Goal: Task Accomplishment & Management: Use online tool/utility

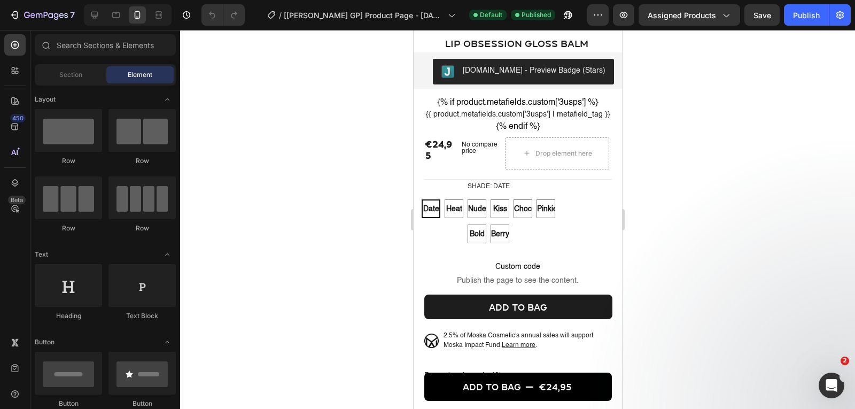
scroll to position [322, 0]
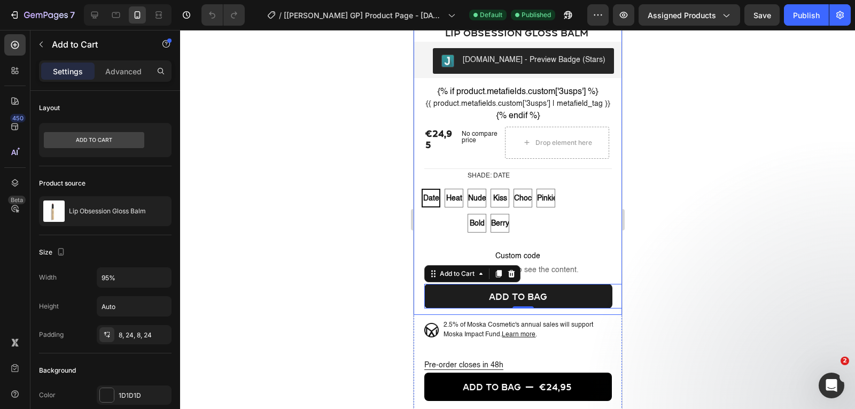
click at [340, 268] on div at bounding box center [517, 219] width 675 height 379
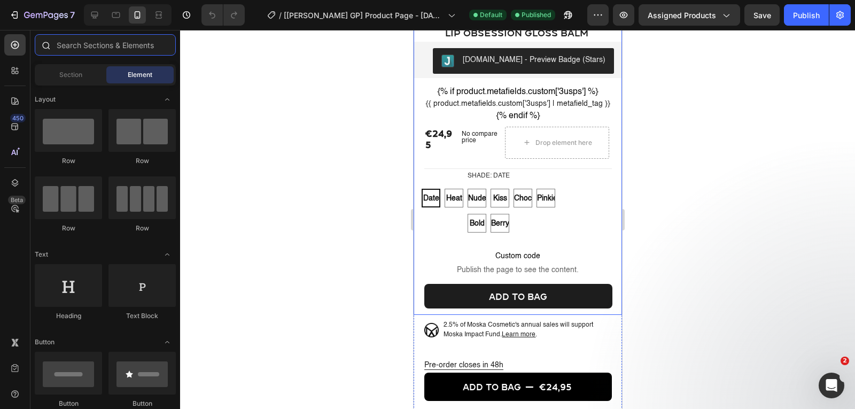
click at [89, 50] on input "text" at bounding box center [105, 44] width 141 height 21
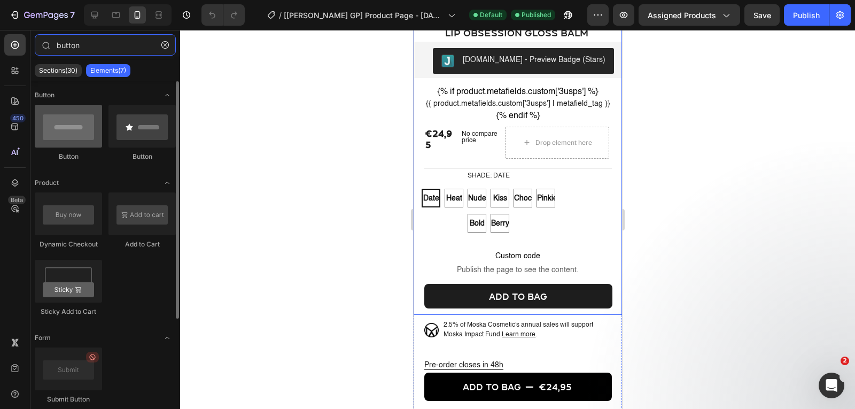
type input "button"
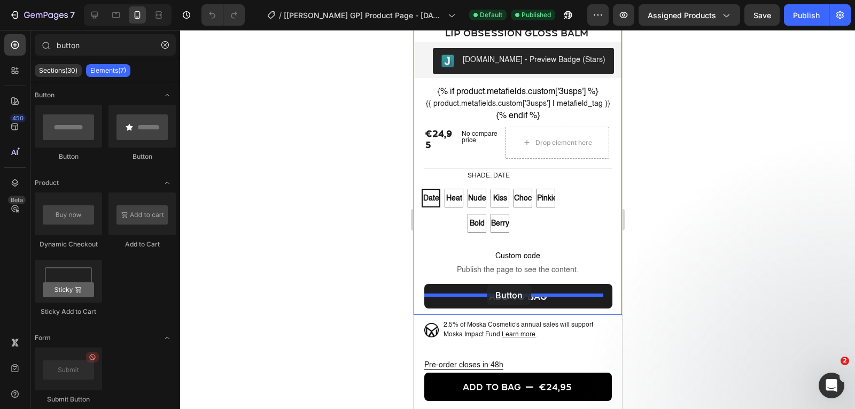
drag, startPoint x: 485, startPoint y: 155, endPoint x: 486, endPoint y: 284, distance: 129.3
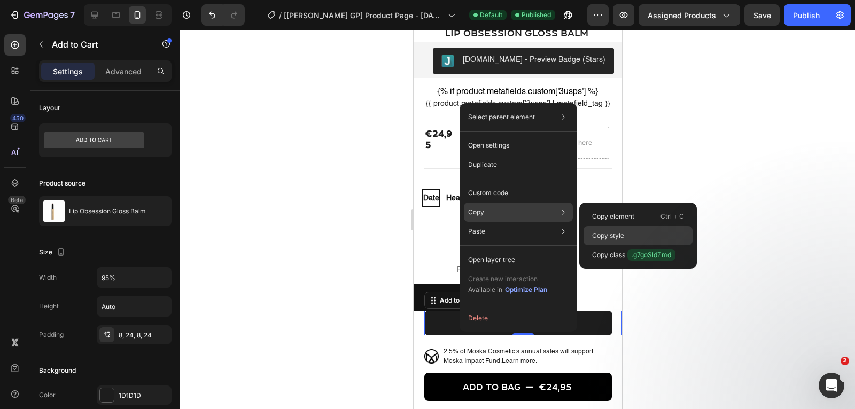
click at [600, 231] on p "Copy style" at bounding box center [608, 236] width 32 height 10
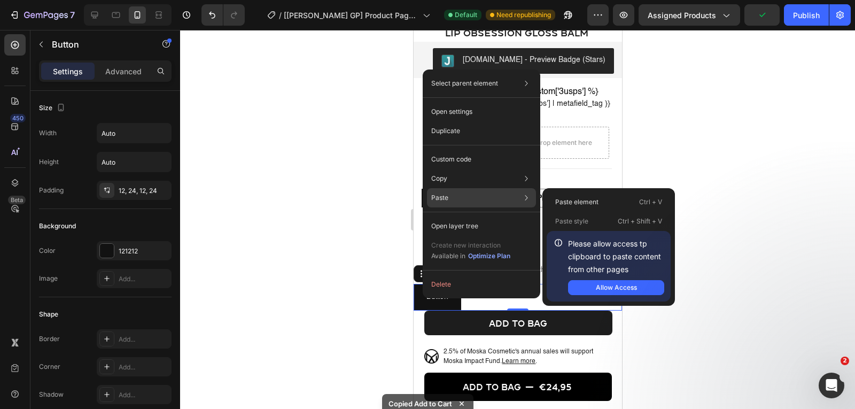
click at [575, 219] on p "Paste style" at bounding box center [571, 221] width 33 height 10
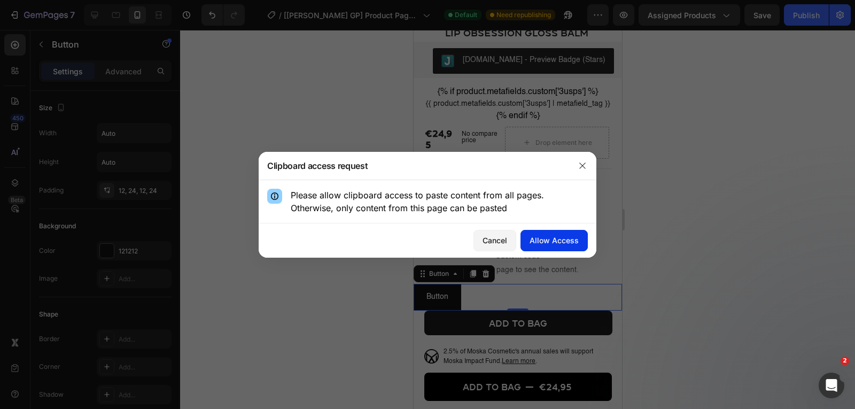
click at [560, 245] on div "Allow Access" at bounding box center [554, 240] width 49 height 11
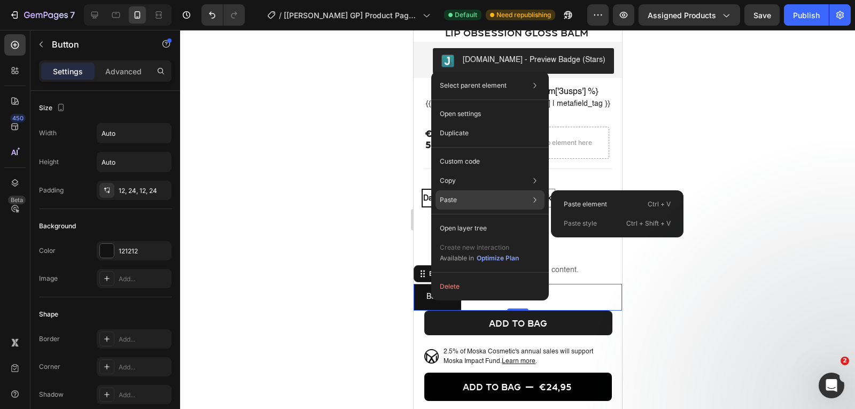
click at [596, 226] on p "Paste style" at bounding box center [580, 224] width 33 height 10
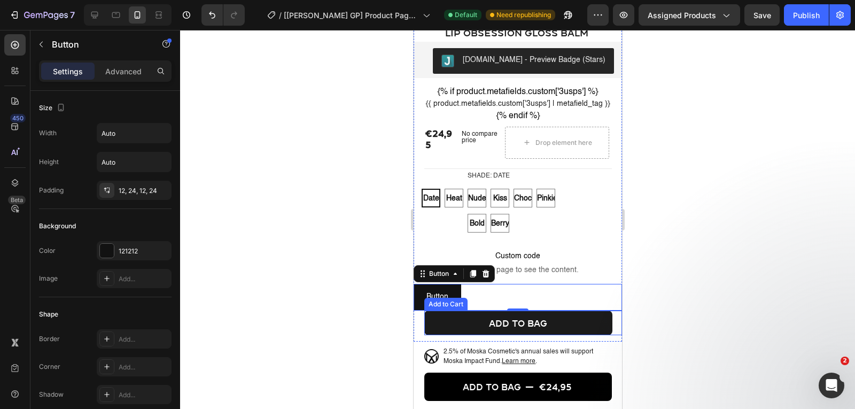
click at [472, 335] on button "Add to bag" at bounding box center [518, 322] width 188 height 25
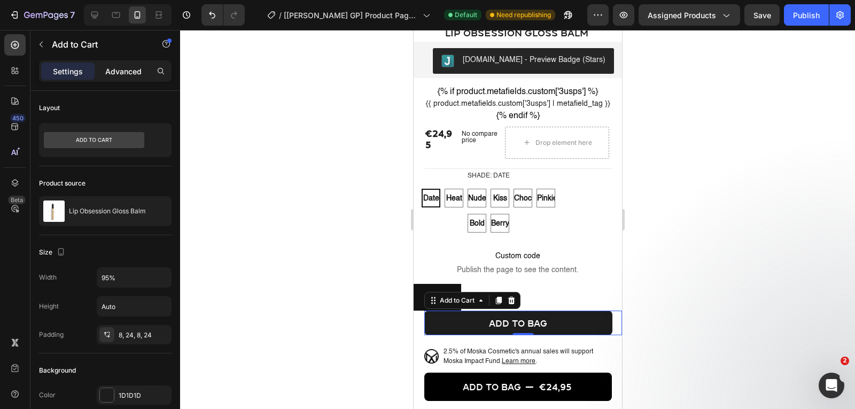
click at [136, 77] on div "Advanced" at bounding box center [123, 71] width 53 height 17
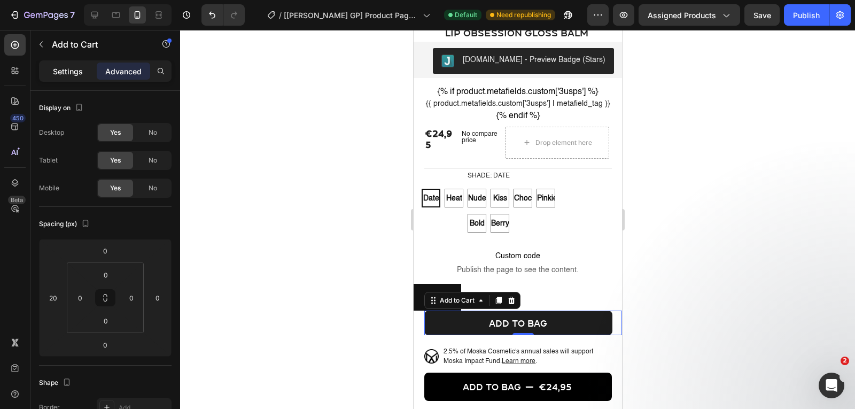
click at [61, 71] on p "Settings" at bounding box center [68, 71] width 30 height 11
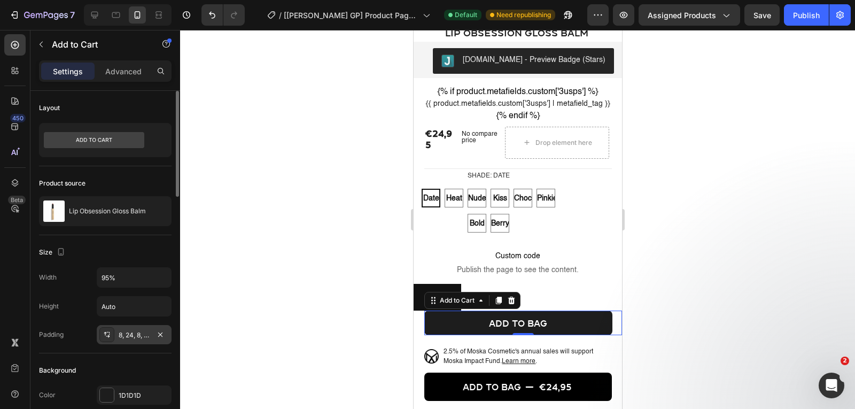
click at [122, 335] on div "8, 24, 8, 24" at bounding box center [134, 335] width 31 height 10
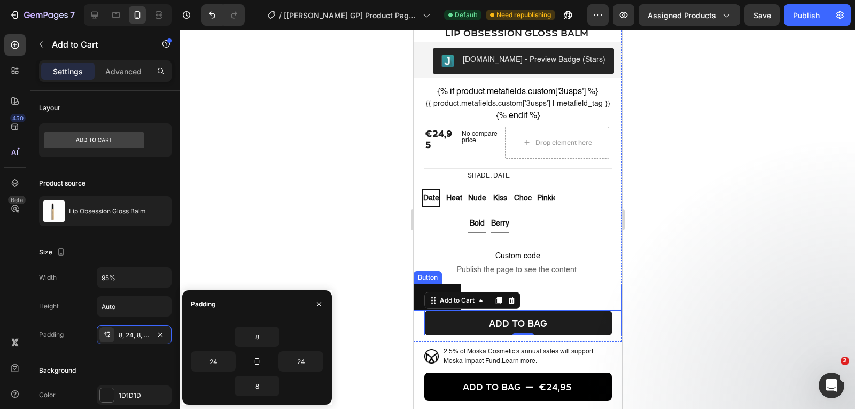
click at [553, 310] on div "Button Button" at bounding box center [517, 297] width 208 height 26
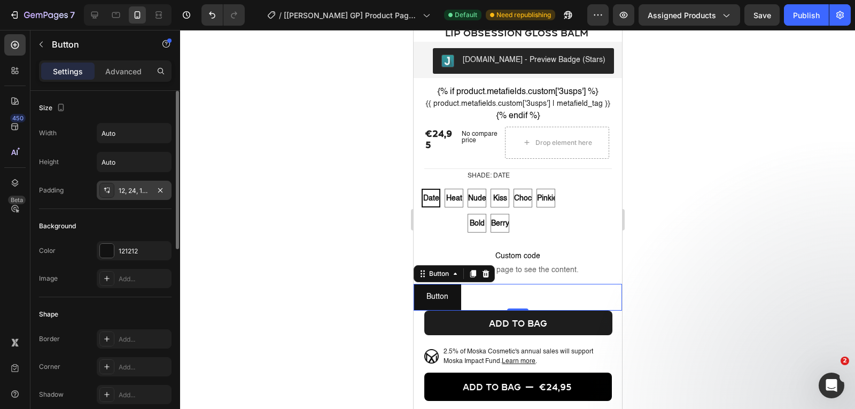
click at [139, 192] on div "12, 24, 12, 24" at bounding box center [134, 191] width 31 height 10
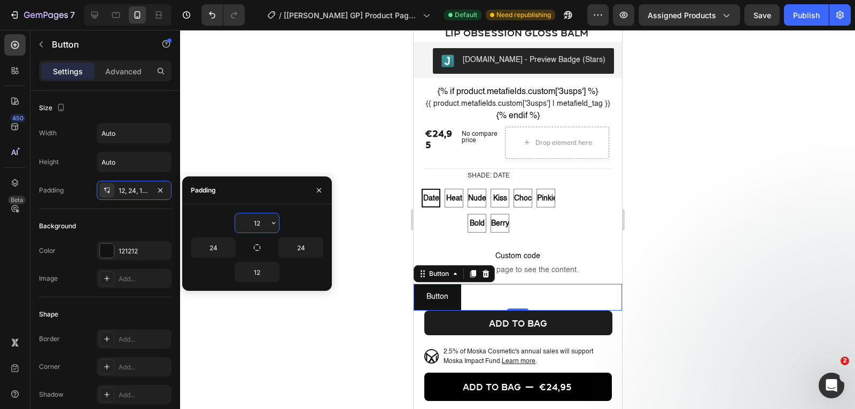
click at [253, 224] on input "12" at bounding box center [257, 222] width 44 height 19
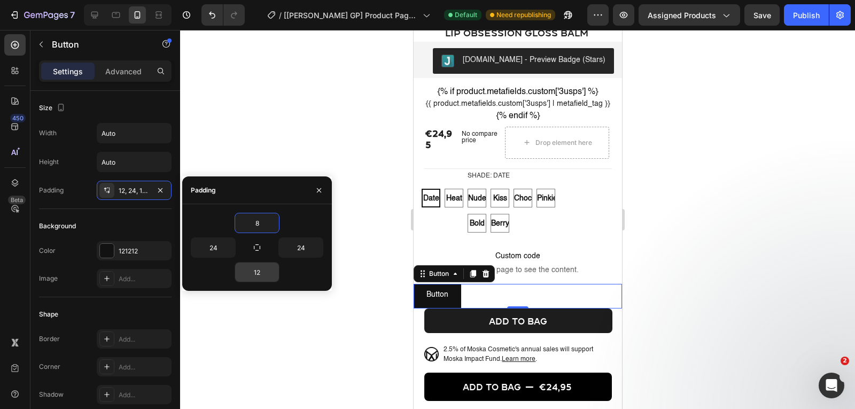
type input "8"
click at [260, 282] on div "8 24 24 12" at bounding box center [257, 247] width 150 height 87
click at [260, 271] on input "12" at bounding box center [257, 271] width 44 height 19
type input "8"
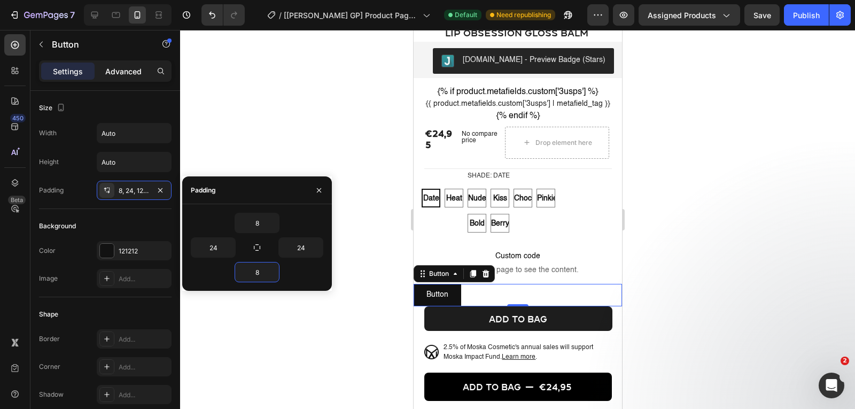
click at [129, 71] on p "Advanced" at bounding box center [123, 71] width 36 height 11
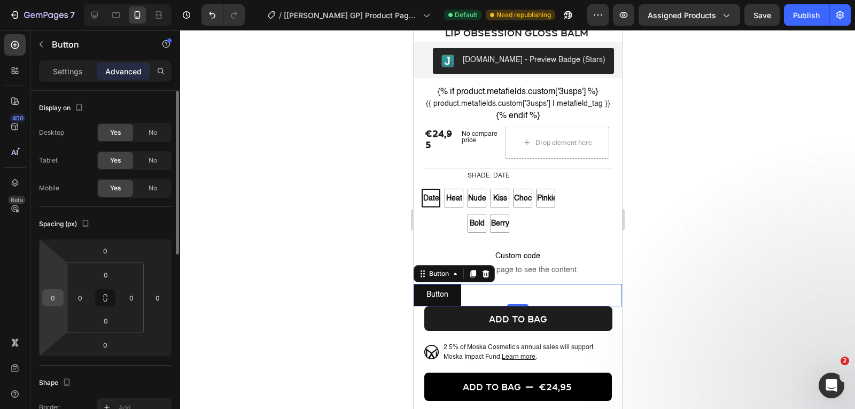
click at [46, 296] on input "0" at bounding box center [53, 298] width 16 height 16
type input "20"
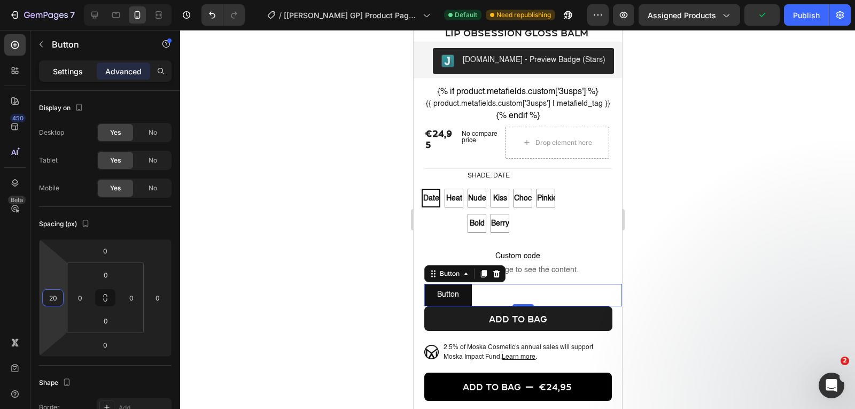
click at [66, 64] on div "Settings" at bounding box center [67, 71] width 53 height 17
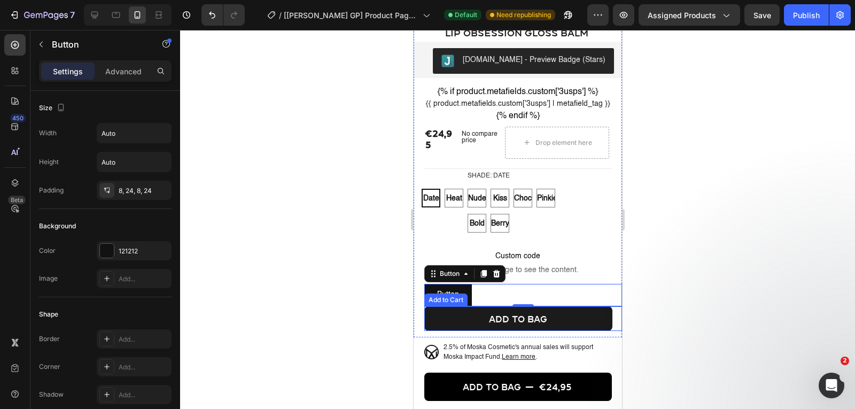
click at [437, 331] on button "Add to bag" at bounding box center [518, 318] width 188 height 25
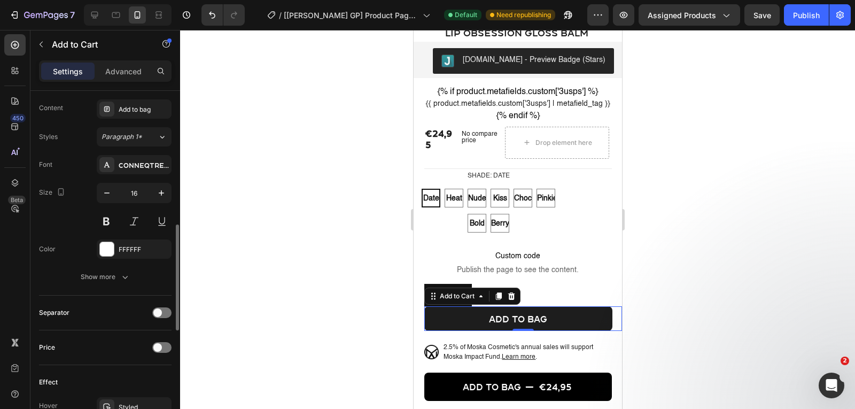
scroll to position [482, 0]
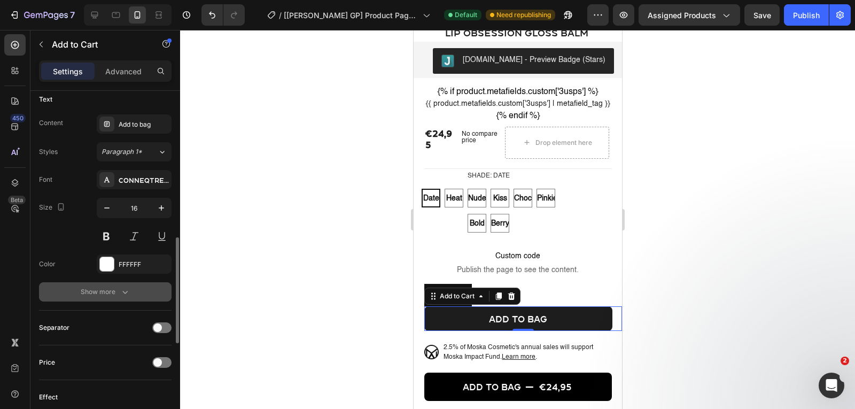
click at [109, 290] on div "Show more" at bounding box center [106, 291] width 50 height 11
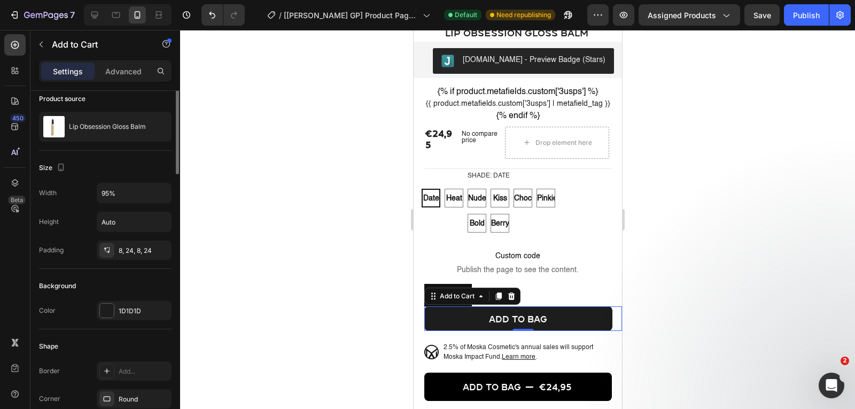
scroll to position [42, 0]
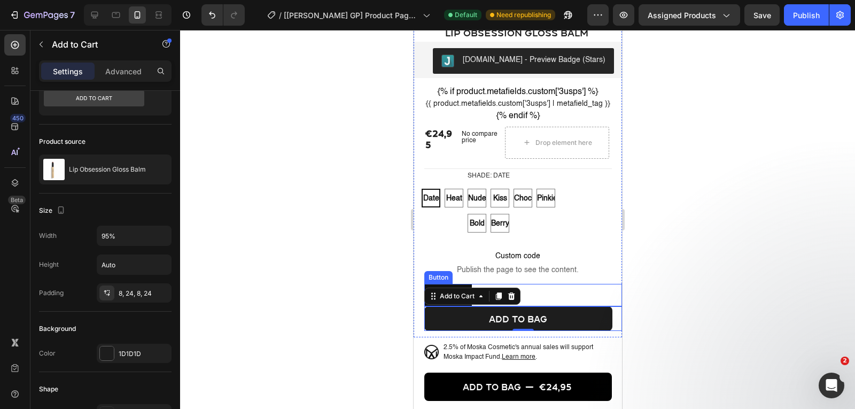
click at [534, 306] on div "Button Button" at bounding box center [523, 295] width 198 height 22
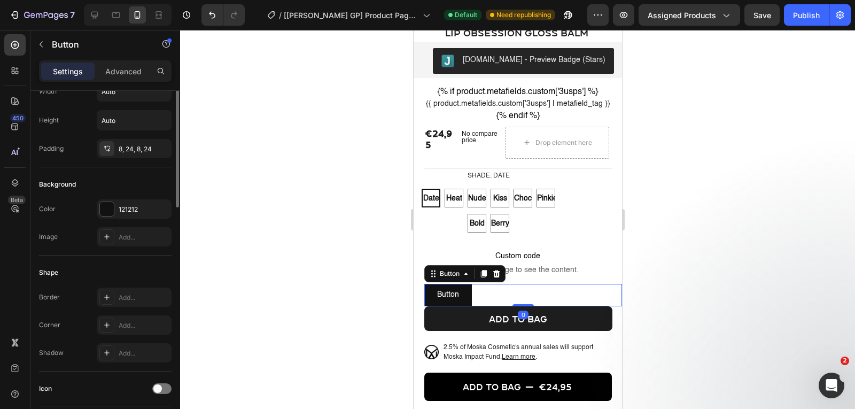
scroll to position [0, 0]
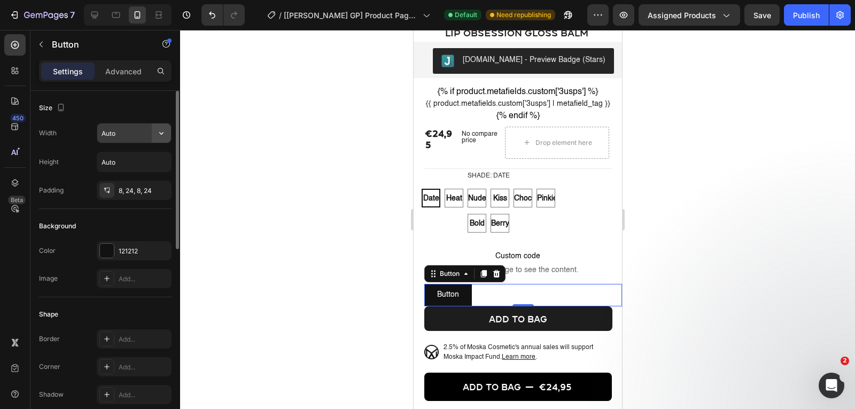
click at [165, 132] on icon "button" at bounding box center [161, 133] width 11 height 11
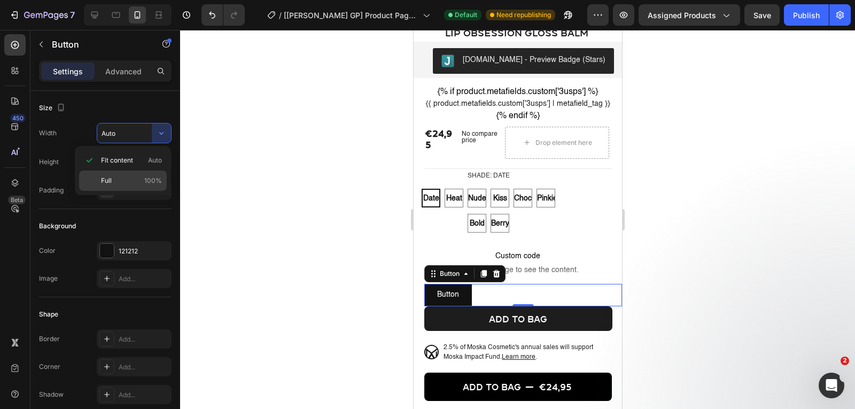
click at [122, 173] on div "Full 100%" at bounding box center [123, 180] width 88 height 20
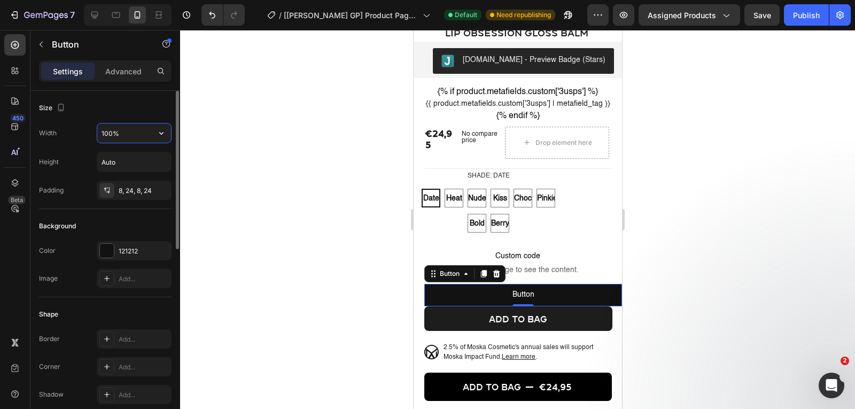
click at [125, 134] on input "100%" at bounding box center [134, 132] width 74 height 19
type input "95%"
click at [128, 256] on div "121212" at bounding box center [134, 250] width 75 height 19
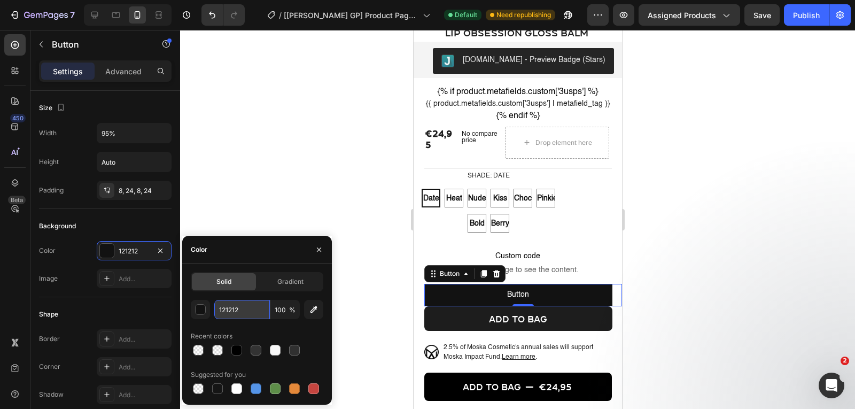
click at [229, 312] on input "121212" at bounding box center [242, 309] width 56 height 19
type input "303030"
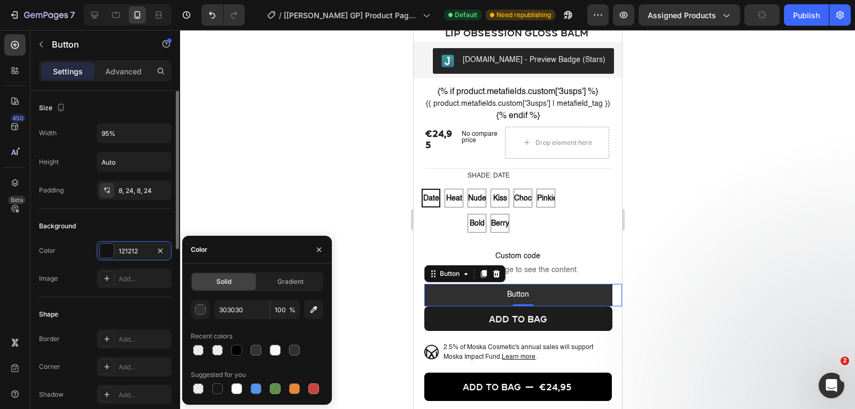
click at [117, 292] on div "Background Color 121212 Image Add..." at bounding box center [105, 253] width 133 height 88
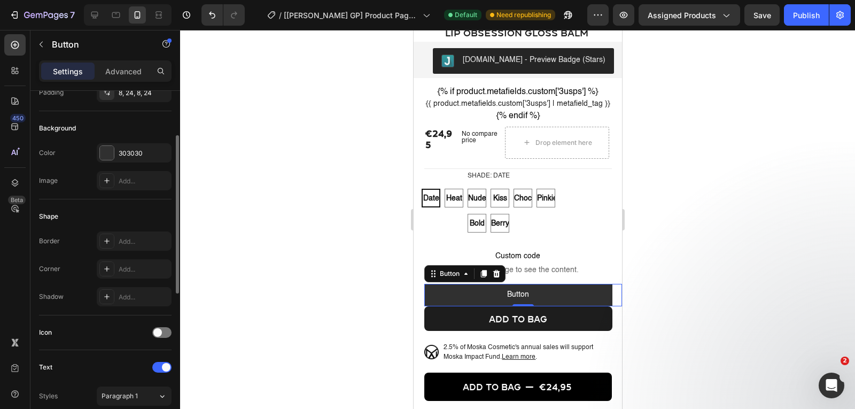
scroll to position [186, 0]
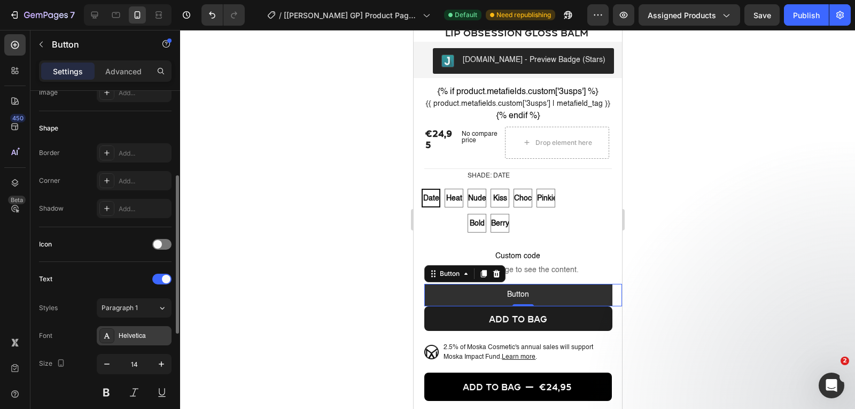
click at [138, 329] on div "Helvetica" at bounding box center [134, 335] width 75 height 19
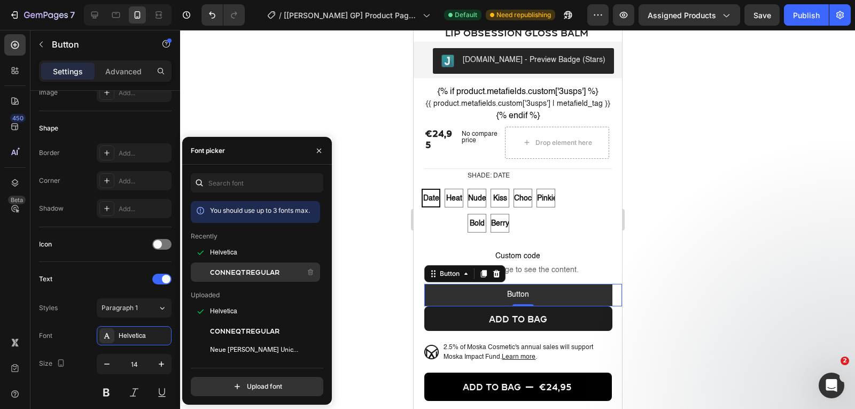
click at [245, 275] on span "ConneqtRegular" at bounding box center [244, 272] width 69 height 10
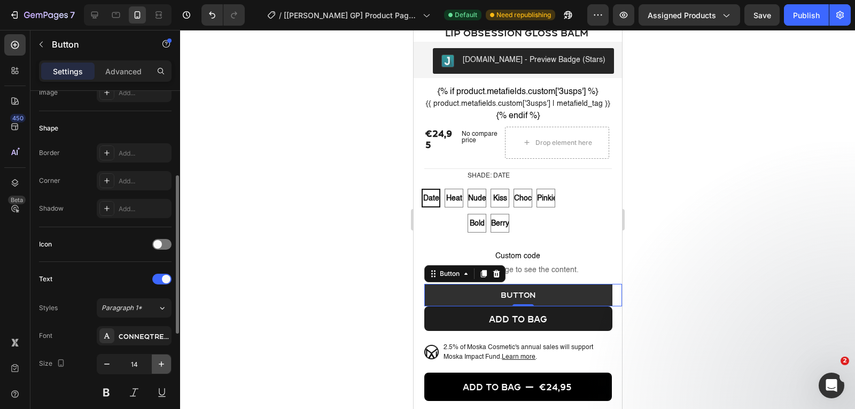
click at [164, 359] on icon "button" at bounding box center [161, 364] width 11 height 11
click at [103, 362] on icon "button" at bounding box center [107, 364] width 11 height 11
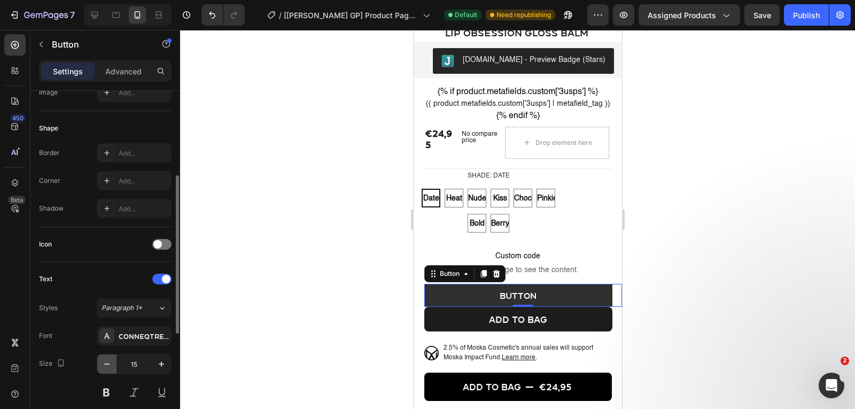
type input "14"
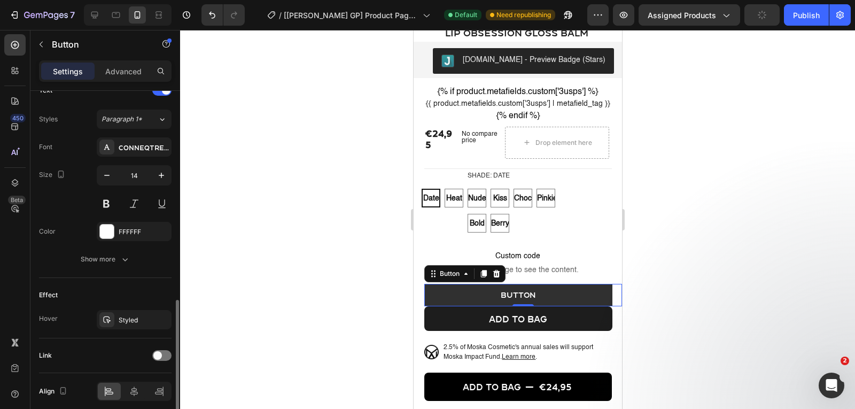
scroll to position [418, 0]
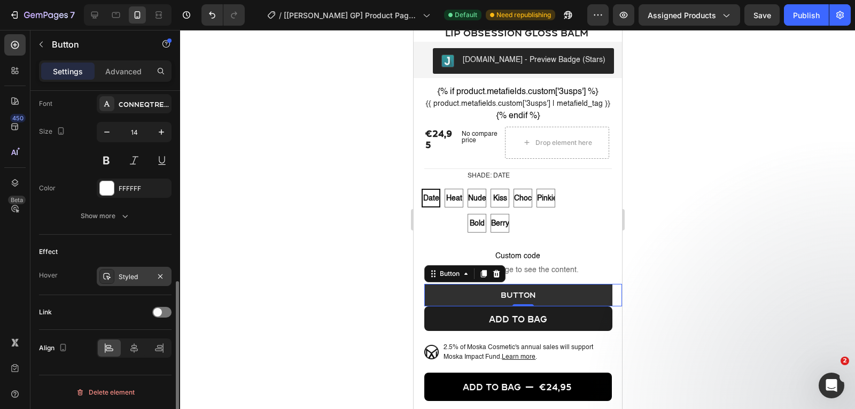
click at [136, 279] on div "Styled" at bounding box center [134, 277] width 31 height 10
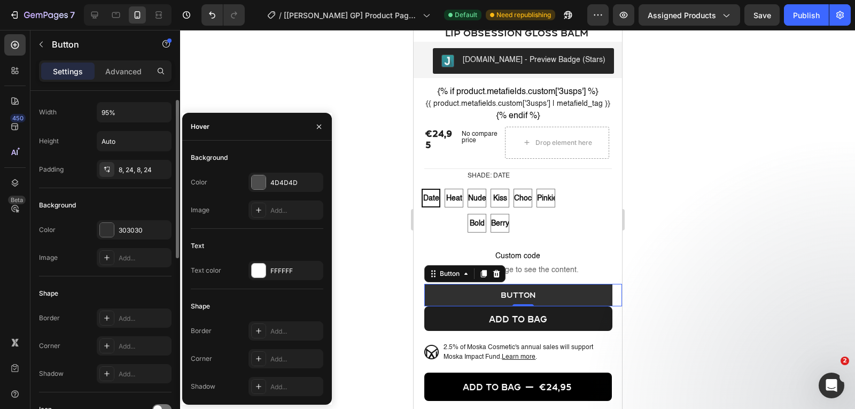
scroll to position [13, 0]
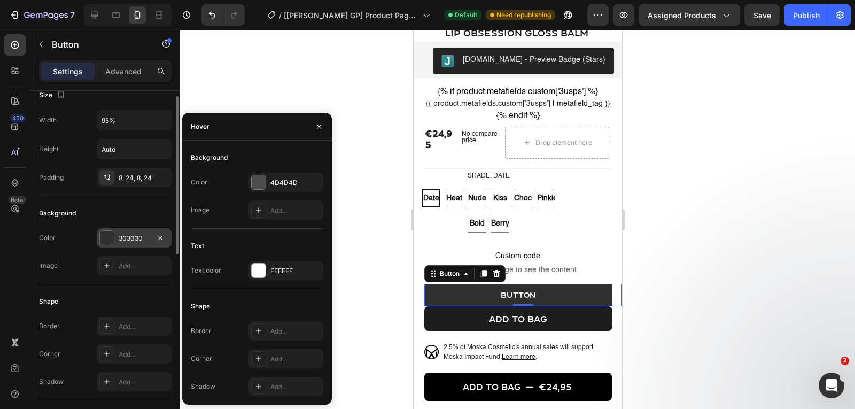
click at [130, 240] on div "303030" at bounding box center [134, 239] width 31 height 10
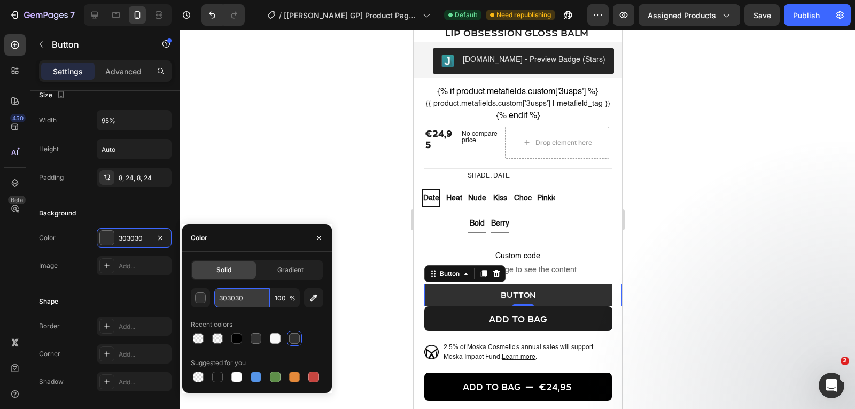
click at [242, 295] on input "303030" at bounding box center [242, 297] width 56 height 19
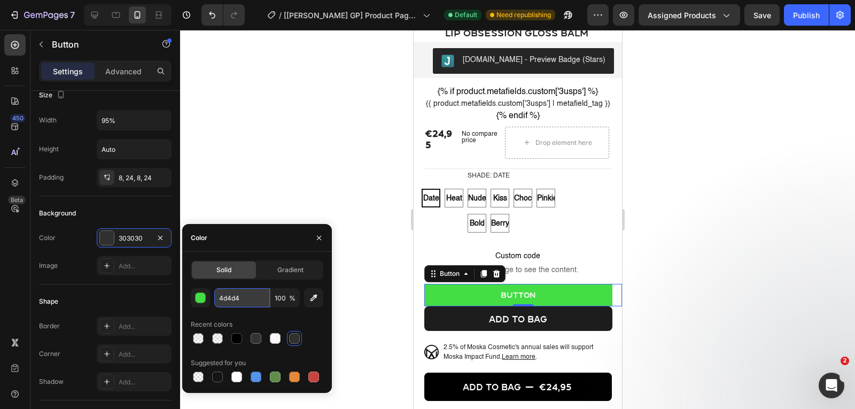
type input "4d4d4d"
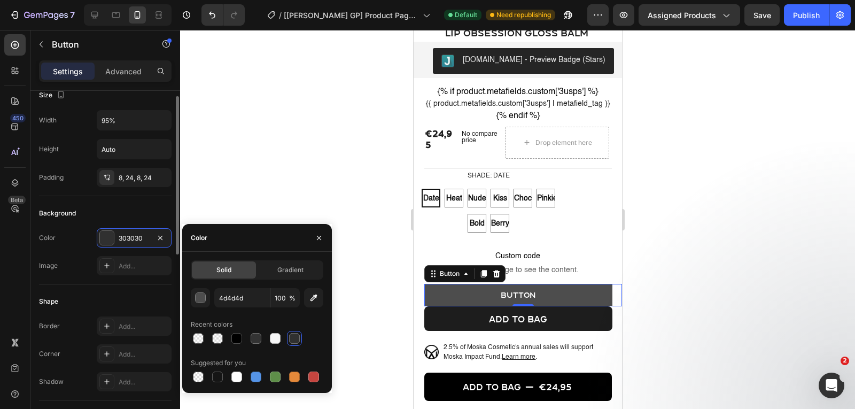
click at [138, 221] on div "Background" at bounding box center [105, 213] width 133 height 17
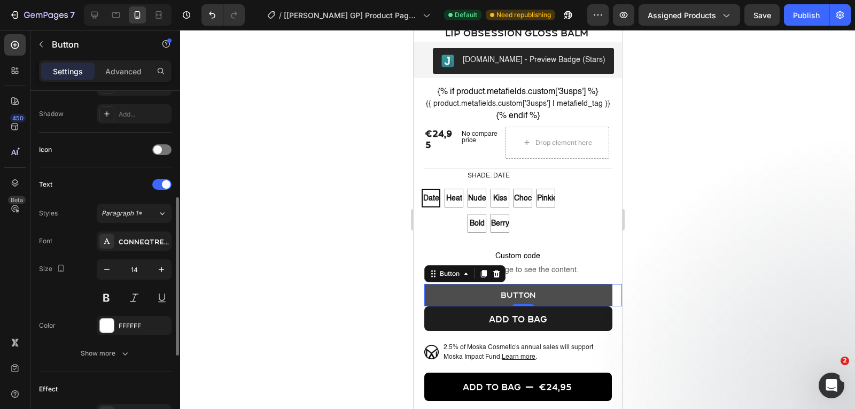
scroll to position [312, 0]
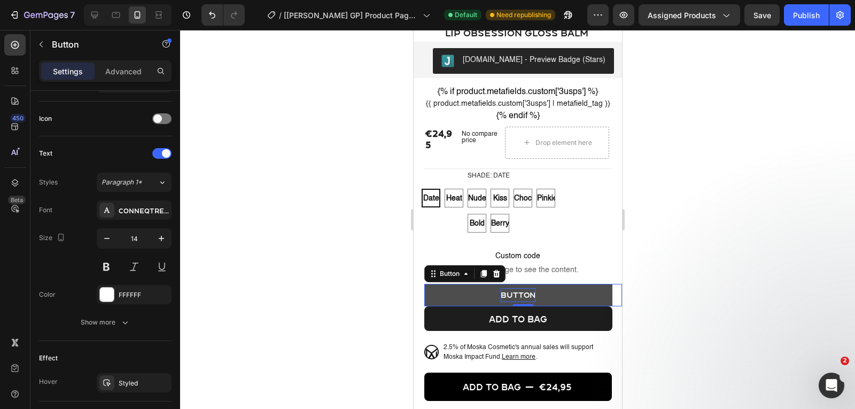
click at [506, 301] on p "Button" at bounding box center [517, 294] width 35 height 13
click at [424, 284] on button "out" at bounding box center [518, 295] width 188 height 22
click at [424, 284] on button "out of" at bounding box center [518, 295] width 188 height 22
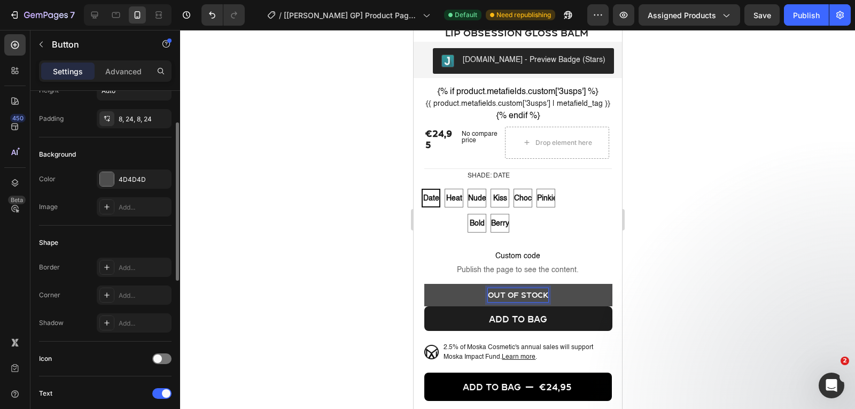
scroll to position [71, 0]
click at [128, 290] on div "Add..." at bounding box center [134, 295] width 75 height 19
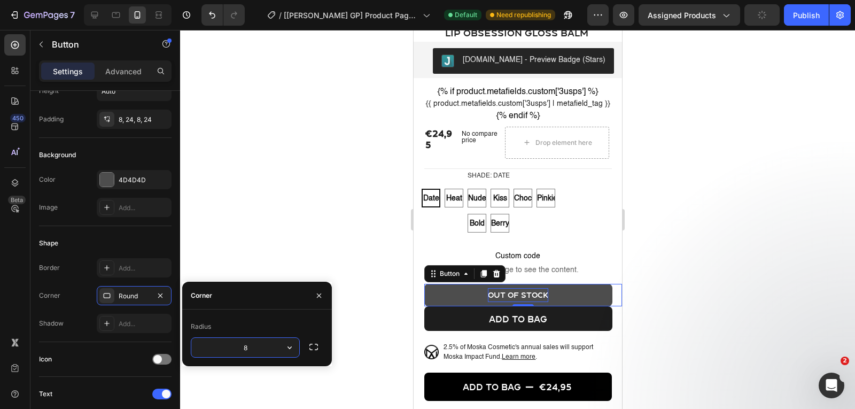
click at [310, 254] on div at bounding box center [517, 219] width 675 height 379
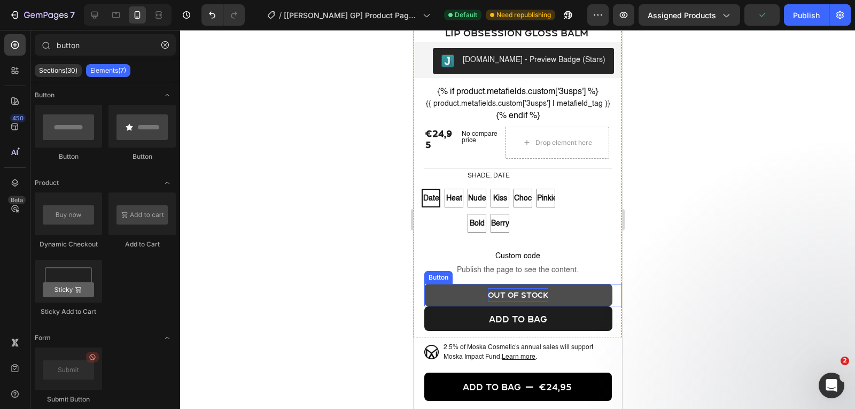
click at [463, 306] on button "out of stock" at bounding box center [518, 295] width 188 height 22
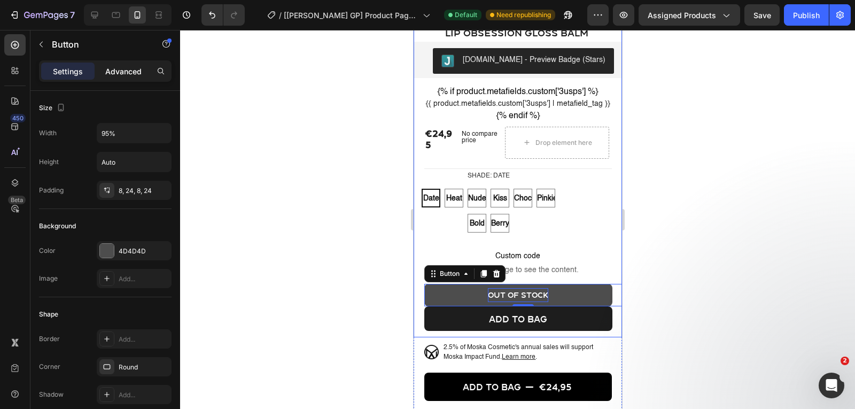
click at [125, 69] on p "Advanced" at bounding box center [123, 71] width 36 height 11
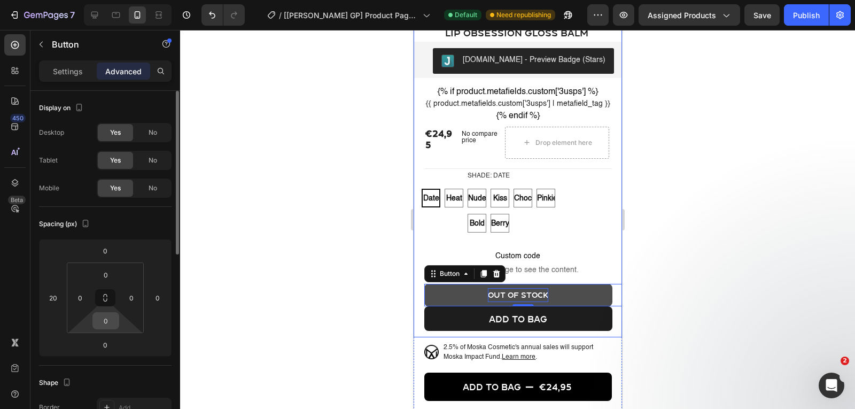
click at [107, 315] on input "0" at bounding box center [105, 321] width 21 height 16
type input "4"
type input "8"
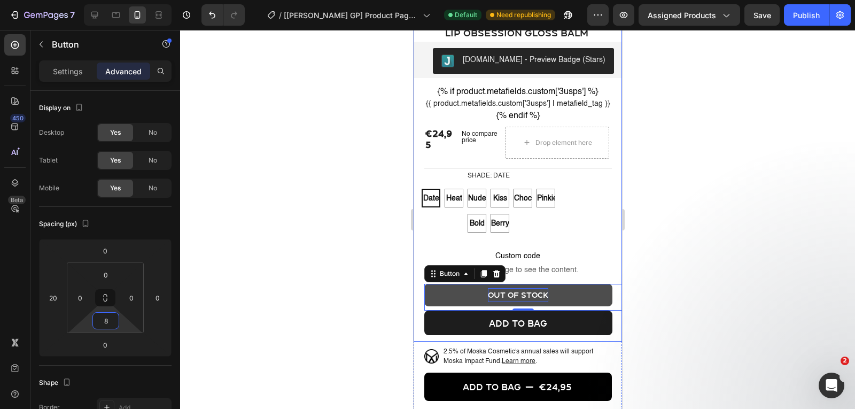
click at [271, 298] on div at bounding box center [517, 219] width 675 height 379
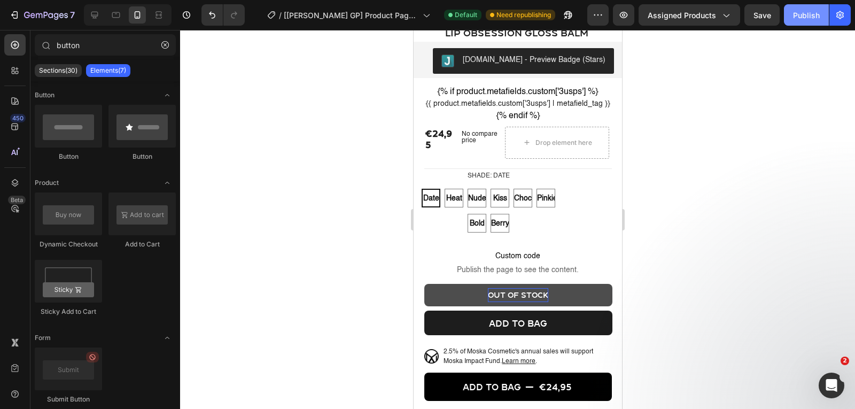
click at [812, 18] on div "Publish" at bounding box center [806, 15] width 27 height 11
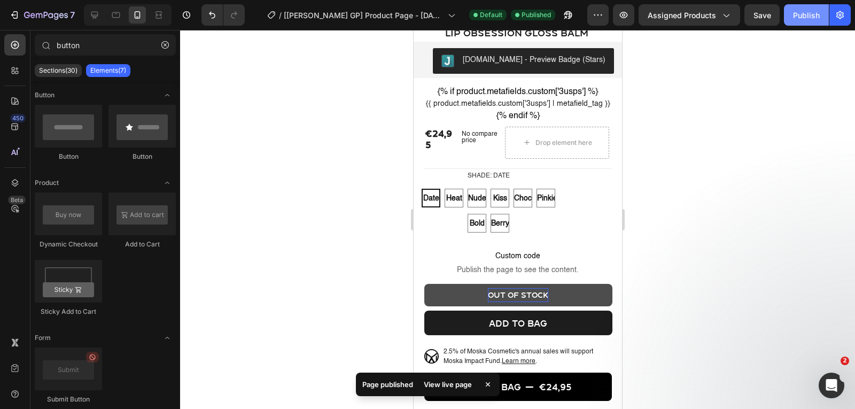
click at [806, 7] on button "Publish" at bounding box center [806, 14] width 45 height 21
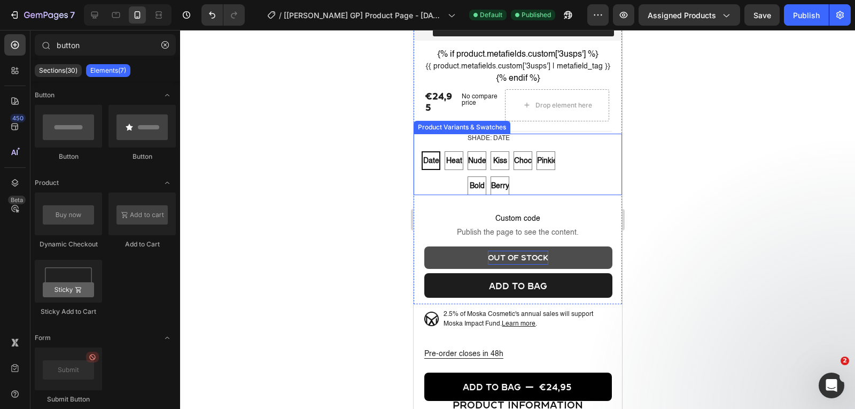
scroll to position [361, 0]
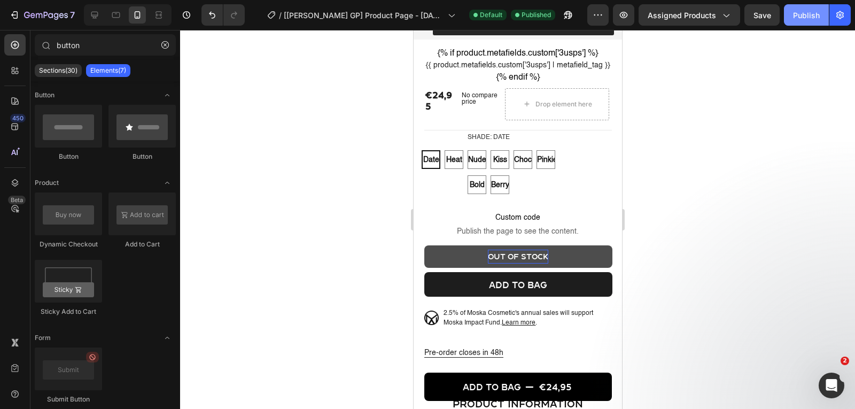
click at [812, 9] on button "Publish" at bounding box center [806, 14] width 45 height 21
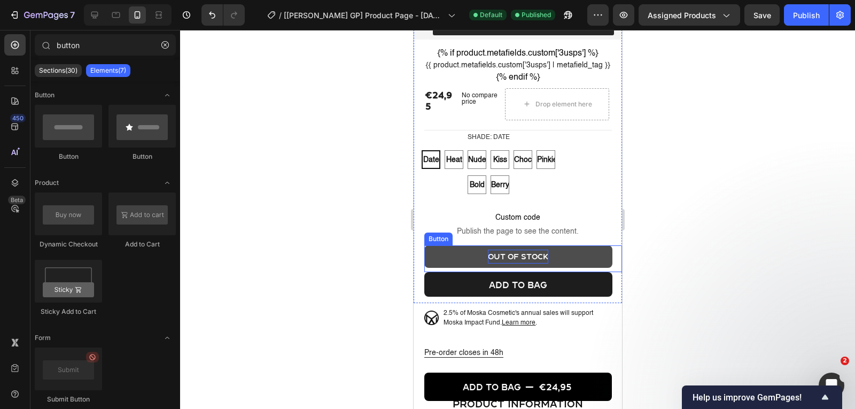
click at [498, 263] on p "out of stock" at bounding box center [517, 256] width 60 height 13
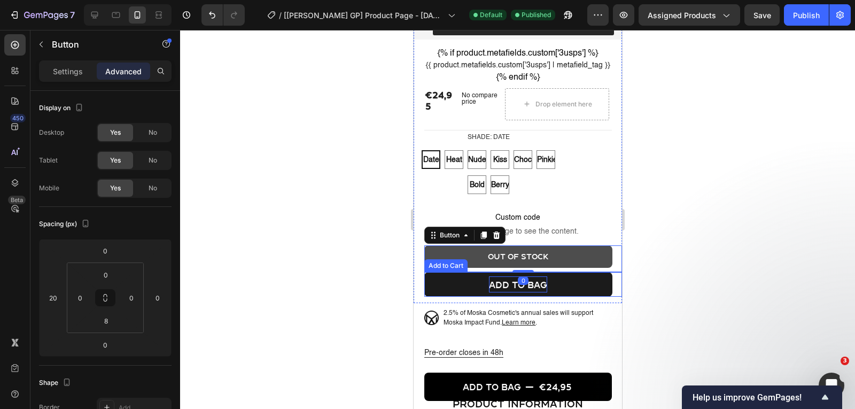
click at [510, 292] on div "Add to bag" at bounding box center [517, 284] width 58 height 16
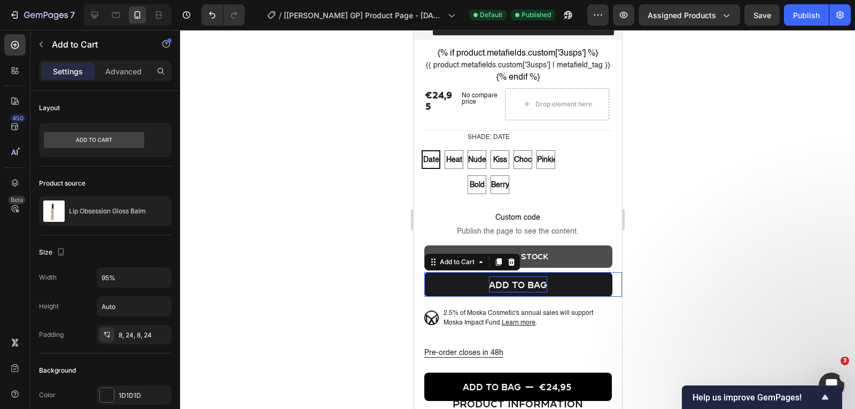
click at [510, 292] on div "Add to bag" at bounding box center [517, 284] width 58 height 16
click at [510, 292] on p "Add to bag" at bounding box center [517, 284] width 58 height 16
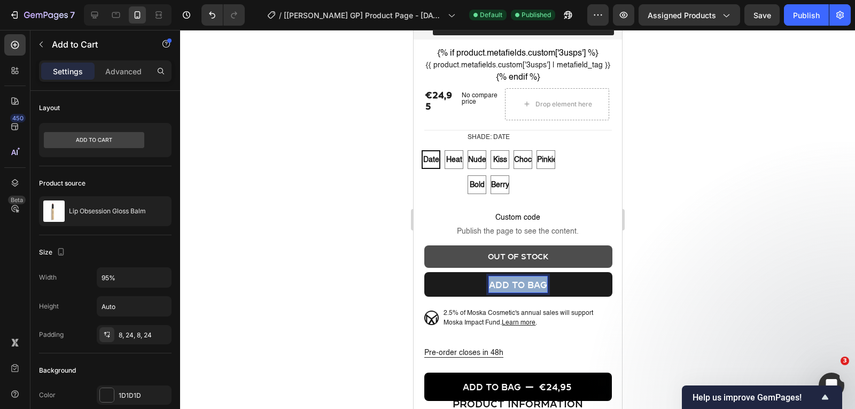
click at [510, 292] on p "Add to bag" at bounding box center [517, 284] width 58 height 16
click at [293, 277] on div at bounding box center [517, 219] width 675 height 379
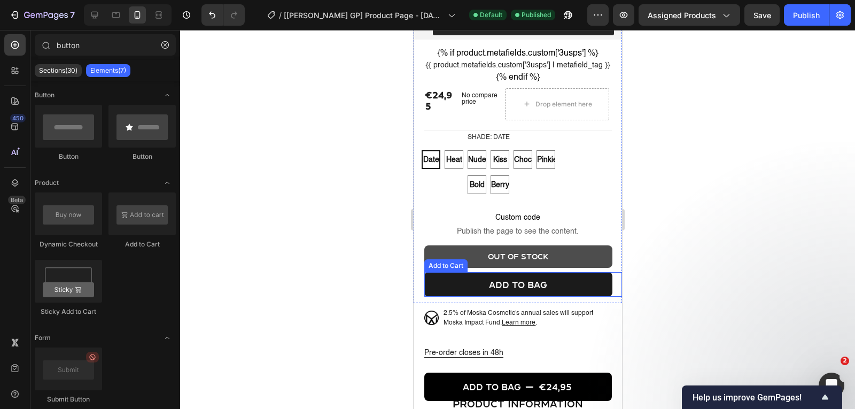
click at [482, 296] on button "Add to bag" at bounding box center [518, 284] width 188 height 25
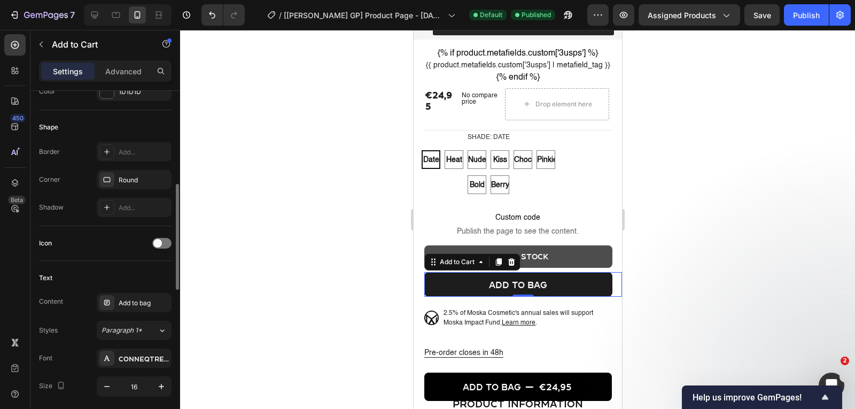
scroll to position [304, 0]
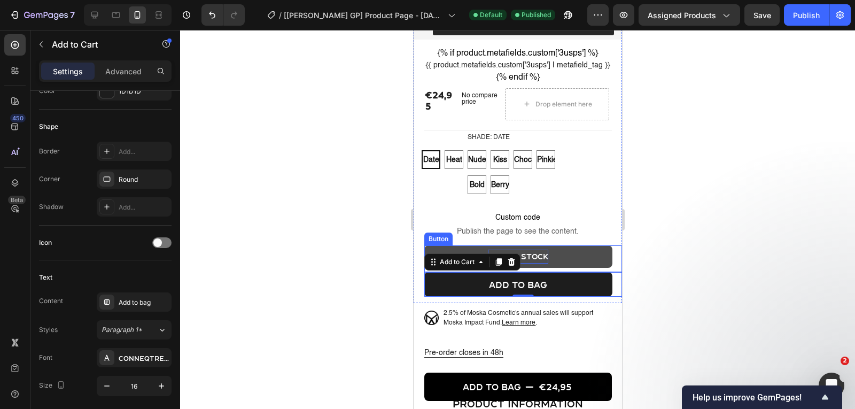
click at [544, 263] on p "out of stock" at bounding box center [517, 256] width 60 height 13
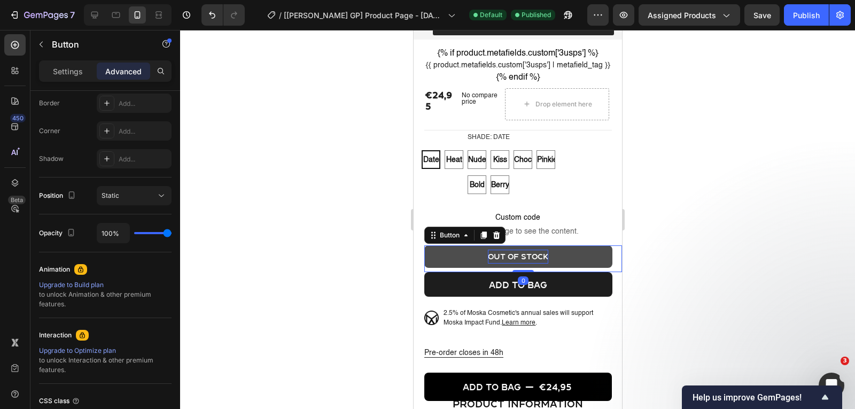
scroll to position [0, 0]
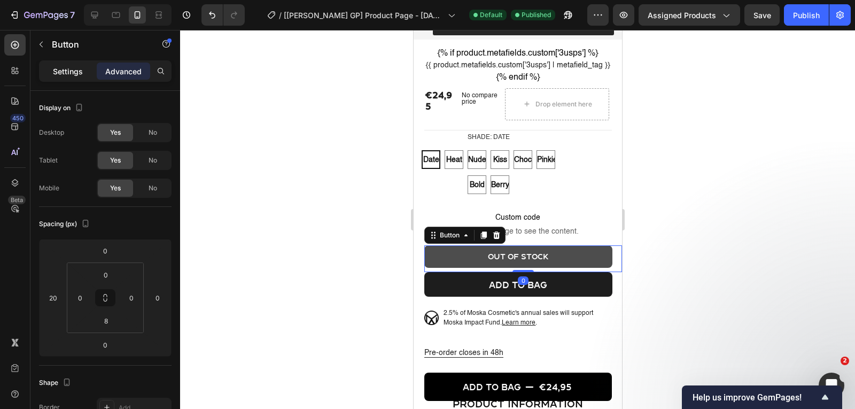
click at [65, 68] on p "Settings" at bounding box center [68, 71] width 30 height 11
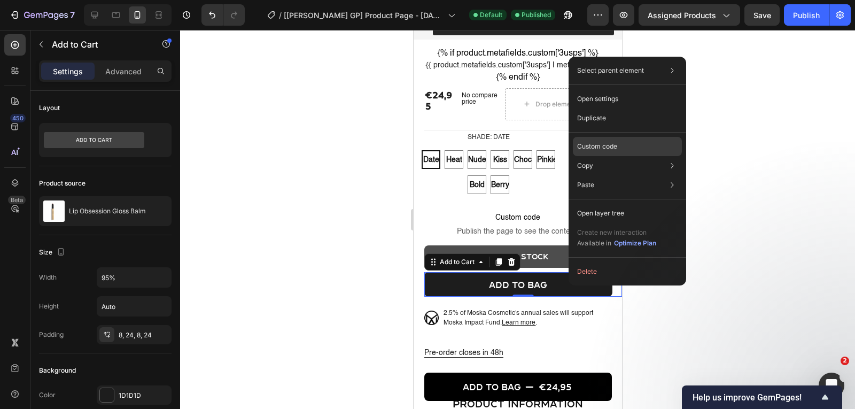
click at [618, 142] on div "Custom code" at bounding box center [627, 146] width 109 height 19
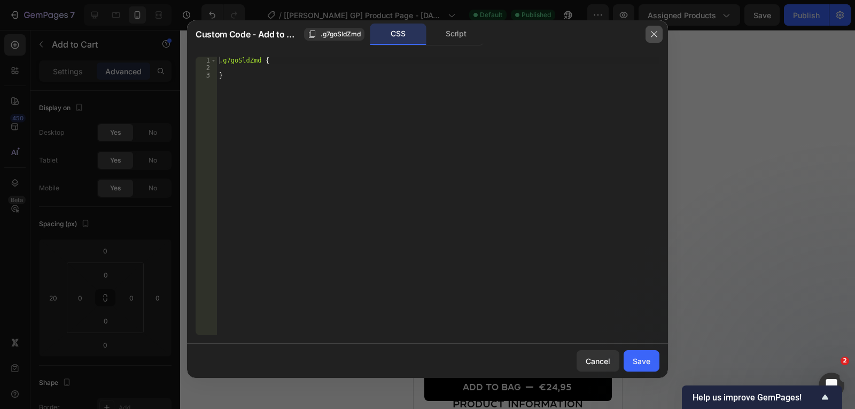
click at [659, 31] on button "button" at bounding box center [654, 34] width 17 height 17
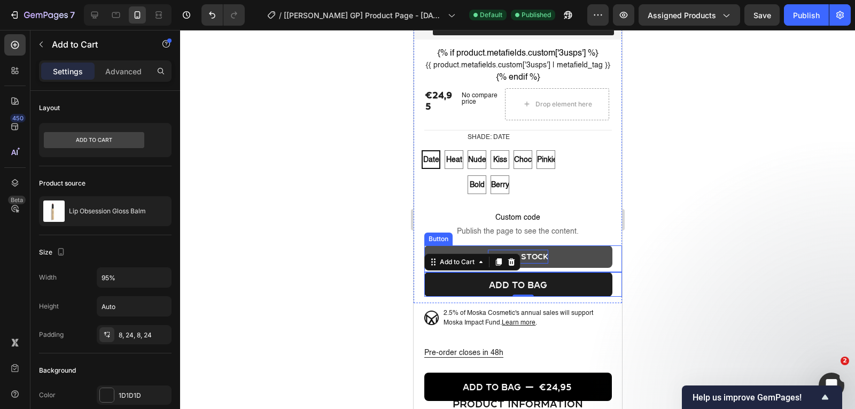
click at [544, 263] on p "out of stock" at bounding box center [517, 256] width 60 height 13
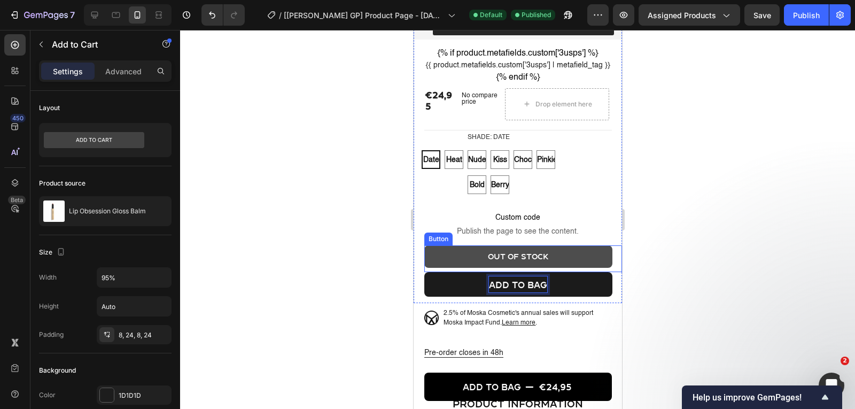
click at [463, 267] on button "out of stock" at bounding box center [518, 256] width 188 height 22
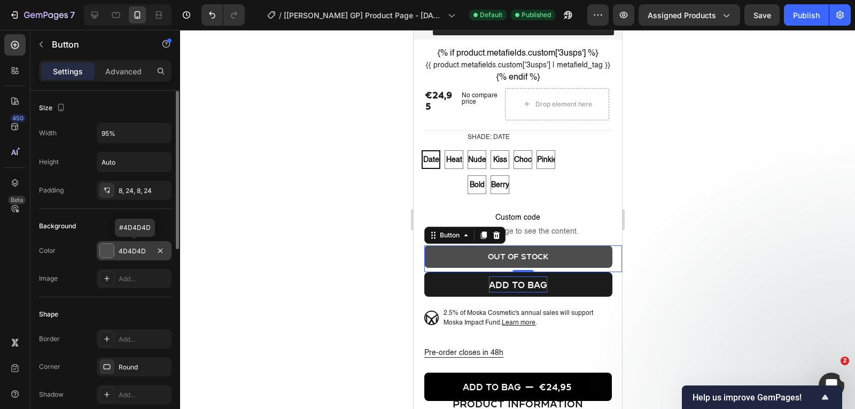
click at [147, 254] on div "4D4D4D" at bounding box center [134, 251] width 31 height 10
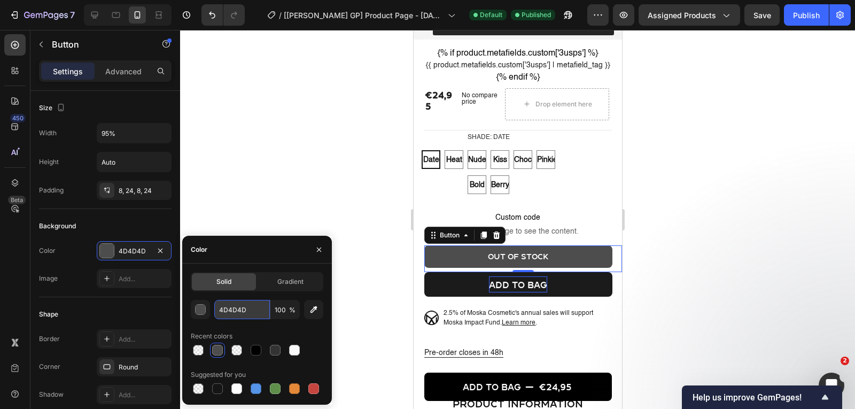
click at [234, 308] on input "4D4D4D" at bounding box center [242, 309] width 56 height 19
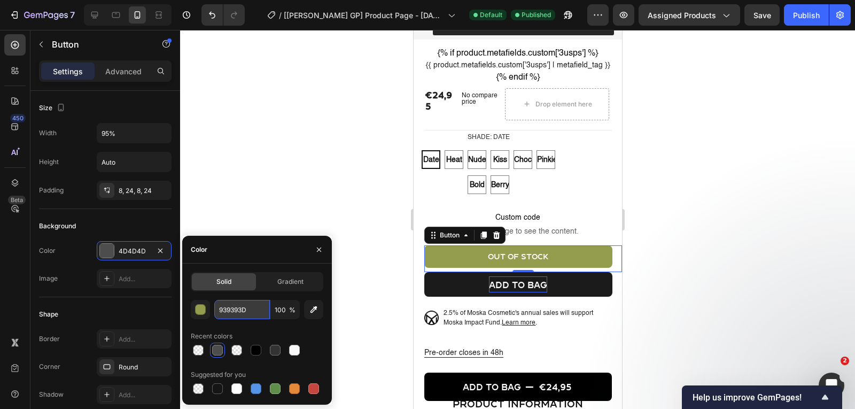
type input "939393"
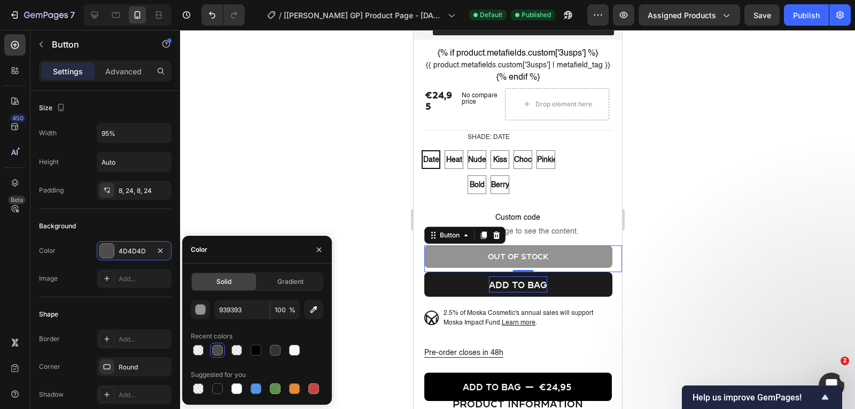
click at [316, 202] on div at bounding box center [517, 219] width 675 height 379
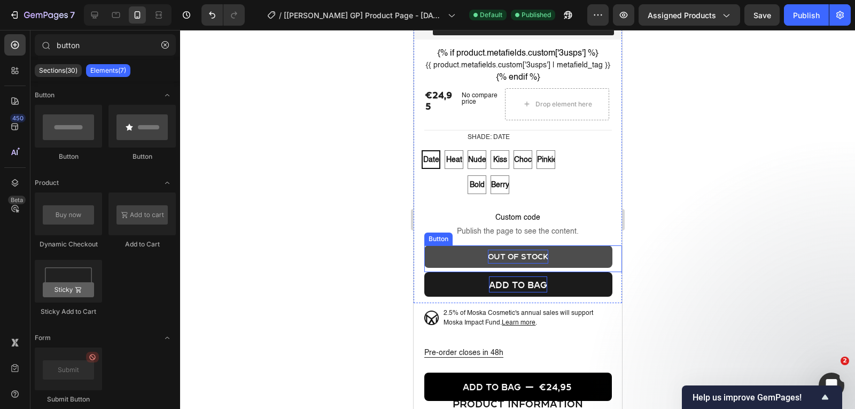
click at [510, 263] on p "out of stock" at bounding box center [517, 256] width 60 height 13
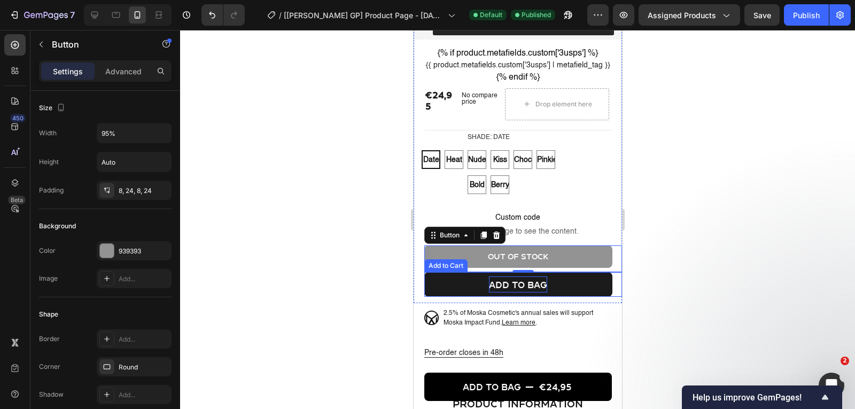
click at [496, 292] on p "Add to bag" at bounding box center [517, 284] width 58 height 16
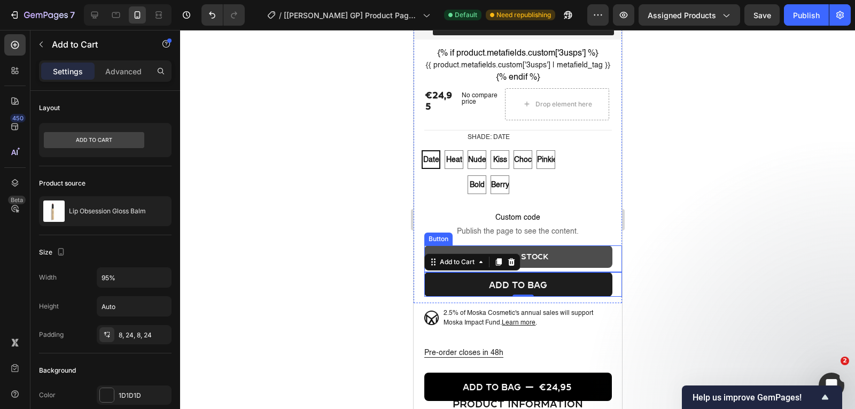
click at [564, 267] on button "out of stock" at bounding box center [518, 256] width 188 height 22
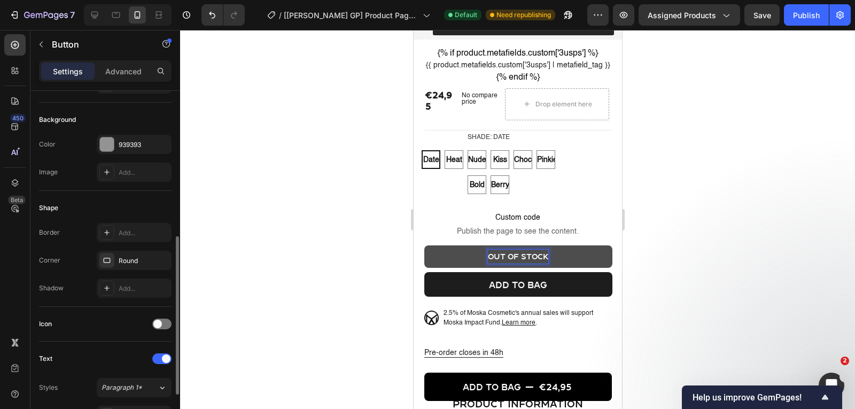
scroll to position [184, 0]
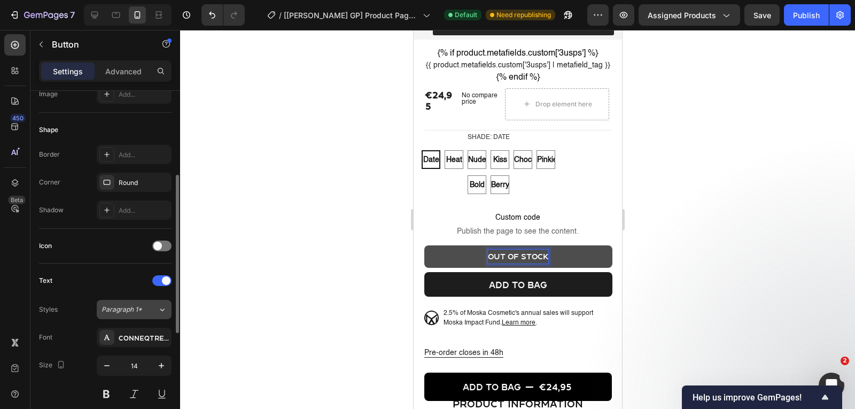
click at [143, 312] on div "Paragraph 1*" at bounding box center [123, 310] width 43 height 10
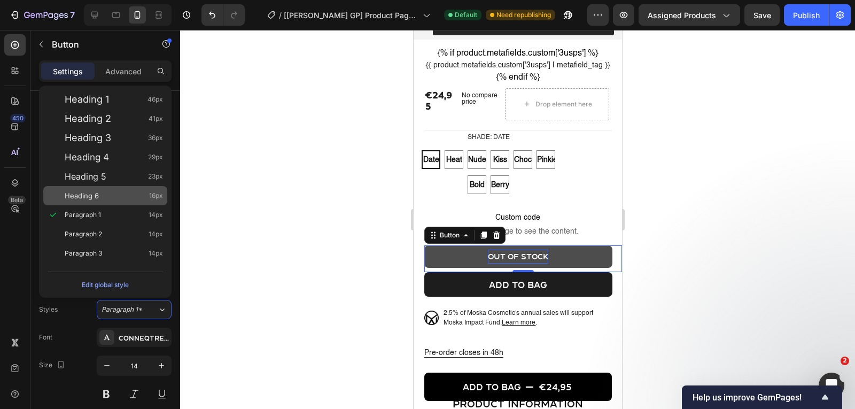
click at [138, 200] on div "Heading 6 16px" at bounding box center [114, 195] width 98 height 11
type input "16"
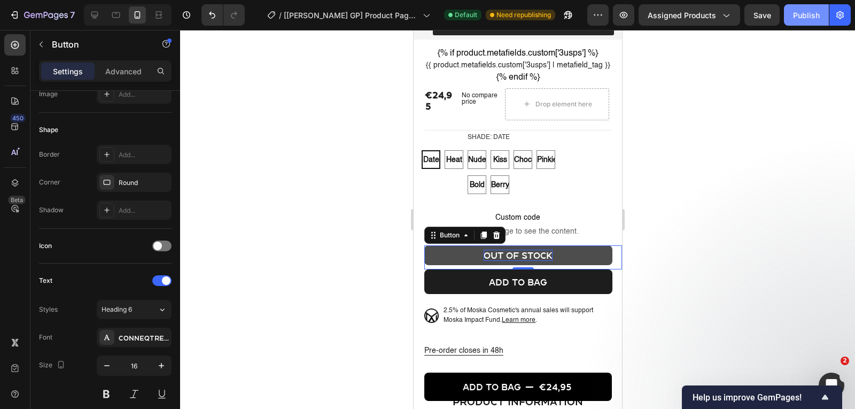
click at [812, 11] on div "Publish" at bounding box center [806, 15] width 27 height 11
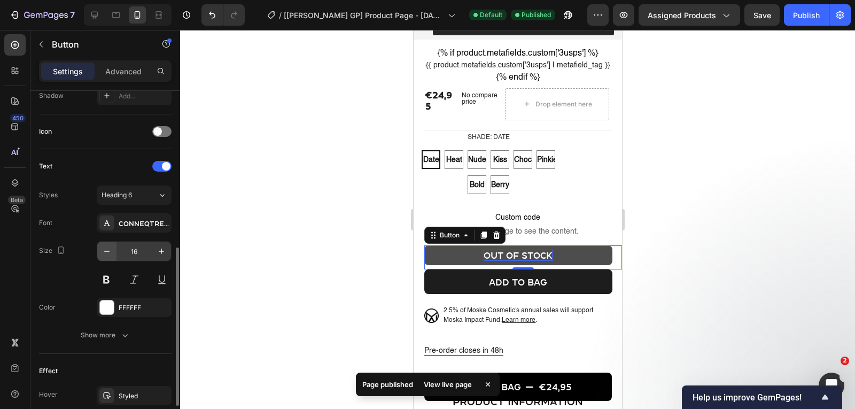
scroll to position [314, 0]
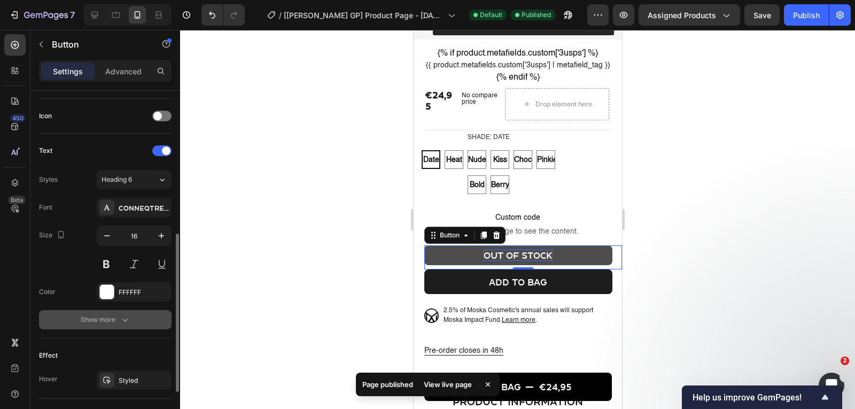
click at [110, 314] on div "Show more" at bounding box center [106, 319] width 50 height 11
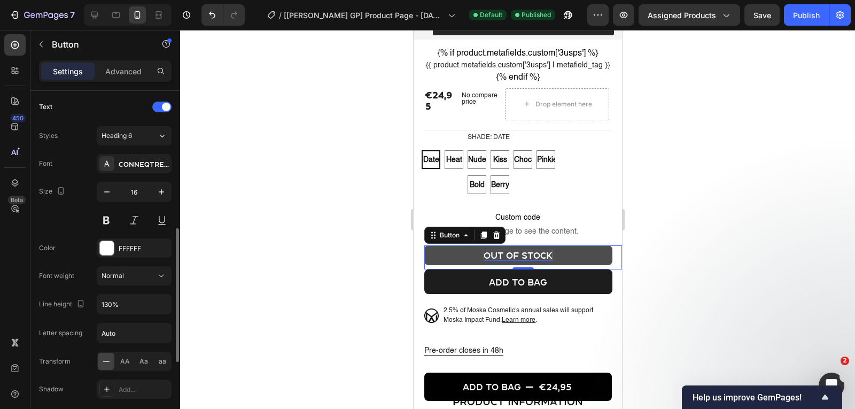
scroll to position [353, 0]
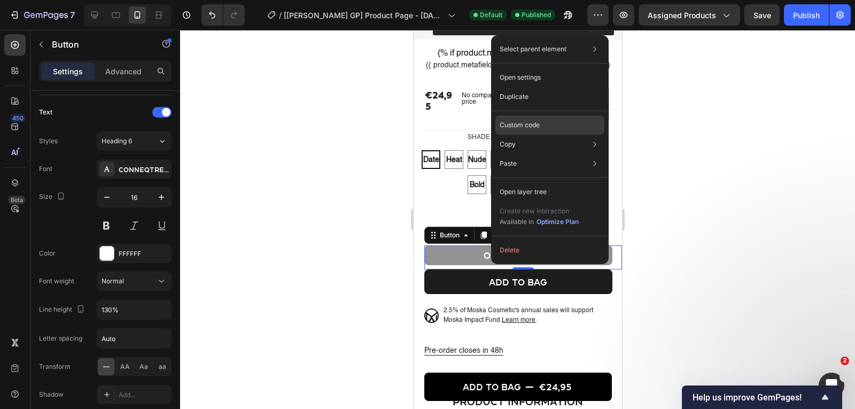
click at [560, 130] on div "Custom code" at bounding box center [549, 124] width 109 height 19
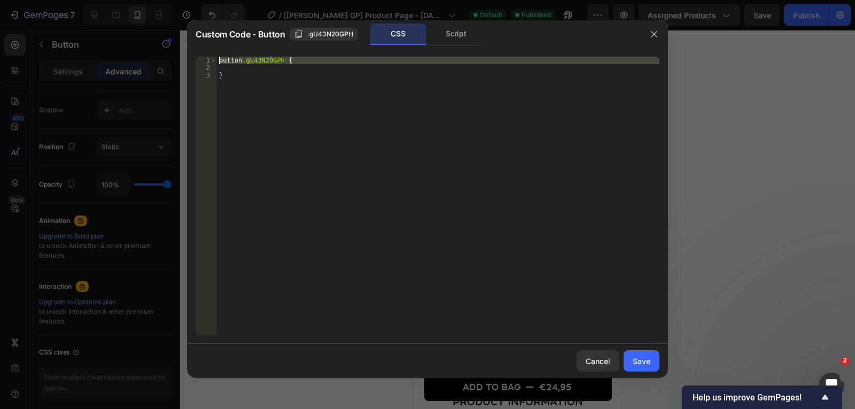
drag, startPoint x: 258, startPoint y: 72, endPoint x: 189, endPoint y: 50, distance: 72.2
click at [189, 50] on div "1 2 3 button .gU43N20GPH { } הההההההההההההההההההההההההההההההההההההההההההההההההה…" at bounding box center [427, 196] width 481 height 296
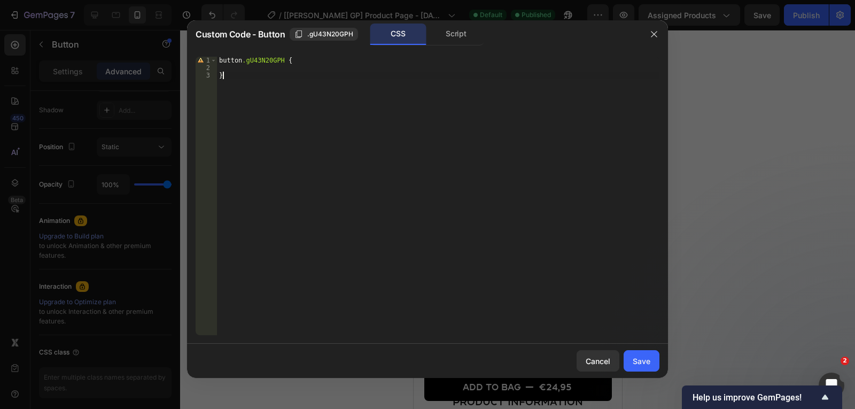
click at [245, 84] on div "button .gU43N20GPH { }" at bounding box center [438, 203] width 442 height 293
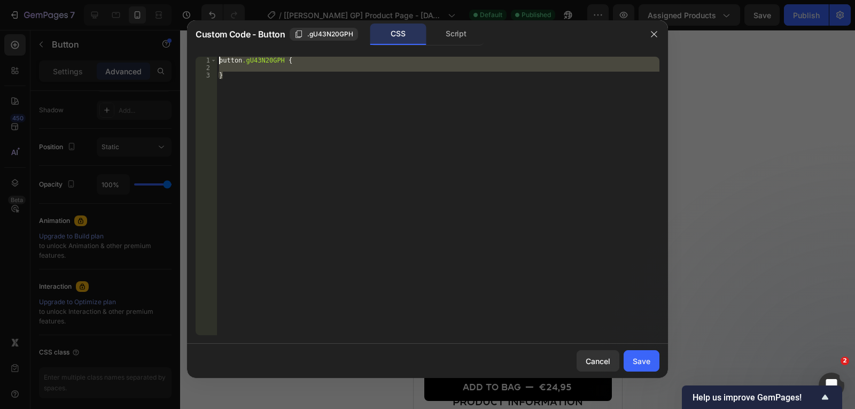
drag, startPoint x: 245, startPoint y: 84, endPoint x: 210, endPoint y: 59, distance: 42.9
click at [210, 59] on div "} 1 2 3 button .gU43N20GPH { } הההההההההההההההההההההההההההההההההההההההההההההההה…" at bounding box center [428, 196] width 464 height 278
click at [244, 93] on div "button .gU43N20GPH { }" at bounding box center [438, 196] width 442 height 278
type textarea "}"
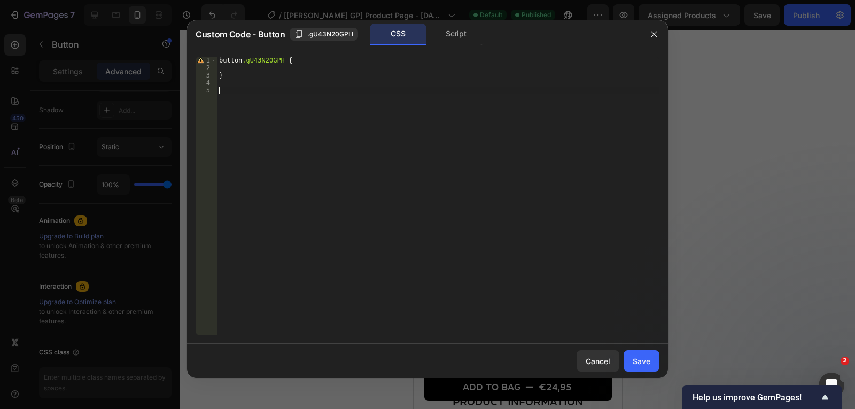
paste textarea "}"
click at [282, 90] on div "button .gU43N20GPH { } button .gU43N20GPH { }" at bounding box center [438, 203] width 442 height 293
type textarea "button.gU43N20GPH h6 {"
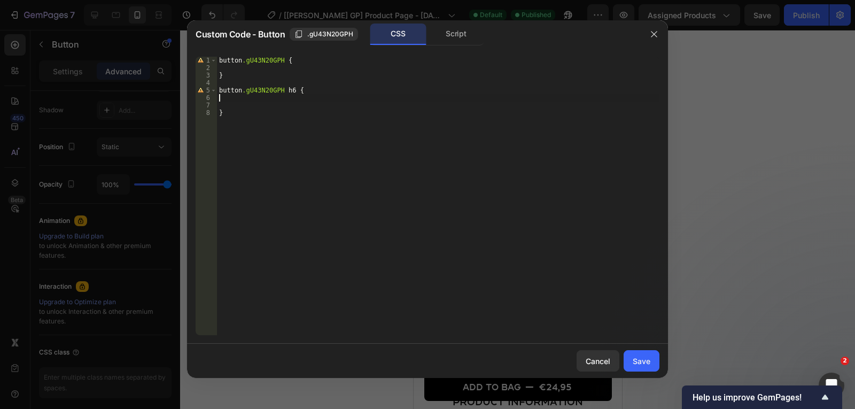
type textarea "button.gU43N20GPH h6 {"
type textarea "font-family: ABMoska !"
click at [655, 361] on button "Save" at bounding box center [642, 360] width 36 height 21
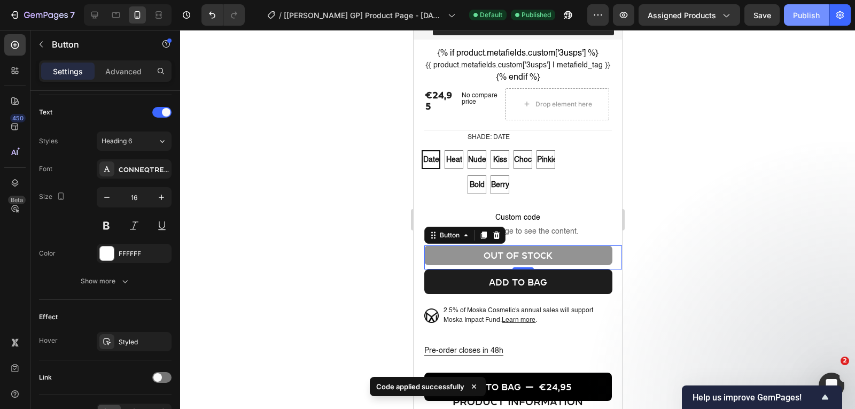
click at [801, 15] on div "Publish" at bounding box center [806, 15] width 27 height 11
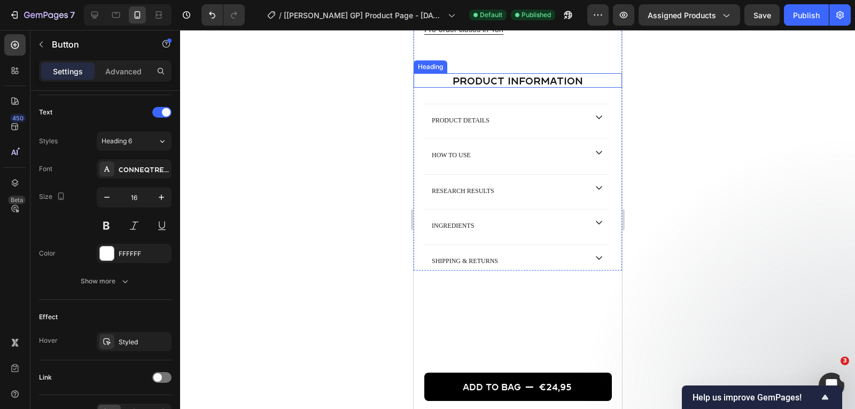
scroll to position [736, 0]
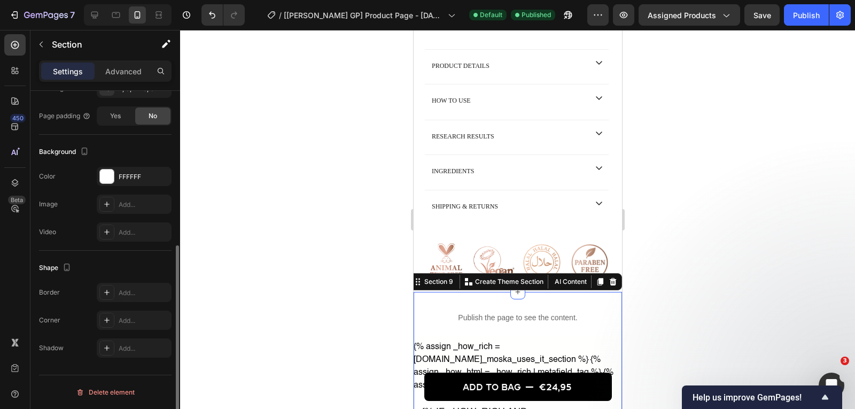
scroll to position [0, 0]
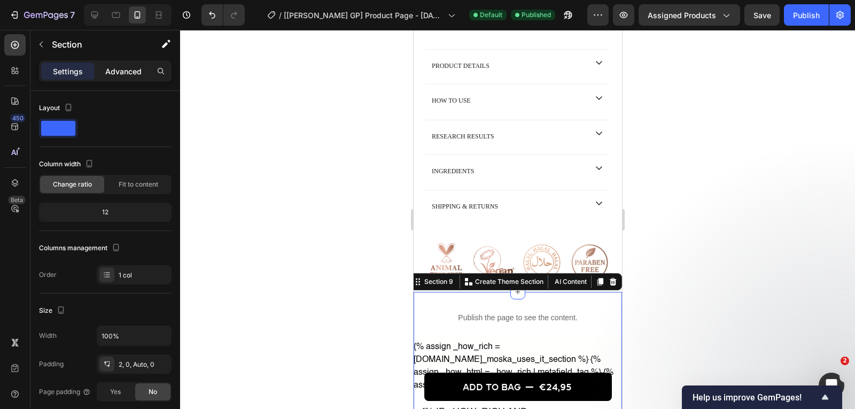
click at [133, 73] on p "Advanced" at bounding box center [123, 71] width 36 height 11
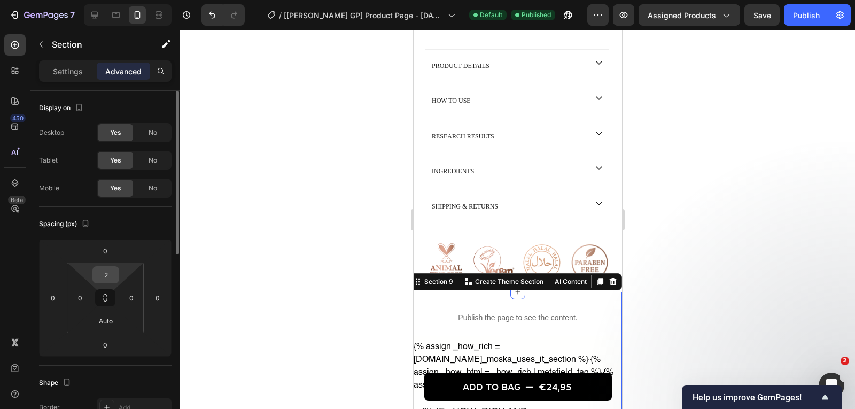
click at [101, 272] on input "2" at bounding box center [105, 275] width 21 height 16
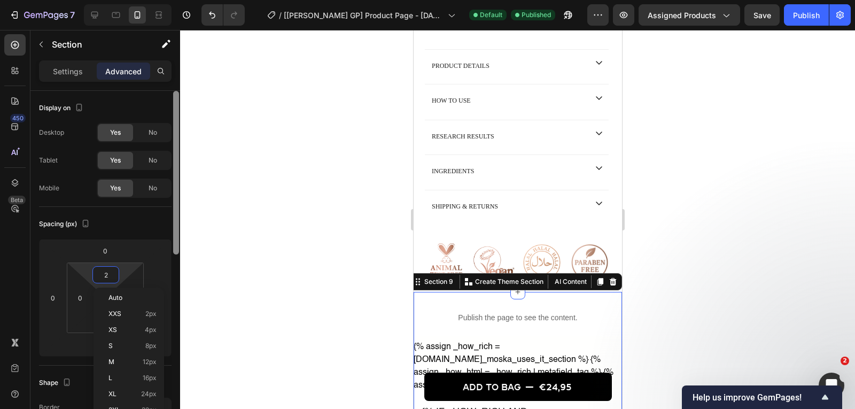
type input "24"
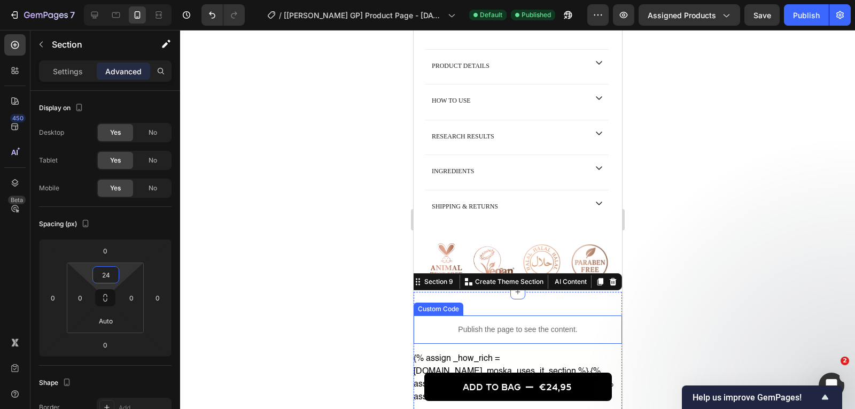
click at [486, 333] on p "Publish the page to see the content." at bounding box center [517, 329] width 208 height 11
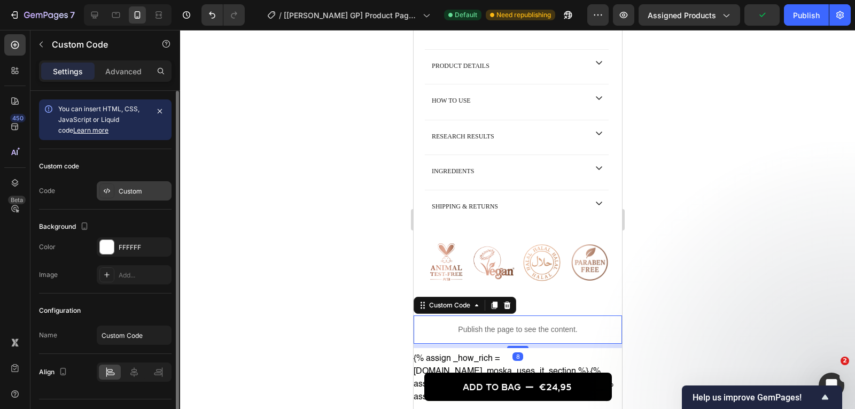
click at [120, 182] on div "Custom" at bounding box center [134, 190] width 75 height 19
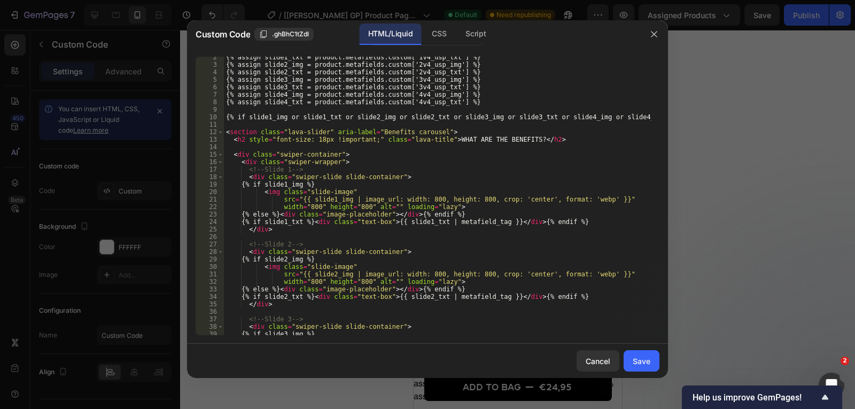
scroll to position [11, 0]
click at [366, 138] on div "{% assign slide1_txt = product.metafields.custom['1v4_usp_txt'] %} {% assign sl…" at bounding box center [438, 199] width 428 height 293
type textarea "<h2 style="font-size: 18px !important; text-align: center !important;" class="l…"
click at [648, 358] on div "Save" at bounding box center [642, 360] width 18 height 11
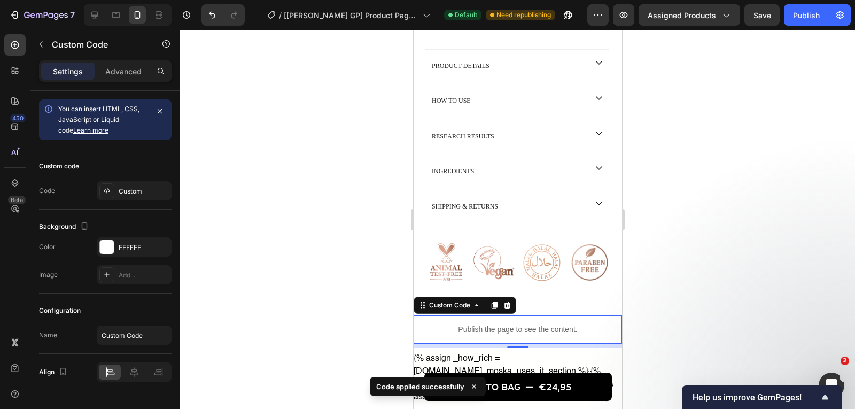
scroll to position [915, 0]
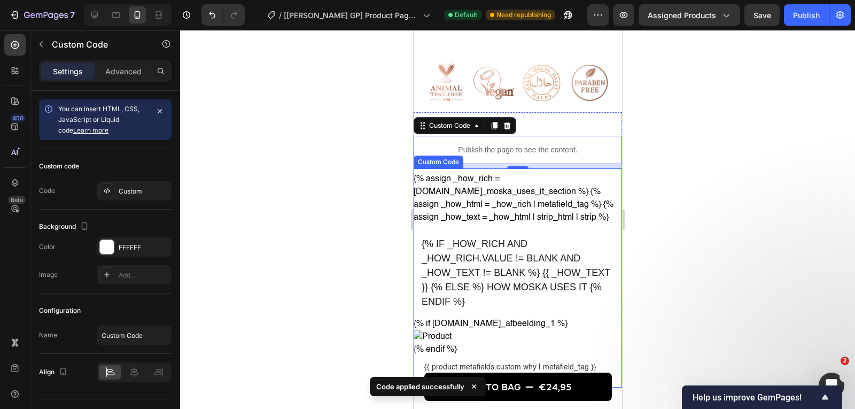
click at [526, 280] on h2 "{% if _how_rich and _how_rich.value != blank and _how_text != blank %} {{ _how_…" at bounding box center [517, 266] width 208 height 85
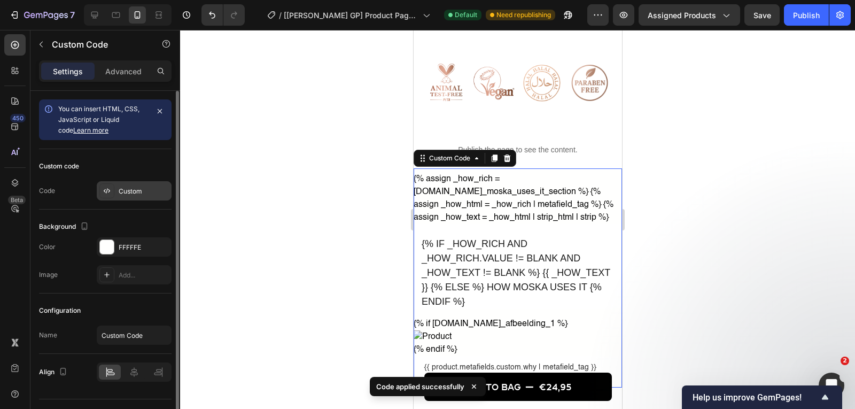
click at [126, 191] on div "Custom" at bounding box center [144, 192] width 50 height 10
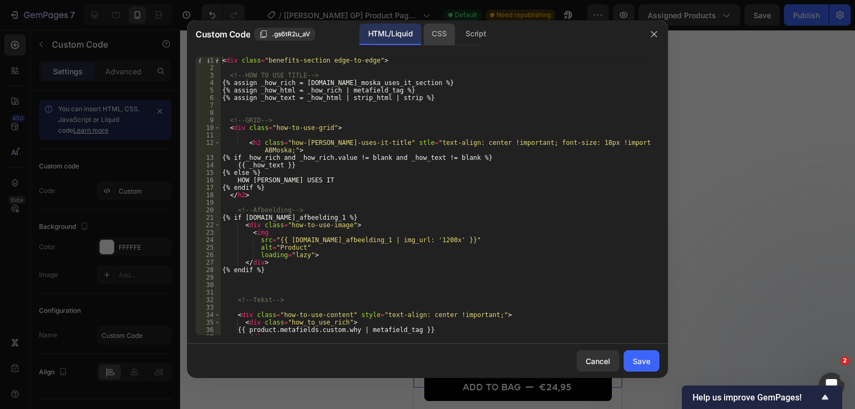
click at [439, 37] on div "CSS" at bounding box center [439, 34] width 32 height 21
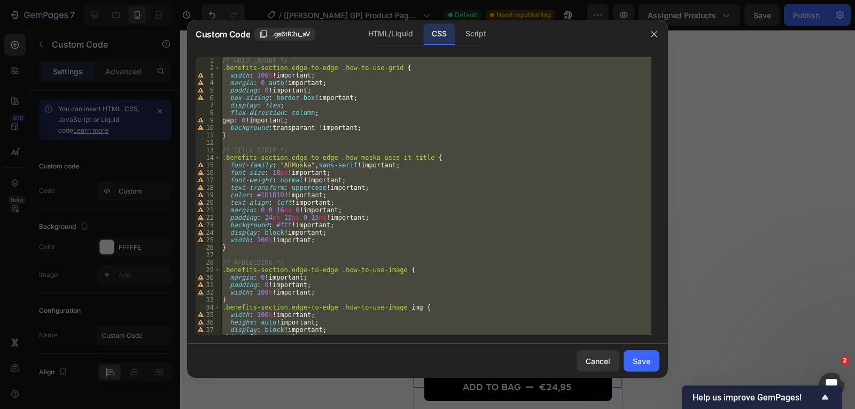
click at [406, 175] on div "/* GRID LAYOUT */ .benefits-section.edge-to-edge .how-to-use-grid { width : 100…" at bounding box center [435, 196] width 431 height 278
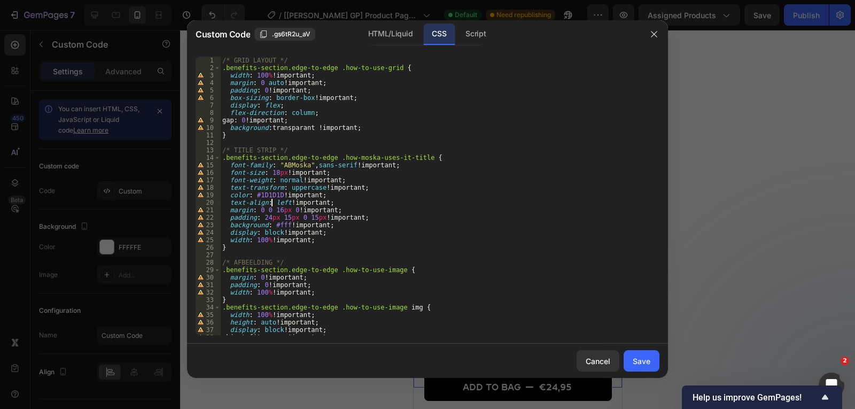
click at [273, 204] on div "/* GRID LAYOUT */ .benefits-section.edge-to-edge .how-to-use-grid { width : 100…" at bounding box center [435, 203] width 431 height 293
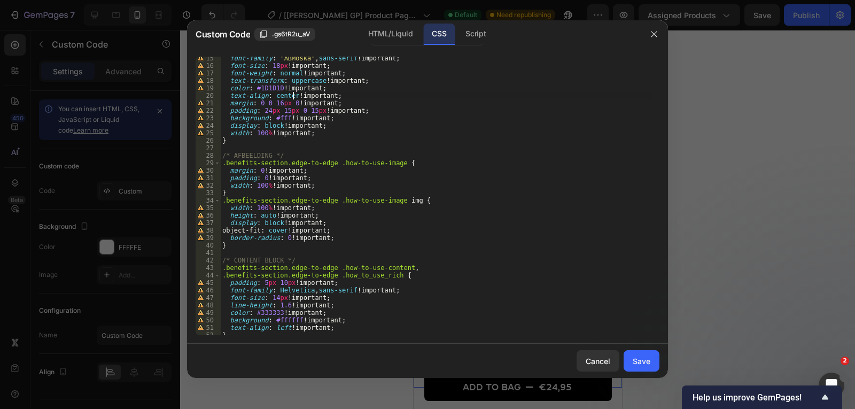
scroll to position [108, 0]
click at [278, 328] on div "font-family : " ABMoska " , sans-serif !important ; font-size : 18 px !importan…" at bounding box center [435, 199] width 431 height 293
click at [273, 328] on div "font-family : " ABMoska " , sans-serif !important ; font-size : 18 px !importan…" at bounding box center [435, 199] width 431 height 293
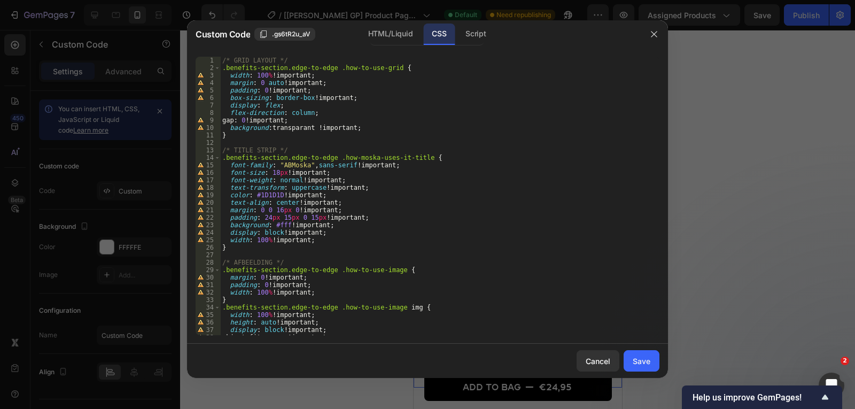
scroll to position [0, 0]
click at [405, 42] on div "HTML/Liquid" at bounding box center [390, 34] width 61 height 21
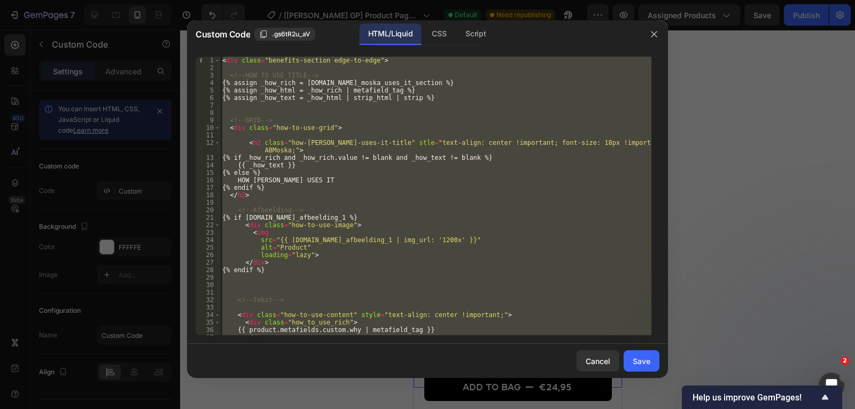
scroll to position [0, 1]
click at [431, 142] on div "< div class = "benefits-section edge-to-edge" > <!-- HOW TO USE TITLE --> {% as…" at bounding box center [435, 196] width 431 height 278
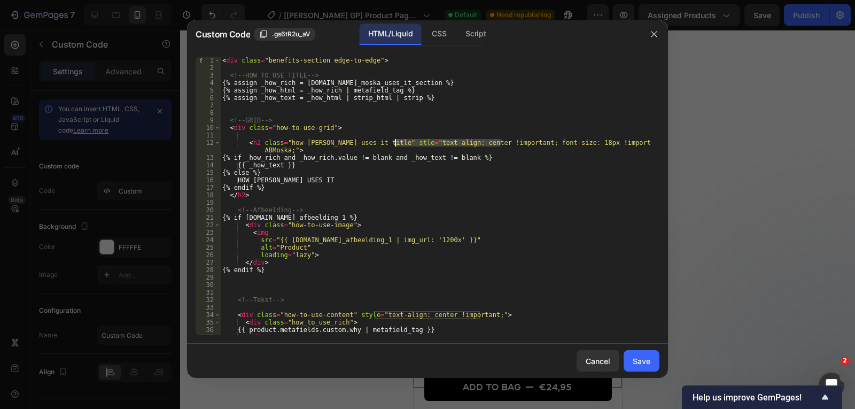
drag, startPoint x: 500, startPoint y: 143, endPoint x: 394, endPoint y: 146, distance: 105.3
click at [394, 146] on div "< div class = "benefits-section edge-to-edge" > <!-- HOW TO USE TITLE --> {% as…" at bounding box center [435, 203] width 431 height 293
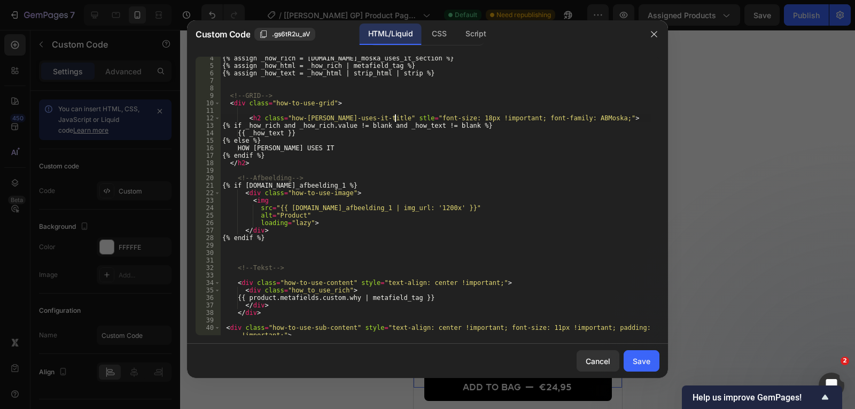
scroll to position [29, 0]
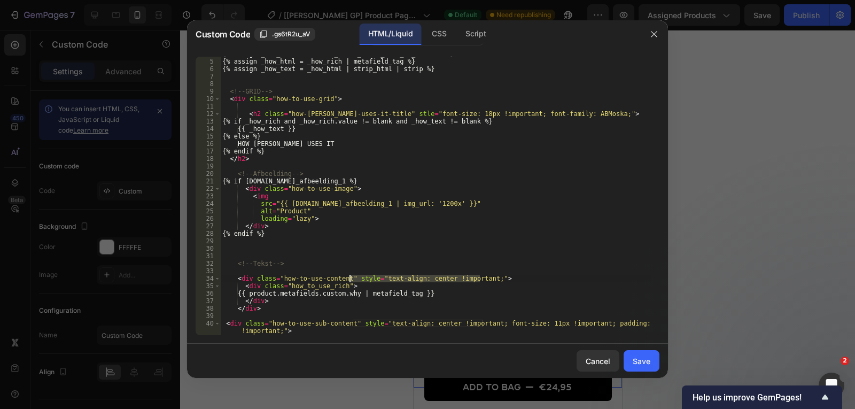
drag, startPoint x: 480, startPoint y: 277, endPoint x: 349, endPoint y: 280, distance: 131.5
click at [349, 280] on div "{% assign _how_rich = [DOMAIN_NAME]_moska_uses_it_section %} {% assign _how_htm…" at bounding box center [435, 196] width 431 height 293
type textarea "<div class="how-to-use-content>"
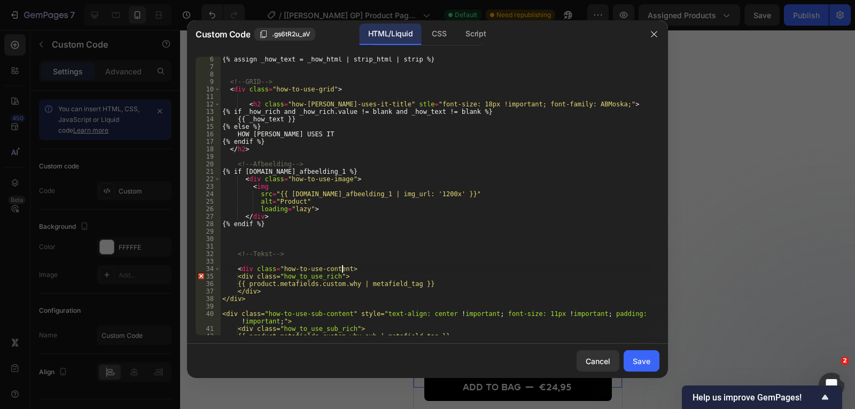
scroll to position [39, 0]
click at [444, 236] on div "{% assign _how_text = _how_html | strip_html | strip %} <!-- GRID --> < div cla…" at bounding box center [435, 201] width 431 height 293
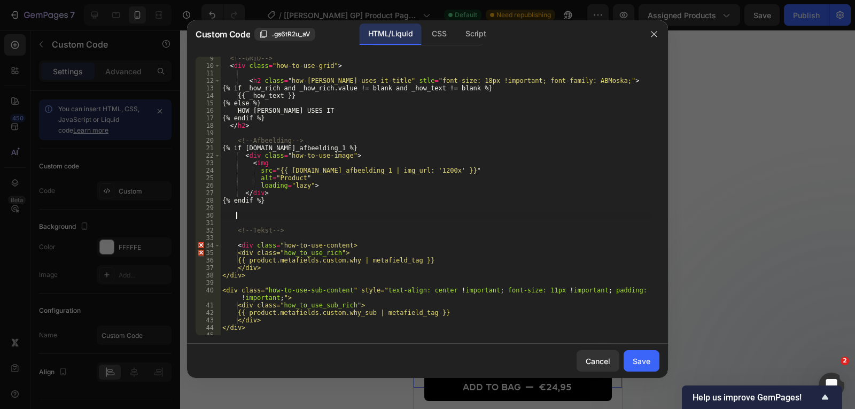
scroll to position [62, 0]
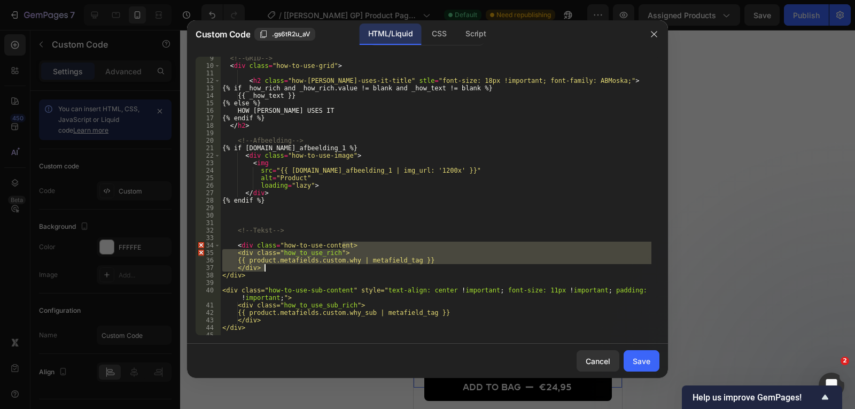
drag, startPoint x: 344, startPoint y: 247, endPoint x: 453, endPoint y: 266, distance: 111.1
click at [453, 266] on div "<!-- GRID --> < div class = "how-to-use-grid" > < h2 class = "how-moska-uses-it…" at bounding box center [435, 201] width 431 height 293
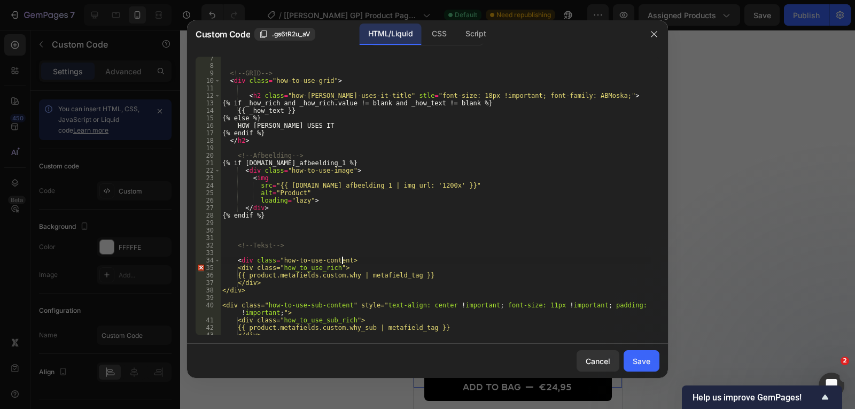
scroll to position [0, 10]
click at [436, 266] on div "<!-- GRID --> < div class = "how-to-use-grid" > < h2 class = "how-moska-uses-it…" at bounding box center [435, 201] width 431 height 293
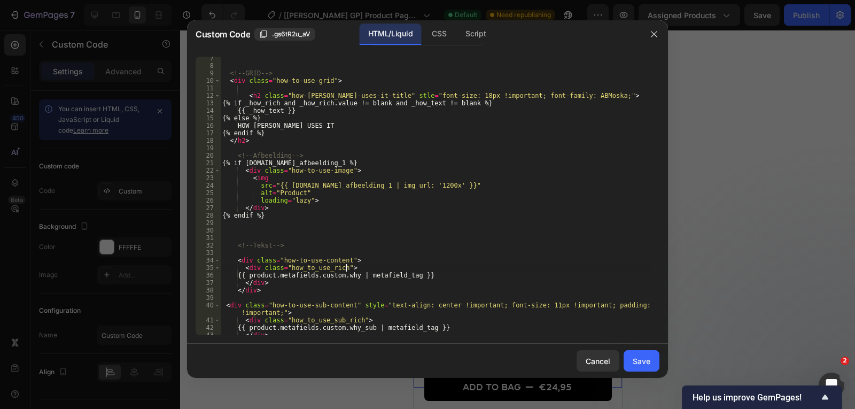
scroll to position [0, 10]
type textarea "<div class="how_to_use_rich">"
click at [632, 352] on button "Save" at bounding box center [642, 360] width 36 height 21
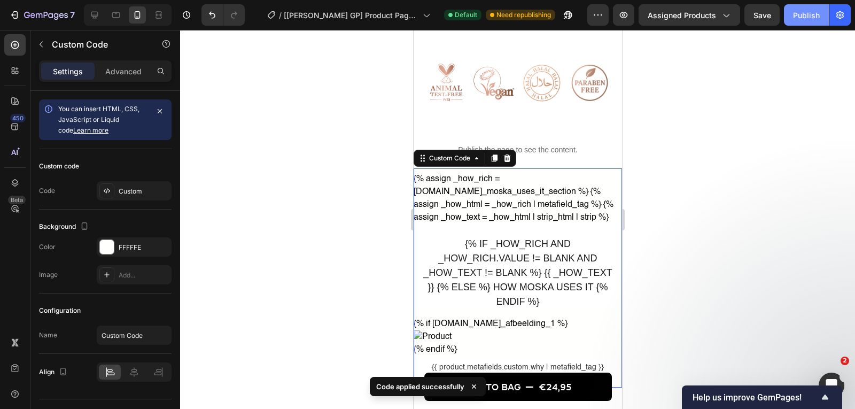
click at [809, 15] on div "Publish" at bounding box center [806, 15] width 27 height 11
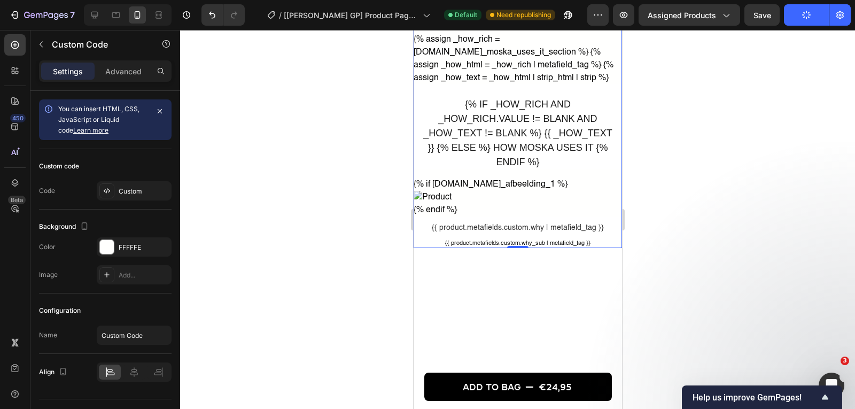
scroll to position [1332, 0]
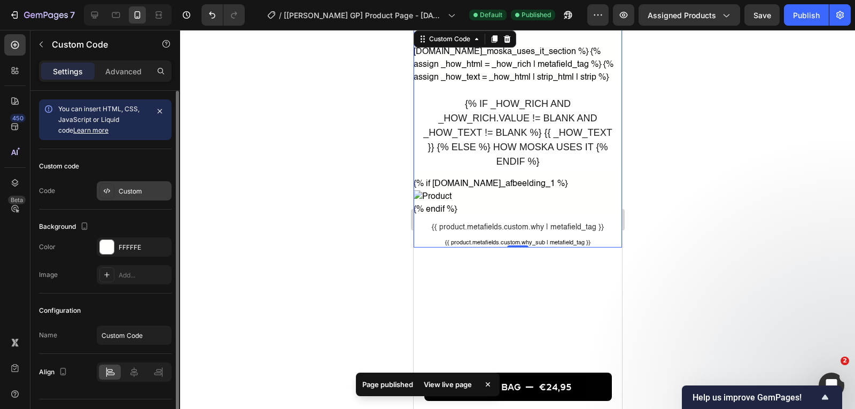
click at [130, 188] on div "Custom" at bounding box center [144, 192] width 50 height 10
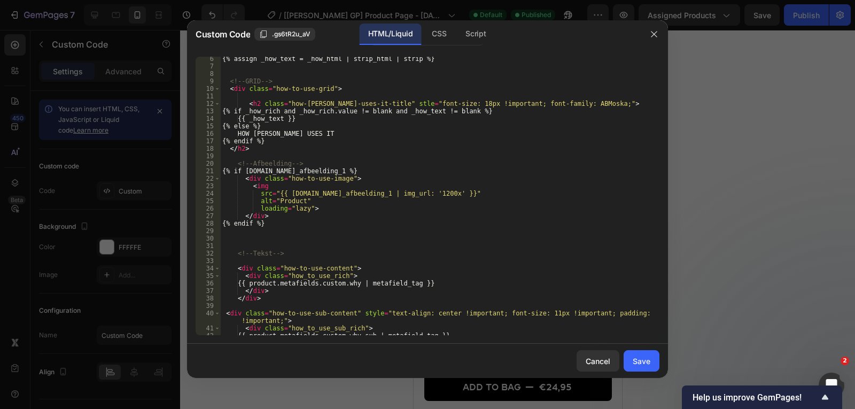
scroll to position [40, 0]
click at [439, 36] on div "CSS" at bounding box center [439, 34] width 32 height 21
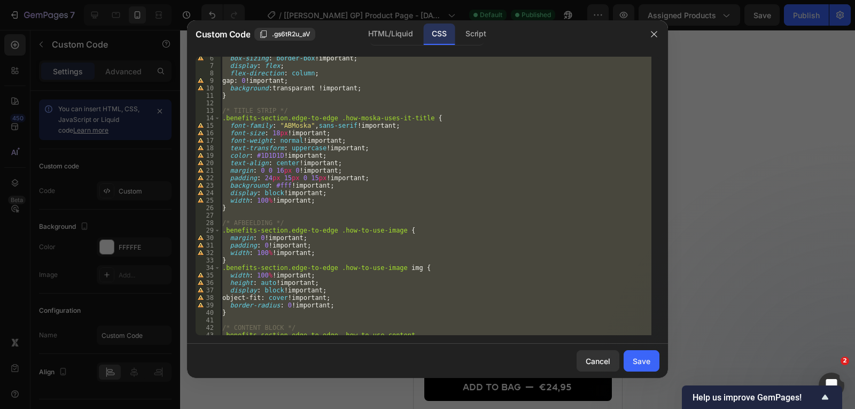
click at [418, 165] on div "box-sizing : border-box !important ; display : flex ; flex-direction : column ;…" at bounding box center [435, 196] width 431 height 278
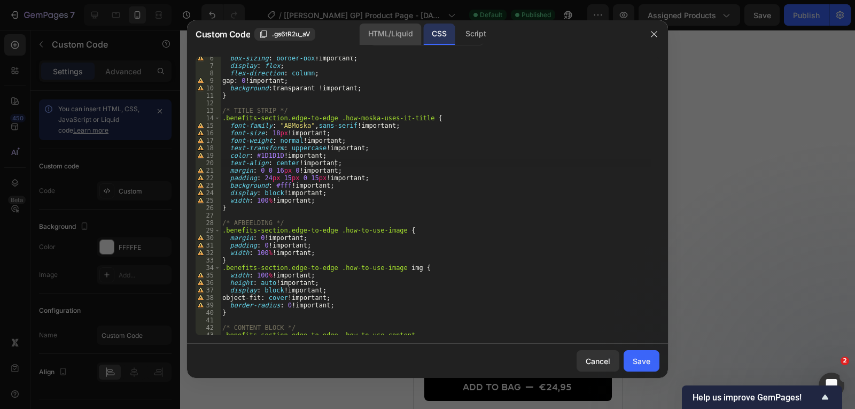
click at [407, 24] on div "HTML/Liquid" at bounding box center [390, 34] width 61 height 21
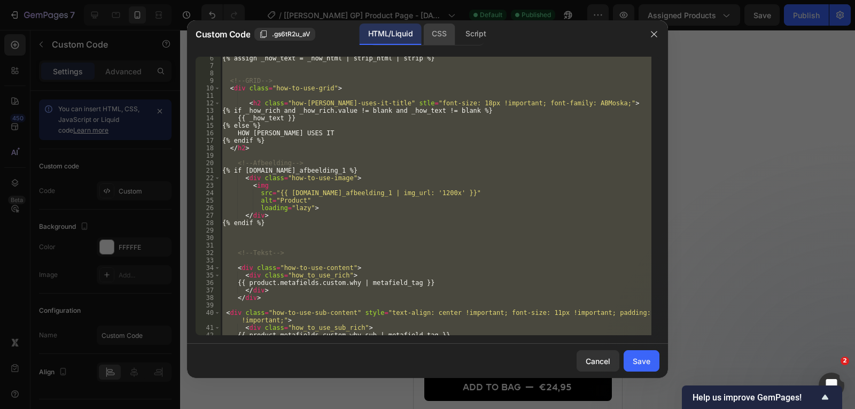
click at [438, 30] on div "CSS" at bounding box center [439, 34] width 32 height 21
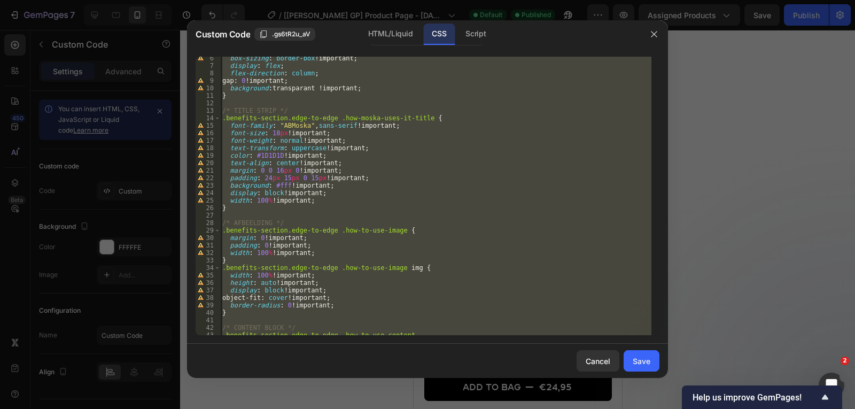
click at [415, 166] on div "box-sizing : border-box !important ; display : flex ; flex-direction : column ;…" at bounding box center [435, 196] width 431 height 278
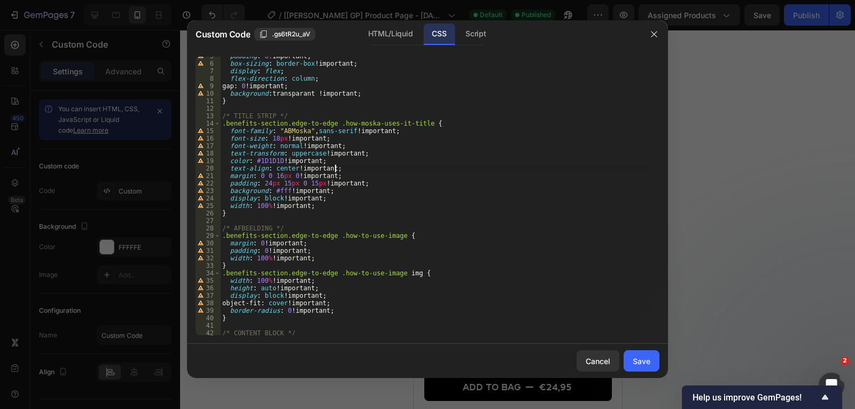
scroll to position [34, 0]
click at [274, 138] on div "padding : 0 !important ; box-sizing : border-box !important ; display : flex ; …" at bounding box center [435, 199] width 431 height 293
click at [298, 187] on div "padding : 0 !important ; box-sizing : border-box !important ; display : flex ; …" at bounding box center [435, 199] width 431 height 293
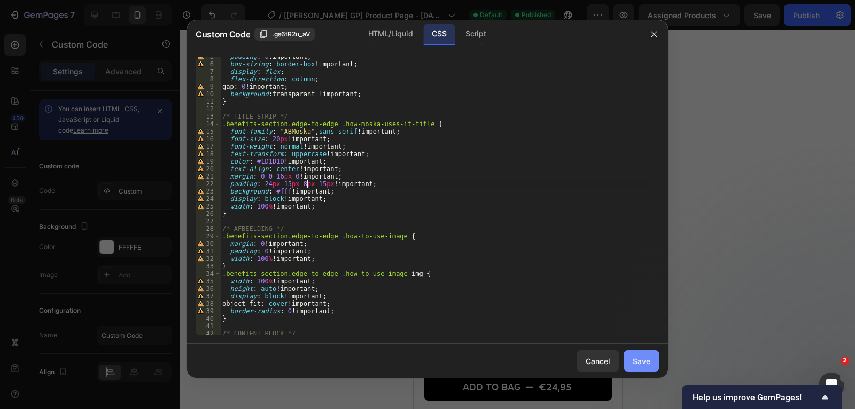
type textarea "padding: 24px 15px 8px 15px !important;"
click at [649, 358] on div "Save" at bounding box center [642, 360] width 18 height 11
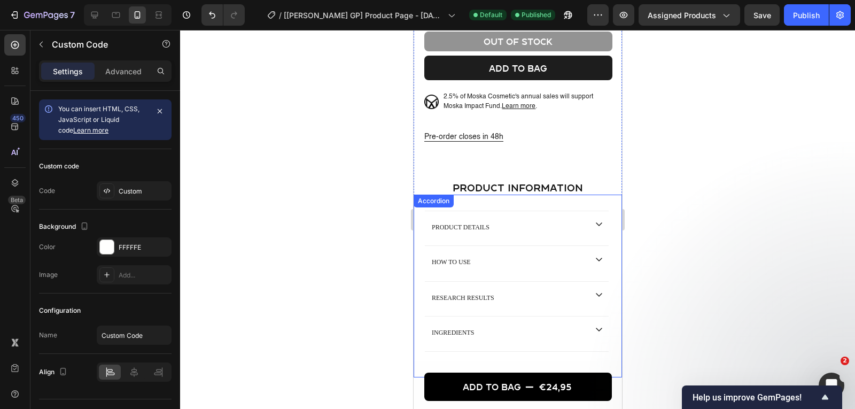
scroll to position [476, 0]
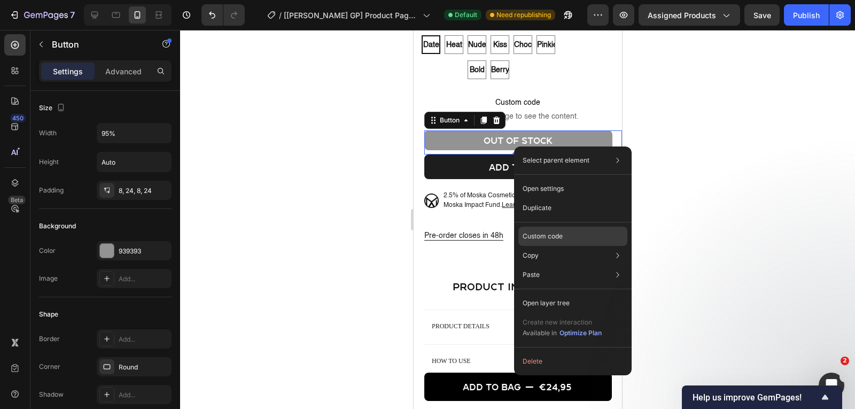
click at [572, 235] on div "Custom code" at bounding box center [572, 236] width 109 height 19
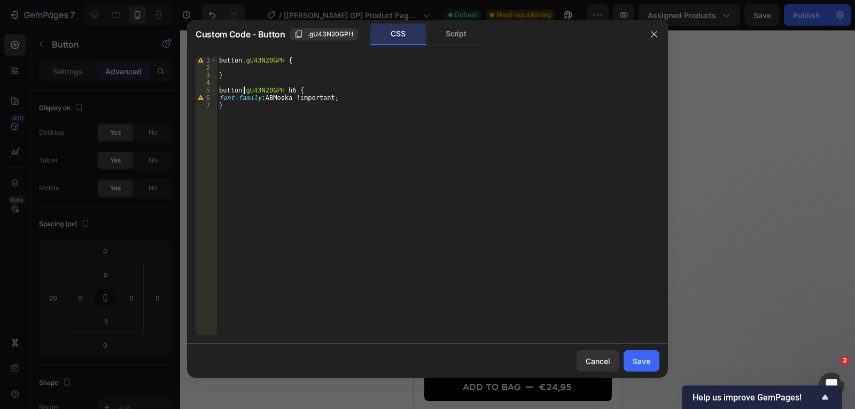
click at [245, 92] on div "button .gU43N20GPH { } button .gU43N20GPH h6 { font-family : ABMoska !important…" at bounding box center [438, 203] width 442 height 293
click at [239, 61] on div "button .gU43N20GPH { } .gU43N20GPH h6 { font-family : ABMoska !important ; }" at bounding box center [438, 203] width 442 height 293
click at [548, 319] on div ".gU43N20GPH { } .gU43N20GPH h6 { font-family : ABMoska !important ; }" at bounding box center [438, 203] width 442 height 293
type textarea "}"
click at [655, 368] on button "Save" at bounding box center [642, 360] width 36 height 21
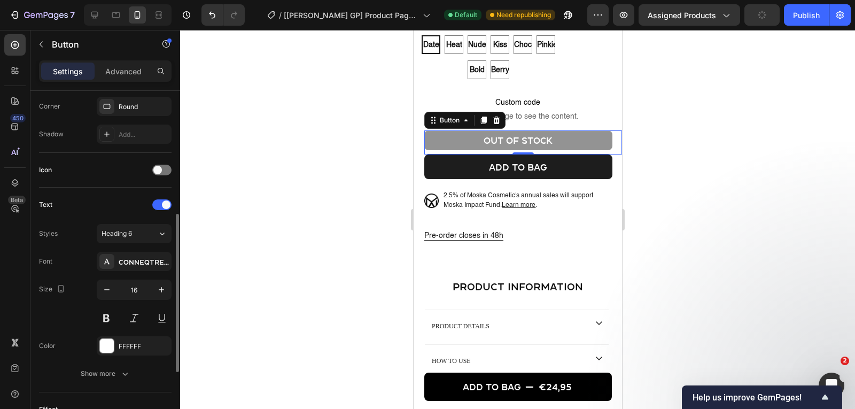
scroll to position [269, 0]
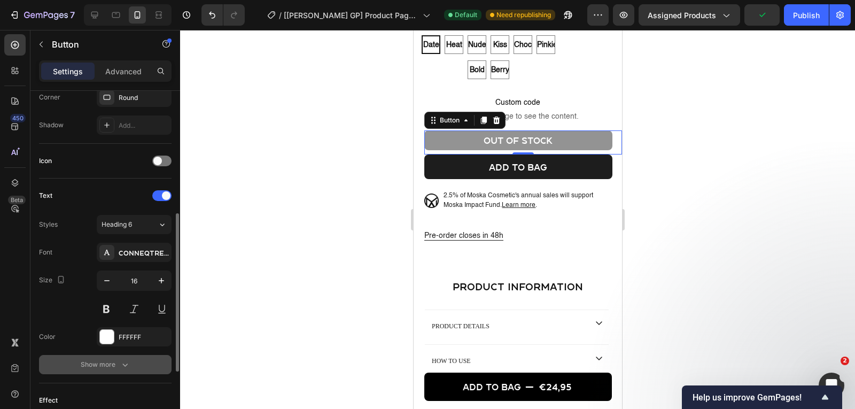
click at [112, 364] on div "Show more" at bounding box center [106, 364] width 50 height 11
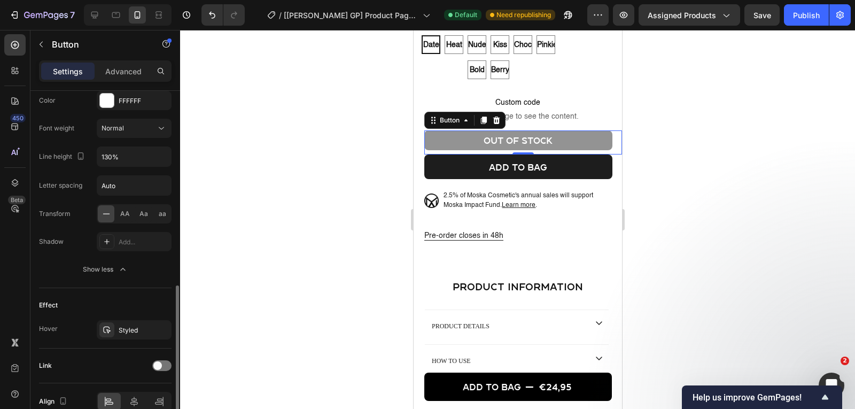
scroll to position [506, 0]
click at [125, 329] on div "Styled" at bounding box center [134, 330] width 31 height 10
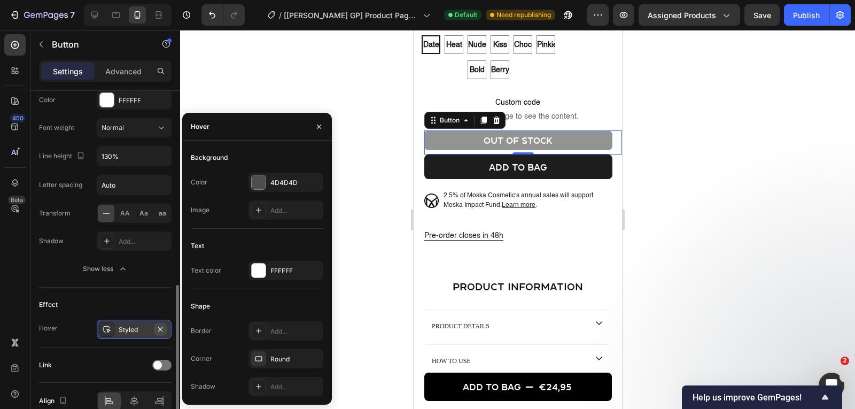
click at [160, 330] on icon "button" at bounding box center [160, 329] width 9 height 9
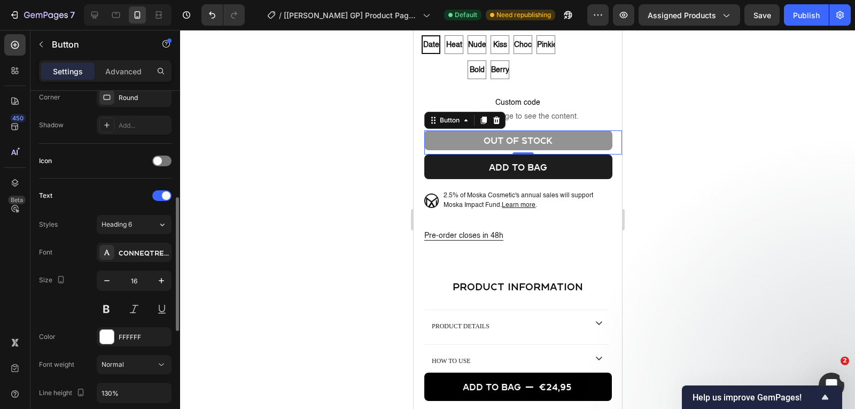
scroll to position [265, 0]
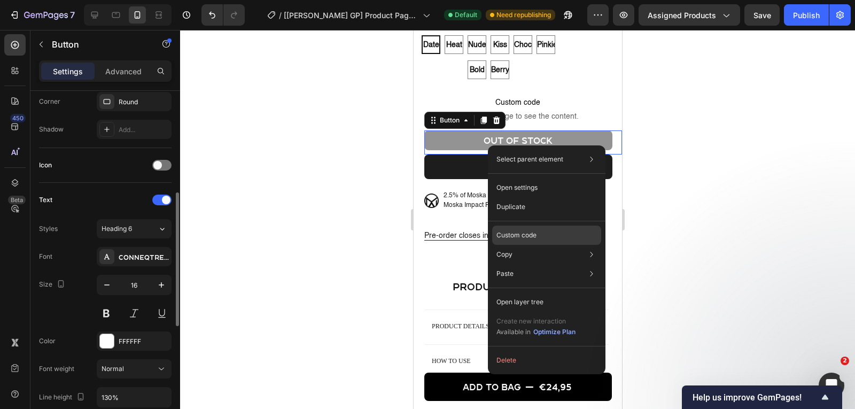
click at [530, 236] on p "Custom code" at bounding box center [516, 235] width 40 height 10
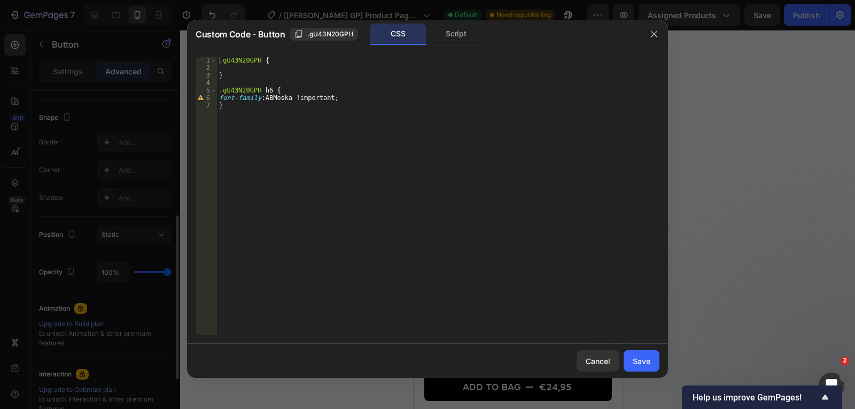
click at [350, 100] on div ".gU43N20GPH { } .gU43N20GPH h6 { font-family : ABMoska !important ; }" at bounding box center [438, 203] width 442 height 293
type textarea "font-family: ABMoska !important; font-size: 14px !"
click at [640, 356] on div "Save" at bounding box center [642, 360] width 18 height 11
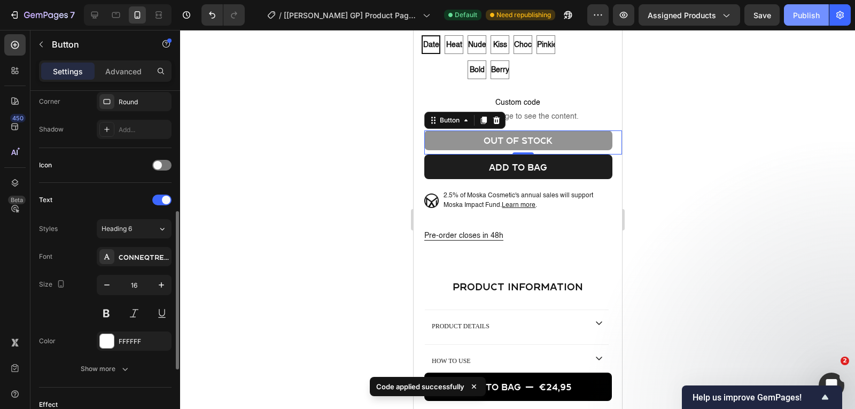
click at [807, 15] on div "Publish" at bounding box center [806, 15] width 27 height 11
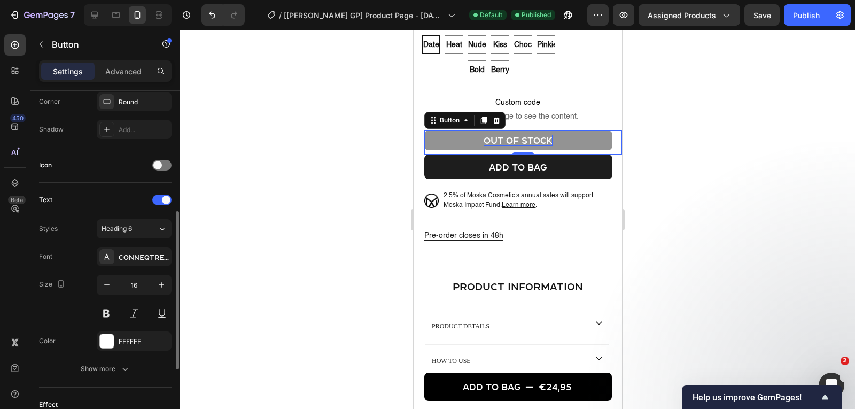
click at [506, 146] on p "out of stock" at bounding box center [517, 140] width 69 height 11
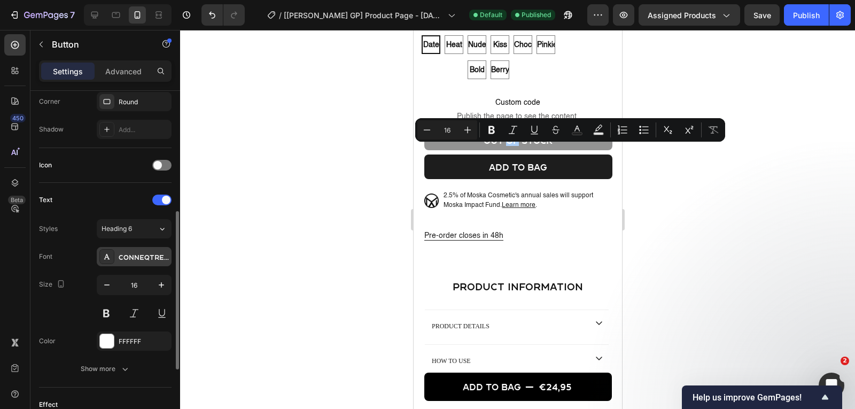
click at [150, 254] on div "ConneqtRegular" at bounding box center [144, 257] width 50 height 10
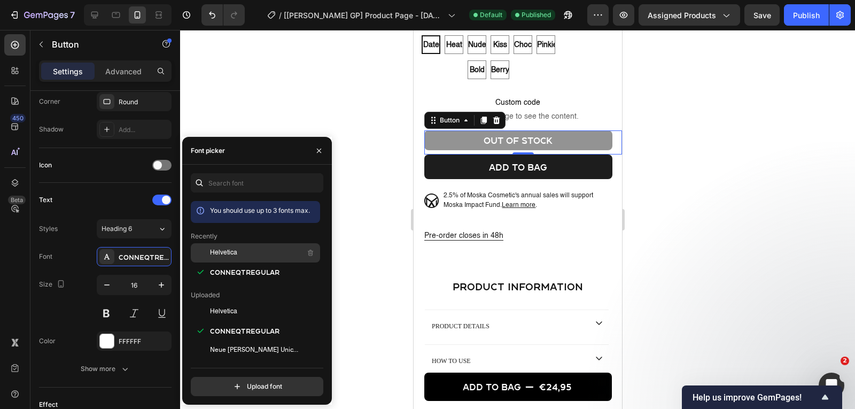
click at [226, 252] on span "Helvetica" at bounding box center [223, 253] width 27 height 10
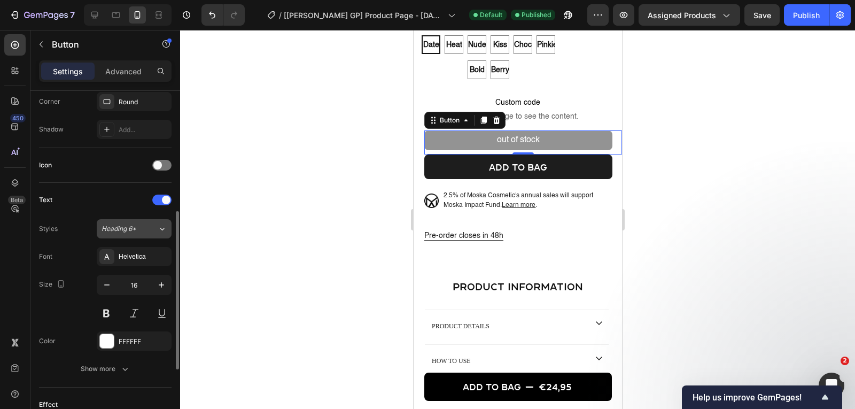
click at [139, 230] on div "Heading 6*" at bounding box center [123, 229] width 43 height 10
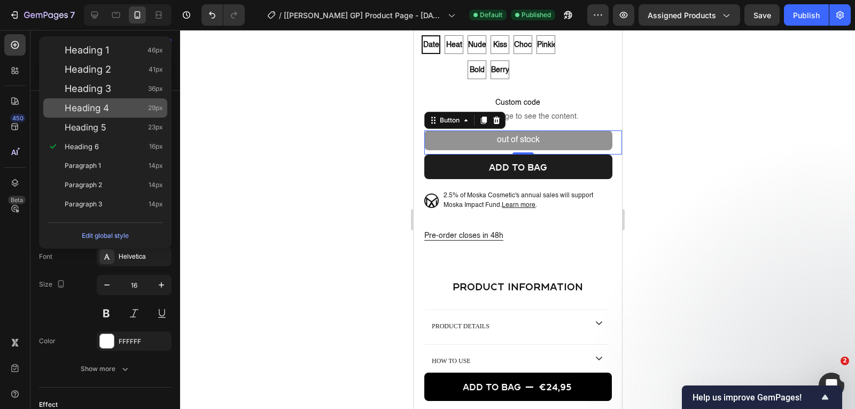
click at [126, 108] on div "Heading 4 29px" at bounding box center [114, 108] width 98 height 11
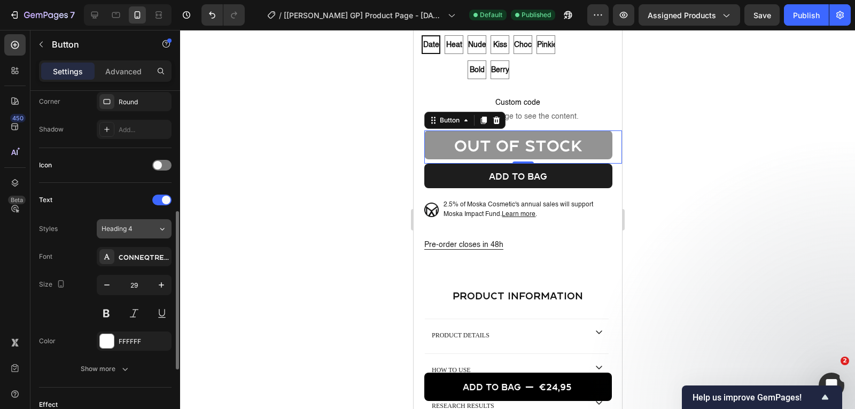
click at [142, 230] on div "Heading 4" at bounding box center [123, 229] width 43 height 10
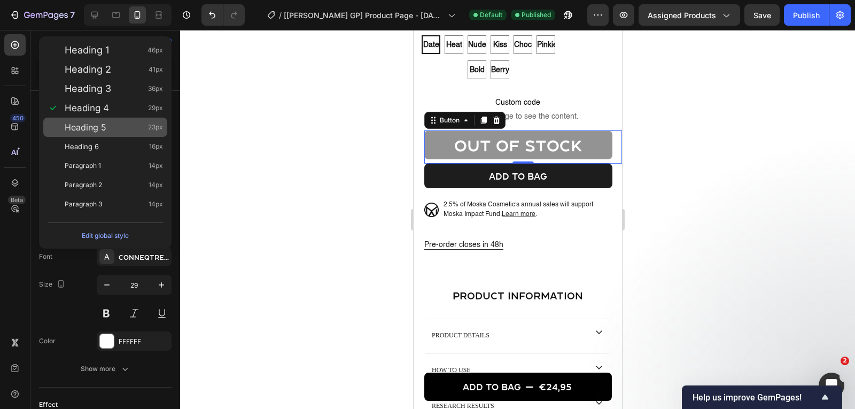
click at [145, 120] on div "Heading 5 23px" at bounding box center [105, 127] width 124 height 19
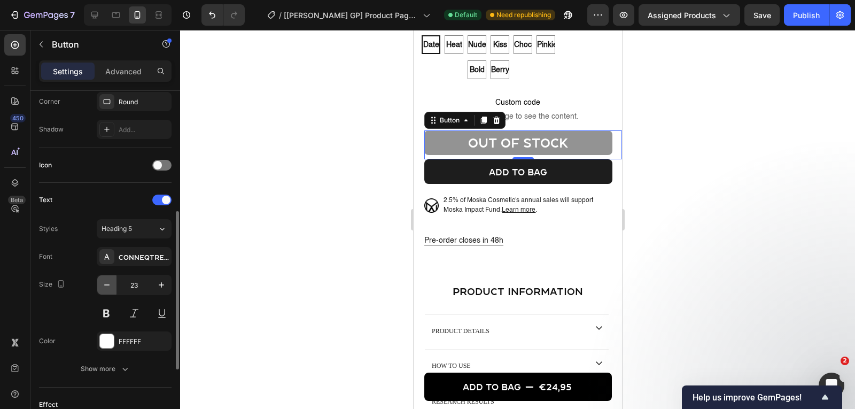
click at [111, 284] on icon "button" at bounding box center [107, 285] width 11 height 11
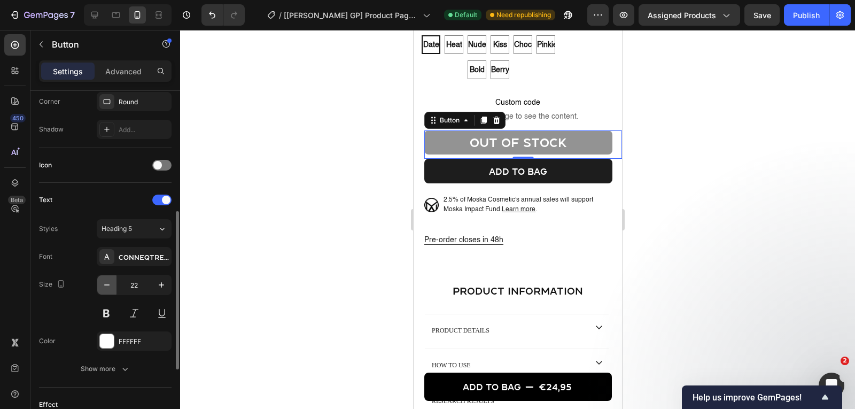
click at [111, 284] on icon "button" at bounding box center [107, 285] width 11 height 11
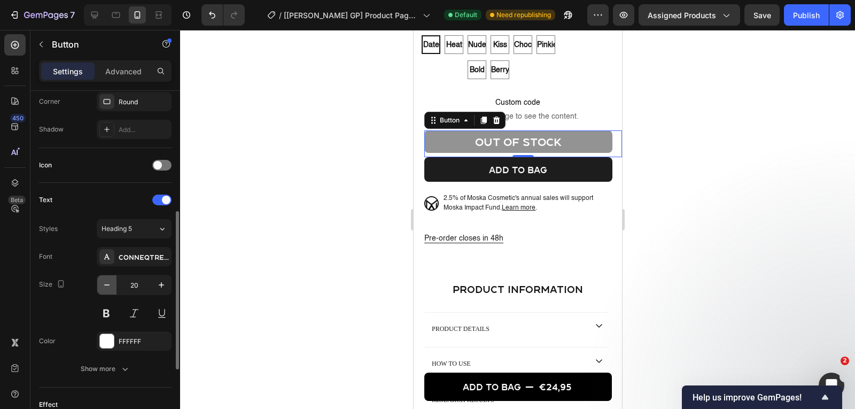
click at [111, 284] on icon "button" at bounding box center [107, 285] width 11 height 11
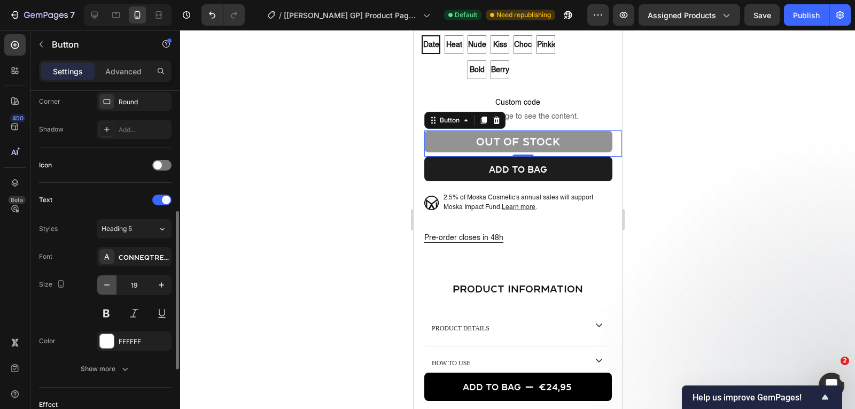
click at [111, 284] on icon "button" at bounding box center [107, 285] width 11 height 11
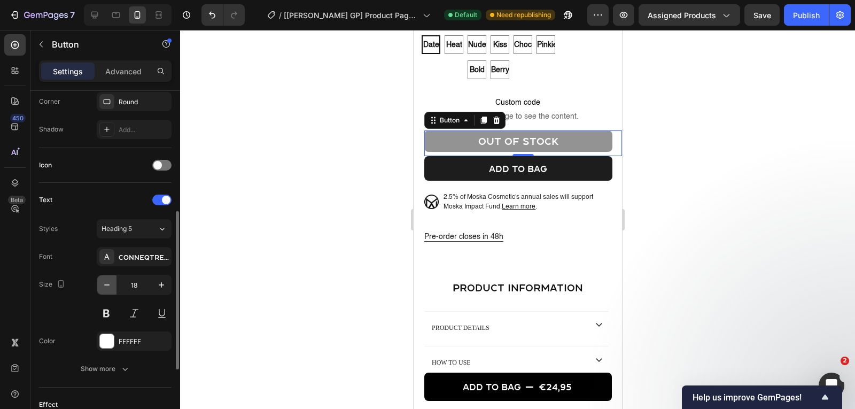
click at [111, 284] on icon "button" at bounding box center [107, 285] width 11 height 11
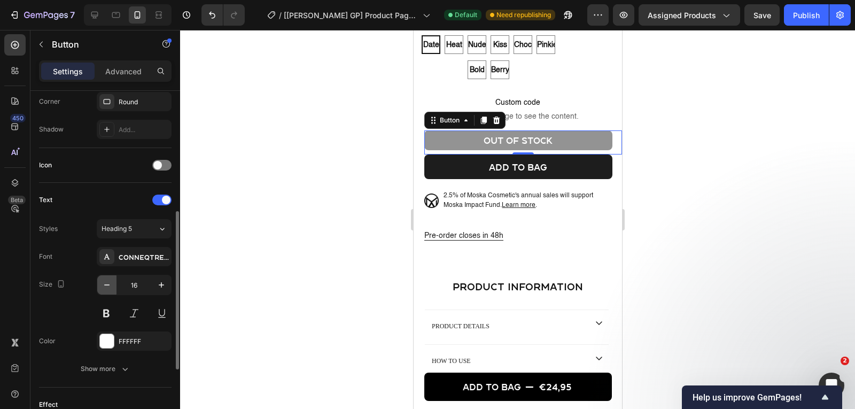
click at [111, 284] on icon "button" at bounding box center [107, 285] width 11 height 11
type input "14"
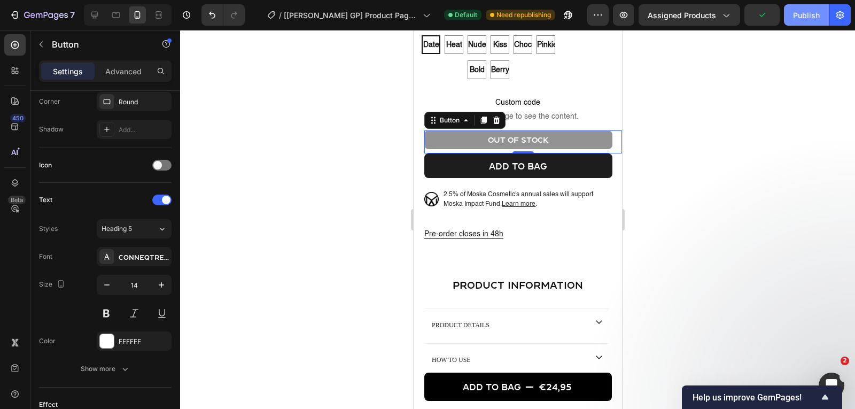
click at [801, 13] on div "Publish" at bounding box center [806, 15] width 27 height 11
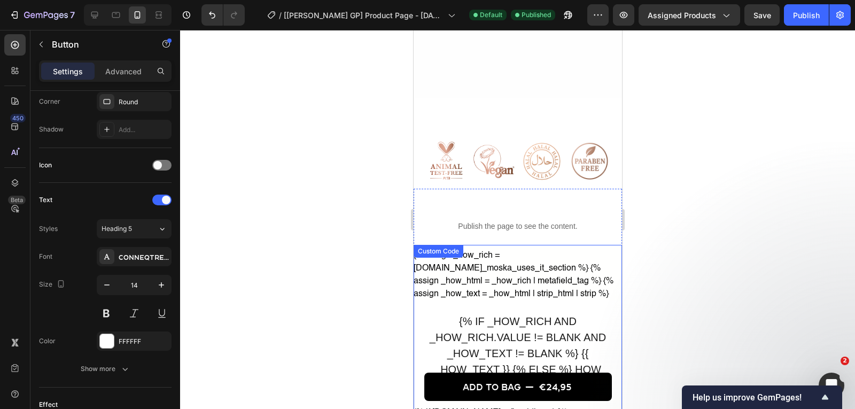
scroll to position [1278, 0]
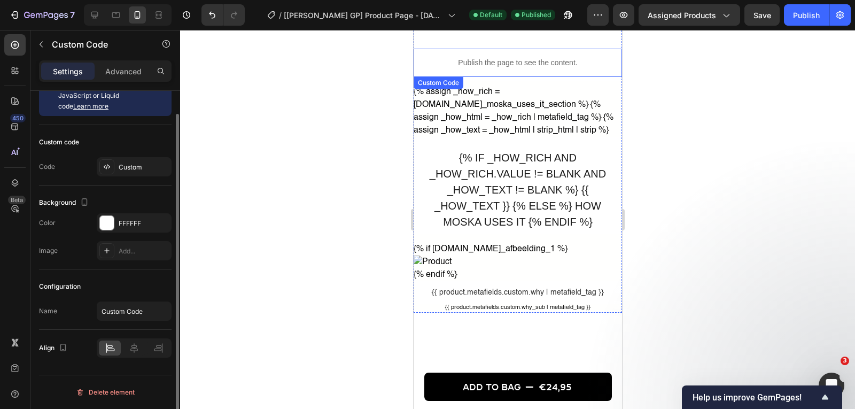
click at [488, 58] on p "Publish the page to see the content." at bounding box center [517, 62] width 208 height 11
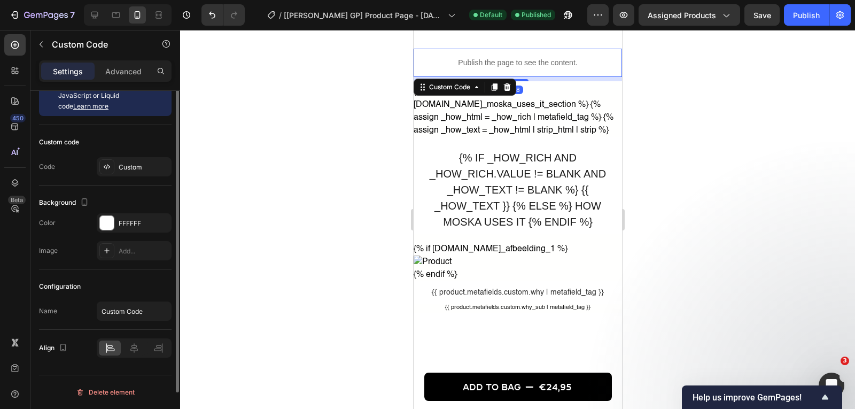
scroll to position [0, 0]
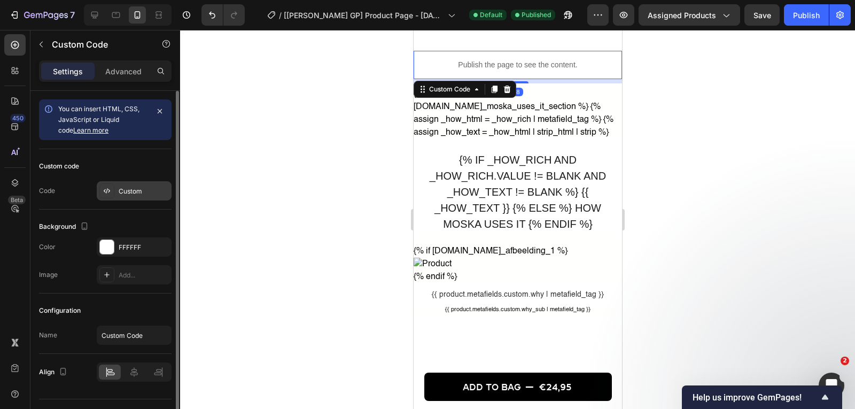
click at [149, 183] on div "Custom" at bounding box center [134, 190] width 75 height 19
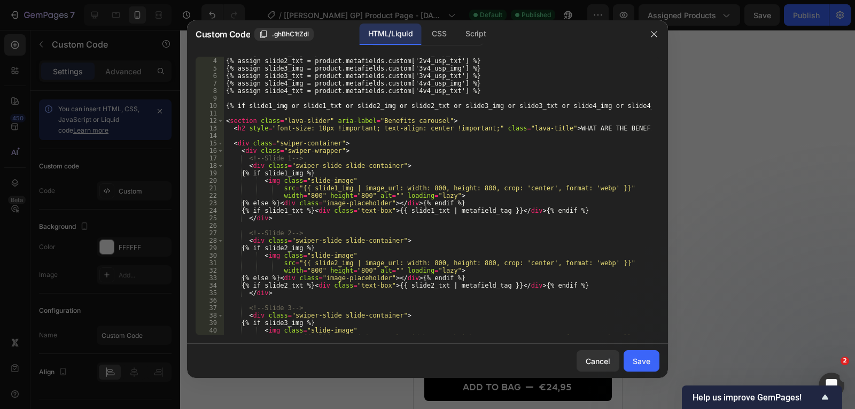
scroll to position [34, 0]
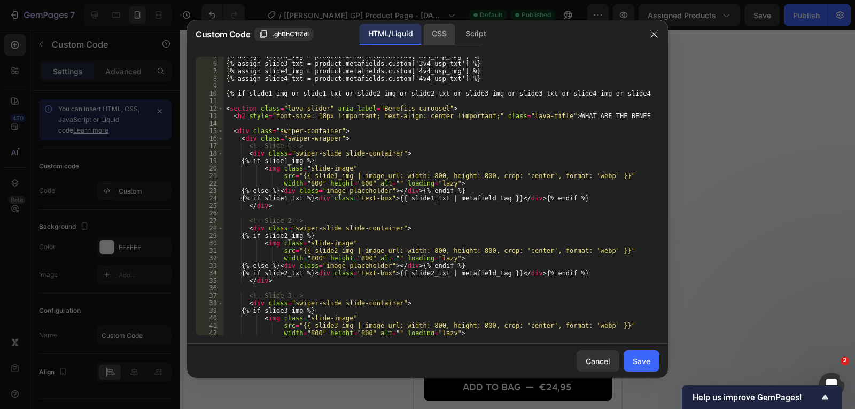
click at [432, 34] on div "CSS" at bounding box center [439, 34] width 32 height 21
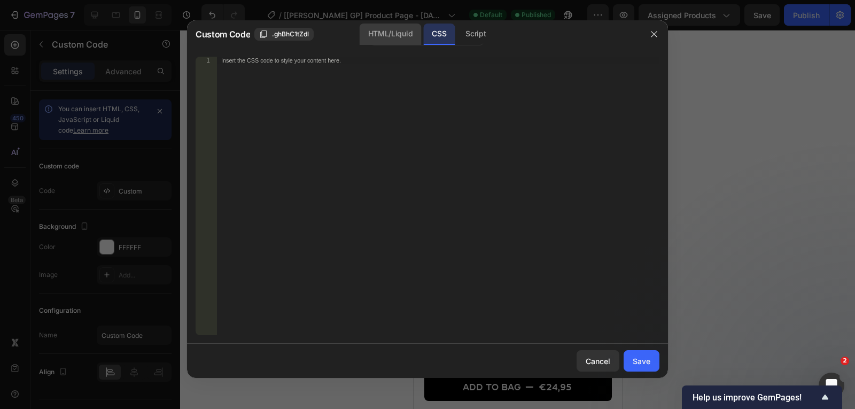
click at [400, 39] on div "HTML/Liquid" at bounding box center [390, 34] width 61 height 21
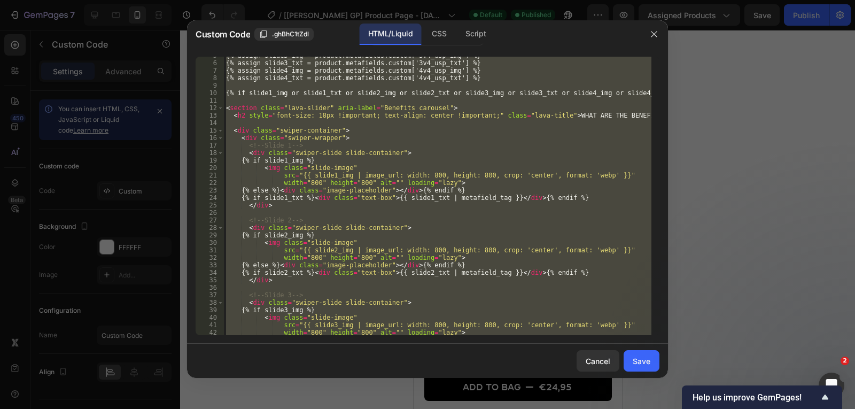
scroll to position [35, 0]
type textarea "{% endif %}"
click at [399, 214] on div "{% assign slide3_img = product.metafields.custom['3v4_usp_img'] %} {% assign sl…" at bounding box center [438, 196] width 428 height 278
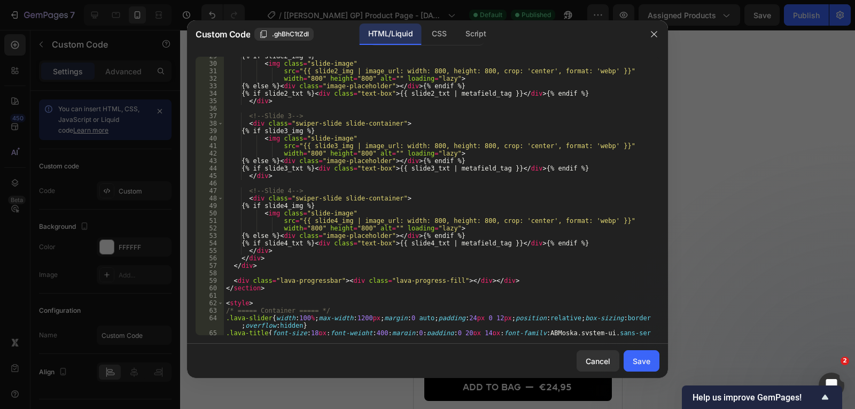
scroll to position [211, 0]
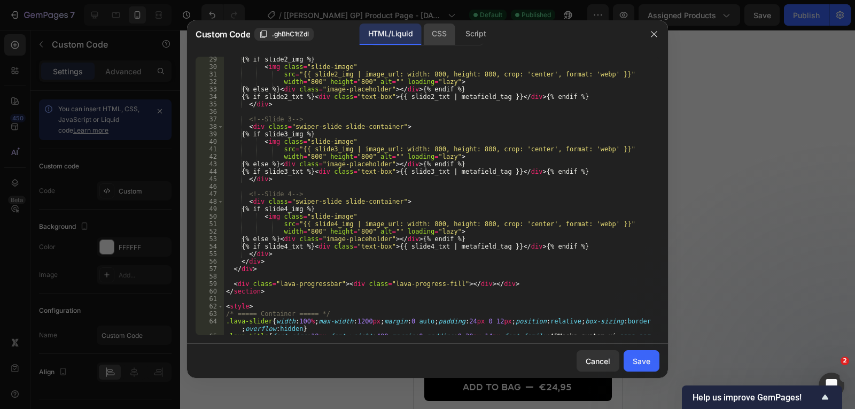
click at [444, 32] on div "CSS" at bounding box center [439, 34] width 32 height 21
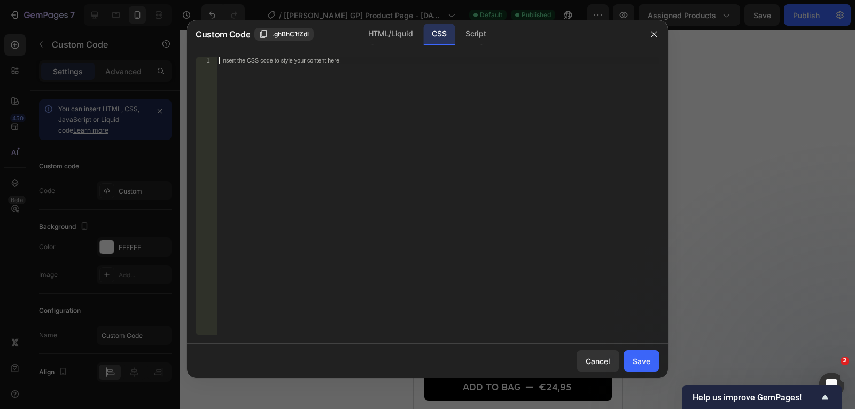
click at [320, 154] on div "Insert the CSS code to style your content here." at bounding box center [438, 203] width 442 height 293
type textarea "div {"
type textarea "font-size: 14px !important;"
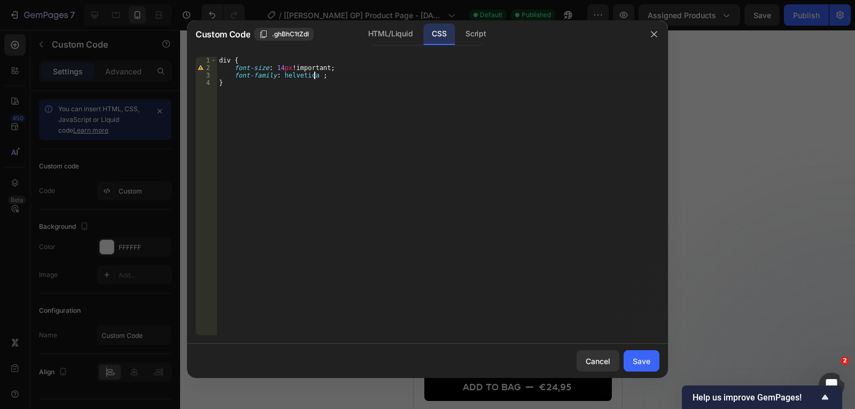
scroll to position [0, 7]
click at [403, 37] on div "HTML/Liquid" at bounding box center [390, 34] width 61 height 21
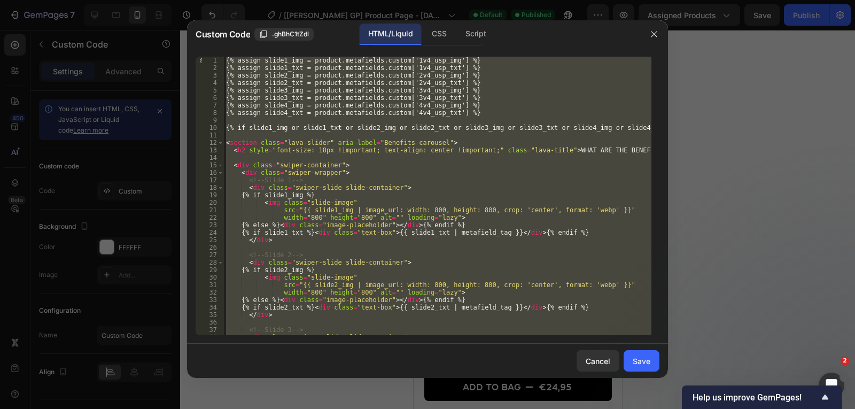
click at [353, 191] on div "{% assign slide1_img = product.metafields.custom['1v4_usp_img'] %} {% assign sl…" at bounding box center [438, 196] width 428 height 278
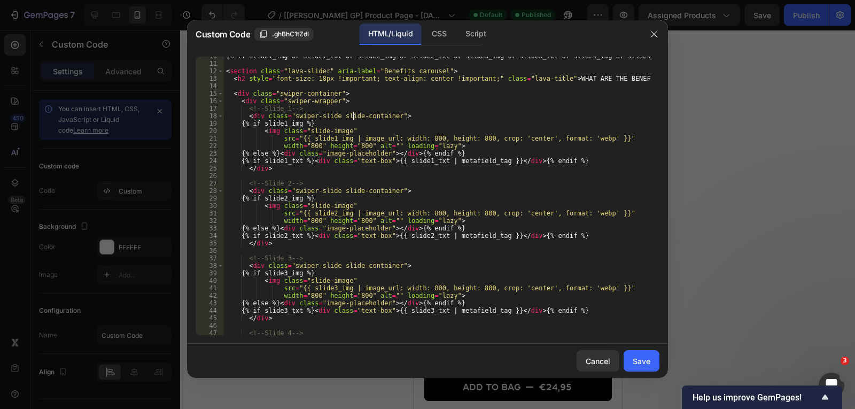
scroll to position [72, 0]
click at [432, 38] on div "CSS" at bounding box center [439, 34] width 32 height 21
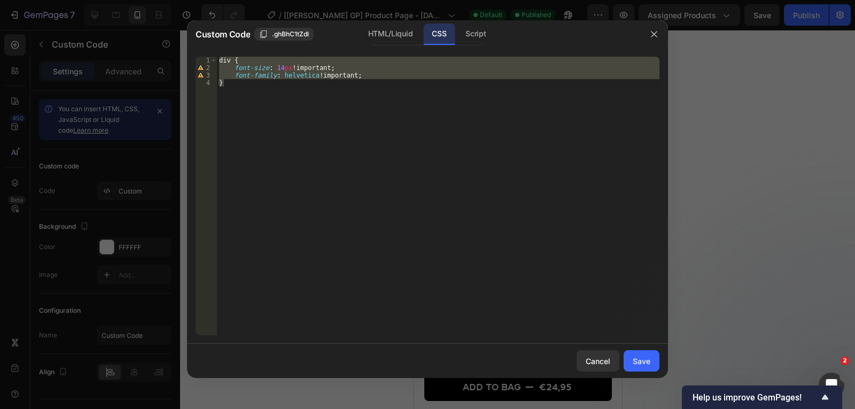
click at [227, 60] on div "div { font-size : 14 px !important ; font-family : helvetica !important ; }" at bounding box center [438, 196] width 442 height 278
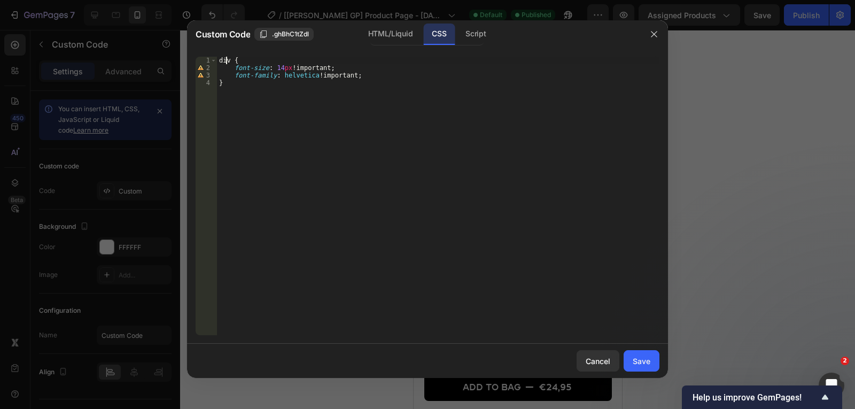
click at [230, 63] on div "div { font-size : 14 px !important ; font-family : helvetica !important ; }" at bounding box center [438, 203] width 442 height 293
click at [399, 33] on div "HTML/Liquid" at bounding box center [390, 34] width 61 height 21
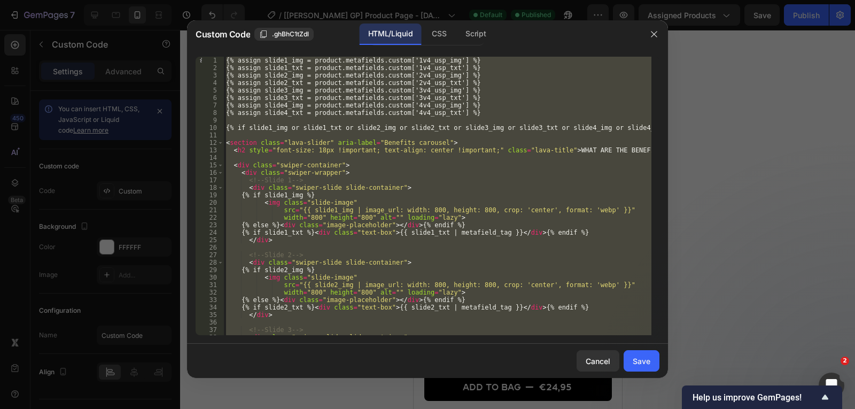
click at [403, 231] on div "{% assign slide1_img = product.metafields.custom['1v4_usp_img'] %} {% assign sl…" at bounding box center [438, 196] width 428 height 278
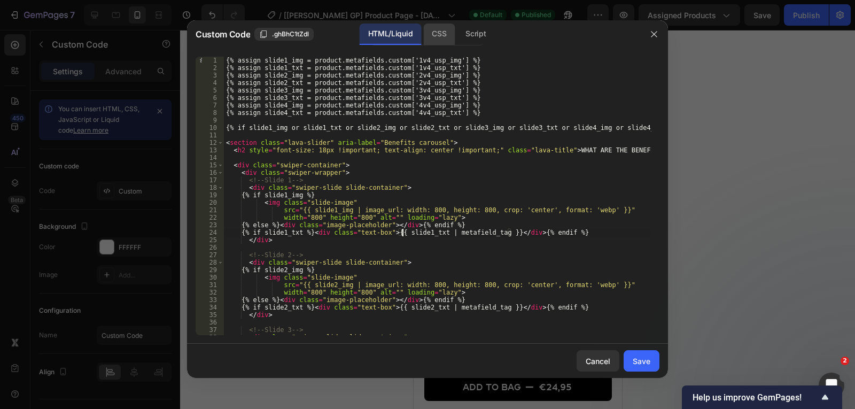
click at [436, 34] on div "CSS" at bounding box center [439, 34] width 32 height 21
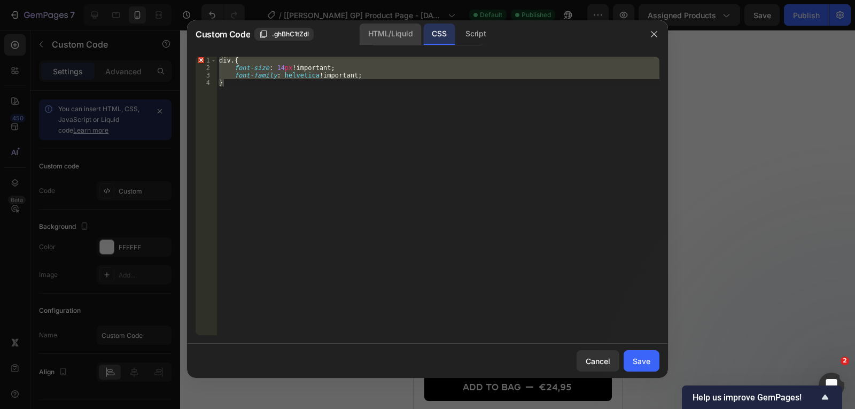
click at [409, 31] on div "HTML/Liquid" at bounding box center [390, 34] width 61 height 21
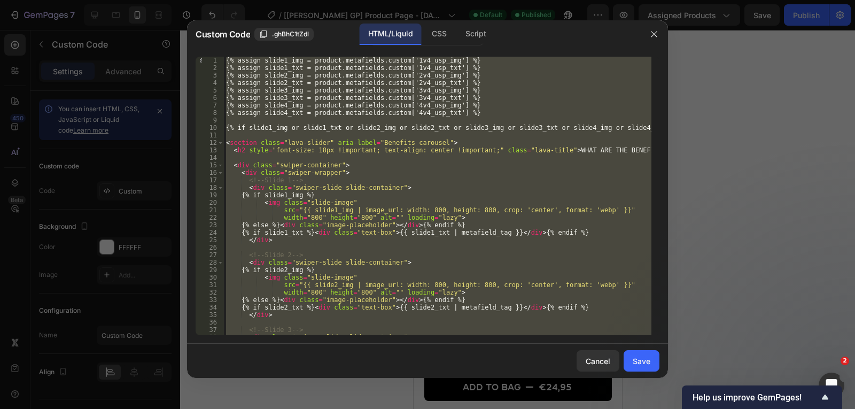
scroll to position [59, 0]
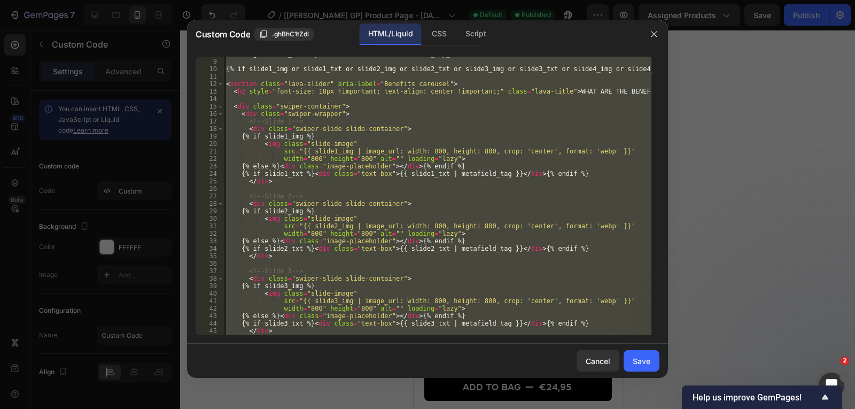
click at [380, 289] on div "{% assign slide4_txt = product.metafields.custom['4v4_usp_txt'] %} {% if slide1…" at bounding box center [438, 196] width 428 height 278
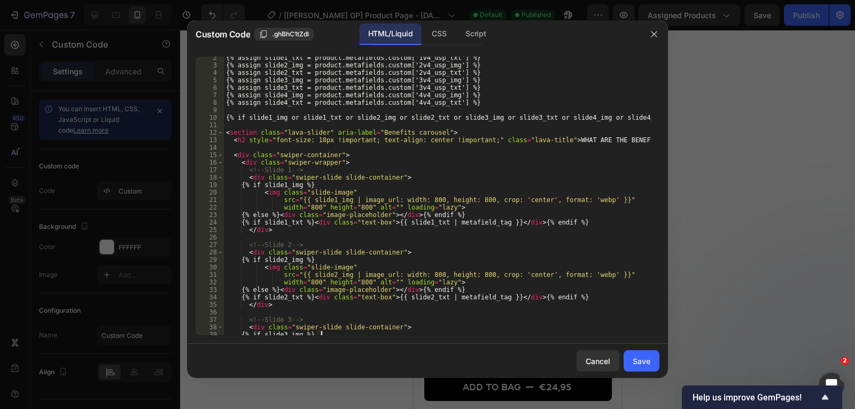
scroll to position [9, 0]
click at [451, 35] on div "CSS" at bounding box center [439, 34] width 32 height 21
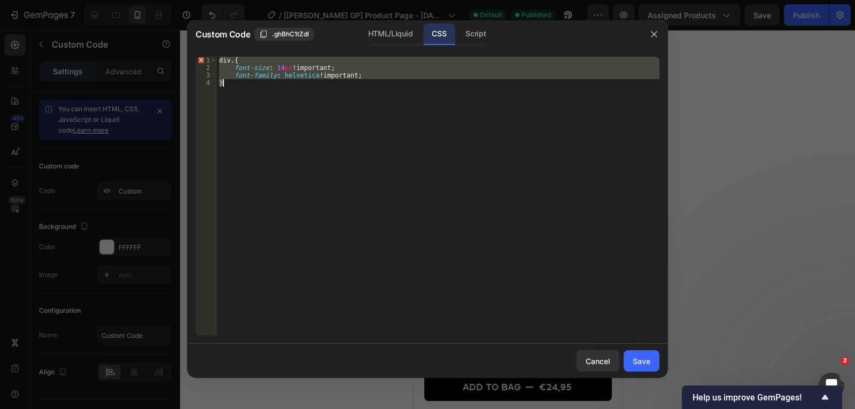
click at [234, 61] on div "div . { font-size : 14 px !important ; font-family : helvetica !important ; }" at bounding box center [438, 196] width 442 height 278
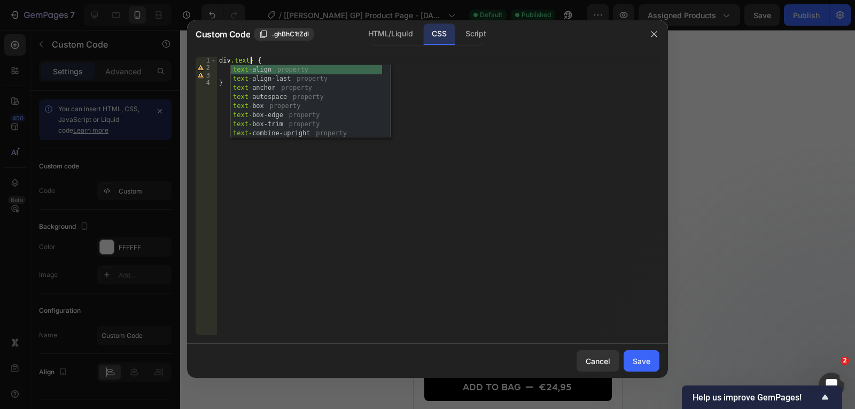
scroll to position [0, 3]
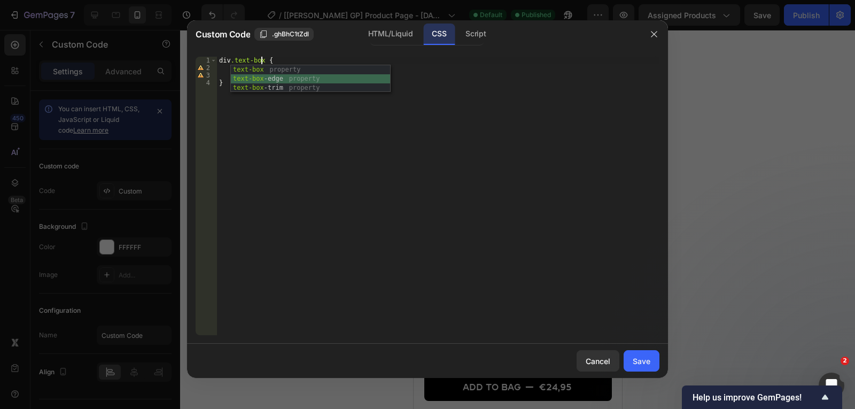
click at [254, 78] on div "text-box property text-box -edge property text-box -trim property" at bounding box center [310, 87] width 159 height 45
click at [402, 121] on div "div .text-box ; { font-size : 14 px !important ; font-family : helvetica !impor…" at bounding box center [438, 203] width 442 height 293
click at [231, 64] on div "div .text-box ; { font-size : 14 px !important ; font-family : helvetica !impor…" at bounding box center [438, 203] width 442 height 293
click at [306, 175] on div ".text-box ; { font-size : 14 px !important ; font-family : helvetica !important…" at bounding box center [438, 203] width 442 height 293
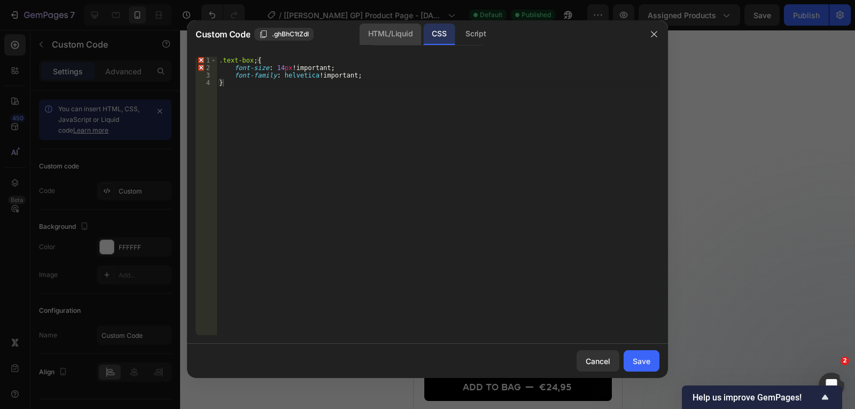
click at [406, 25] on div "HTML/Liquid" at bounding box center [390, 34] width 61 height 21
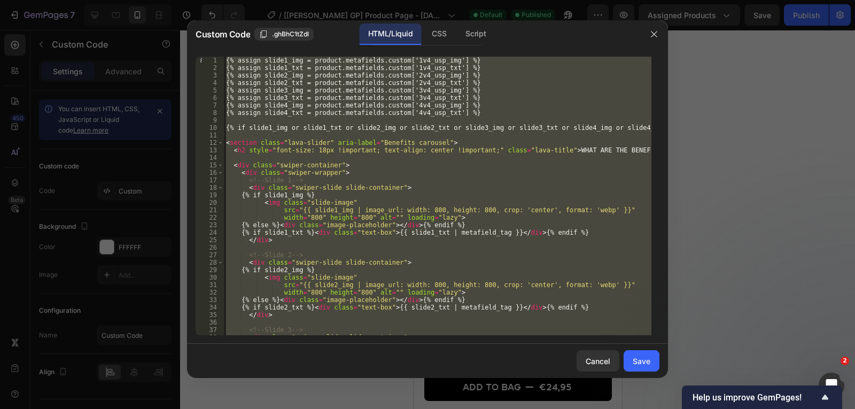
click at [385, 195] on div "{% assign slide1_img = product.metafields.custom['1v4_usp_img'] %} {% assign sl…" at bounding box center [438, 196] width 428 height 278
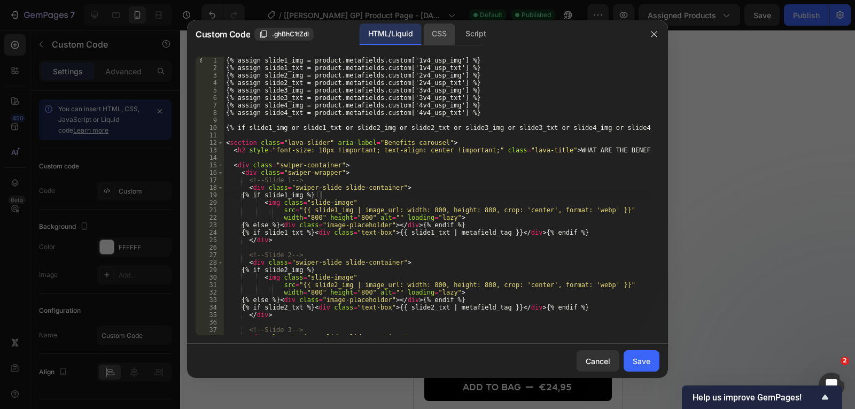
click at [434, 36] on div "CSS" at bounding box center [439, 34] width 32 height 21
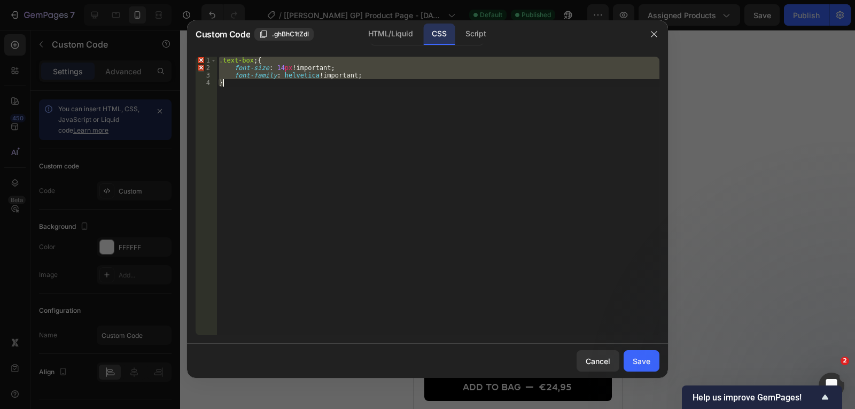
click at [221, 59] on div ".text-box ; { font-size : 14 px !important ; font-family : helvetica !important…" at bounding box center [438, 196] width 442 height 278
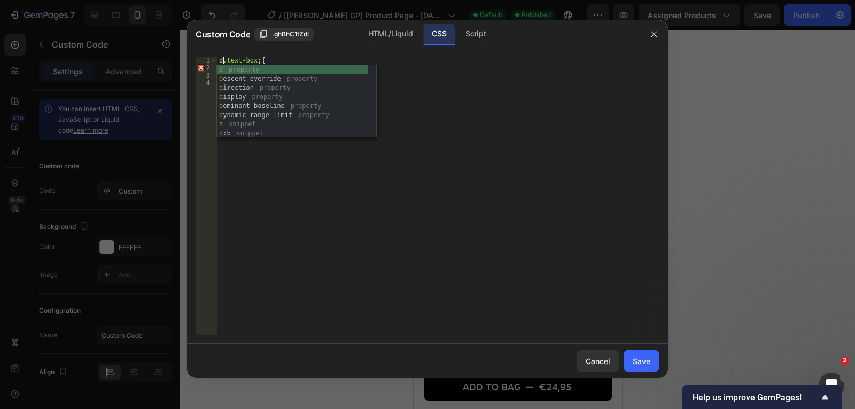
scroll to position [0, 1]
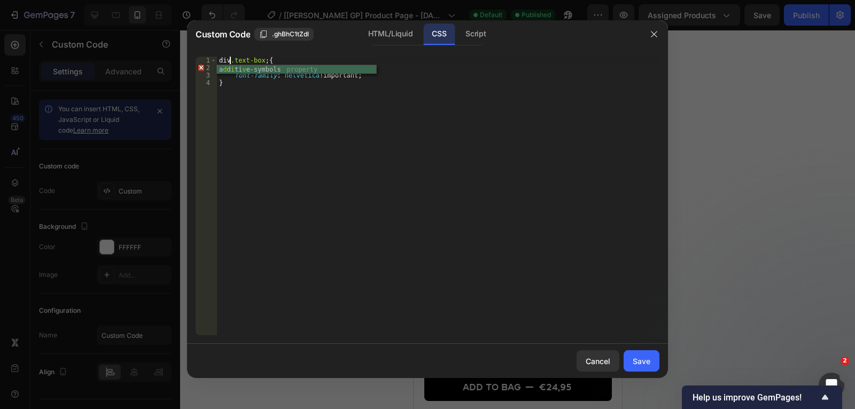
click at [275, 88] on div "div .text-box ; { font-size : 14 px !important ; font-family : helvetica !impor…" at bounding box center [438, 203] width 442 height 293
click at [229, 64] on div "div .text-box ; { font-size : 14 px !important ; font-family : helvetica !impor…" at bounding box center [438, 203] width 442 height 293
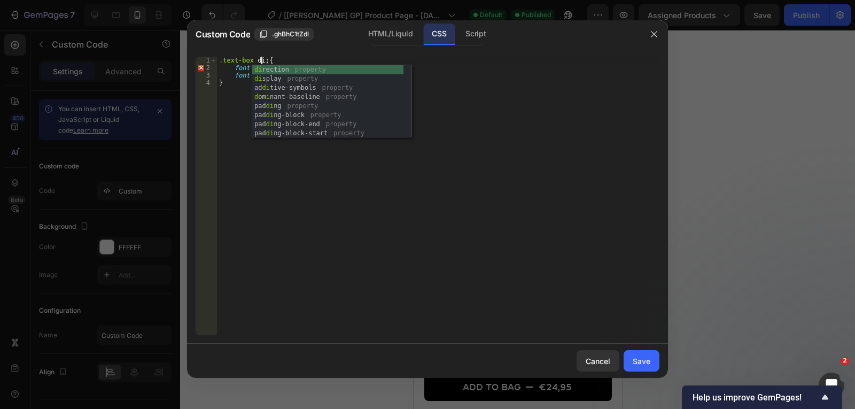
scroll to position [0, 4]
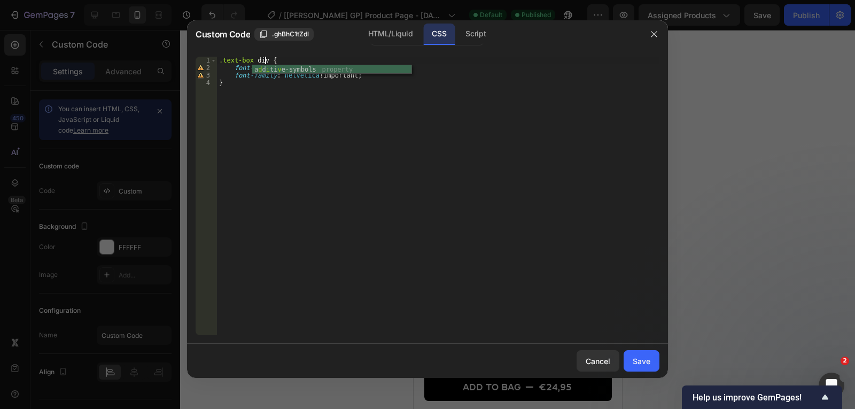
click at [335, 132] on div ".text-box div { font-size : 14 px !important ; font-family : helvetica !importa…" at bounding box center [438, 203] width 442 height 293
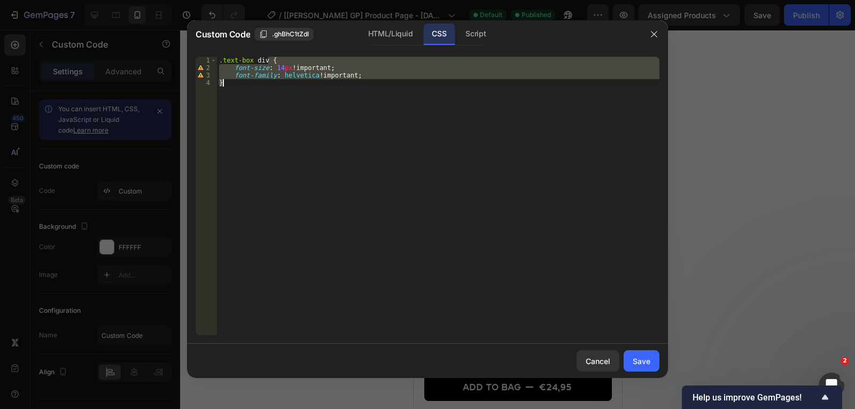
scroll to position [0, 0]
click at [335, 132] on div ".text-box div { font-size : 14 px !important ; font-family : helvetica !importa…" at bounding box center [438, 196] width 442 height 278
type textarea "}"
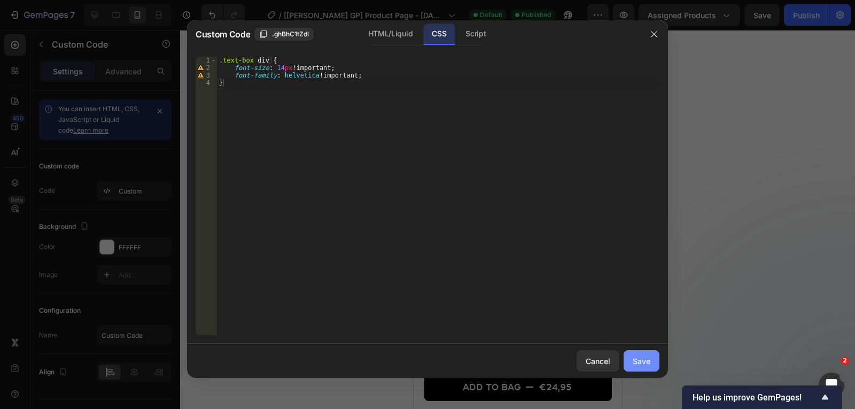
click at [637, 358] on div "Save" at bounding box center [642, 360] width 18 height 11
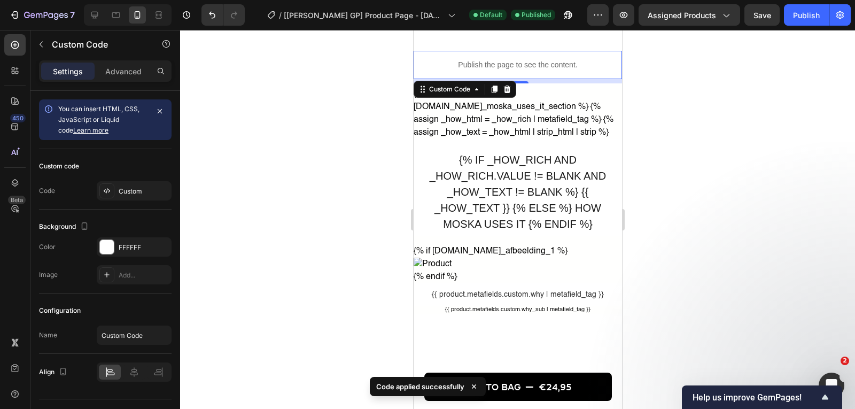
click at [637, 358] on div at bounding box center [517, 219] width 675 height 379
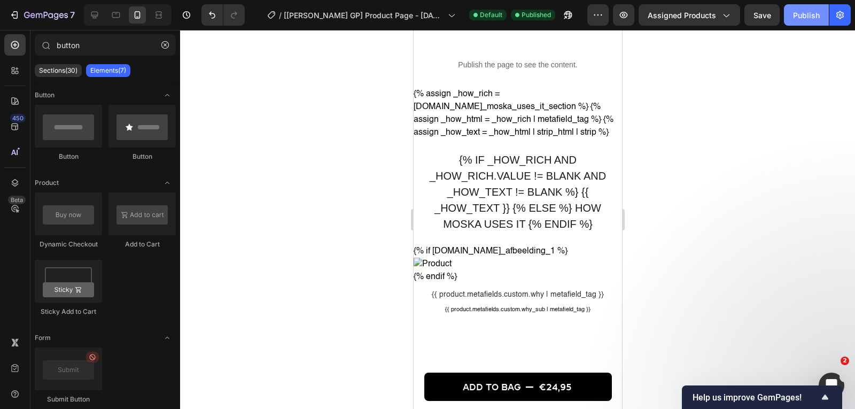
click at [803, 15] on div "Publish" at bounding box center [806, 15] width 27 height 11
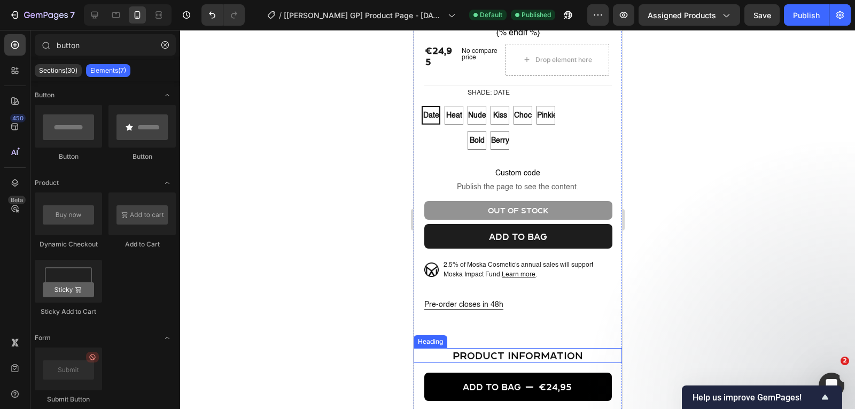
scroll to position [390, 0]
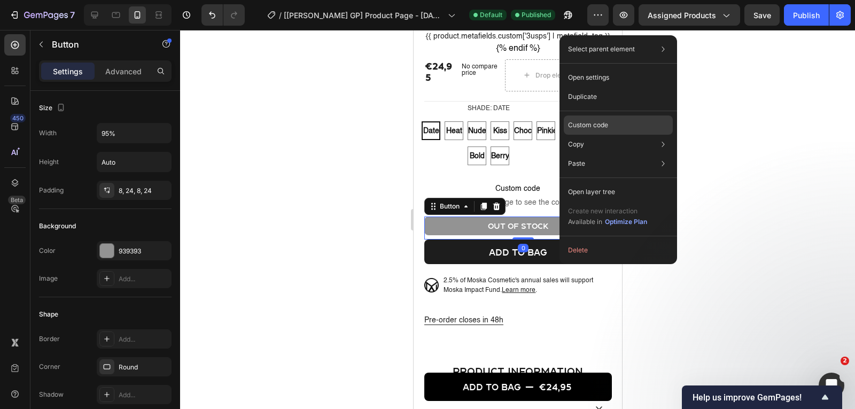
click at [600, 130] on div "Custom code" at bounding box center [618, 124] width 109 height 19
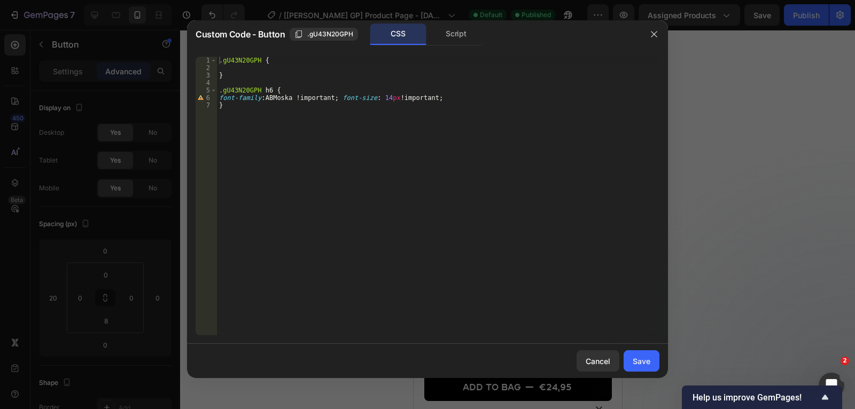
click at [265, 86] on div ".gU43N20GPH { } .gU43N20GPH h6 { font-family : ABMoska !important ; font-size :…" at bounding box center [438, 203] width 442 height 293
click at [268, 89] on div ".gU43N20GPH { } .gU43N20GPH h6 { font-family : ABMoska !important ; font-size :…" at bounding box center [438, 203] width 442 height 293
click at [286, 138] on div ".gU43N20GPH { } .gU43N20GPH h5 { font-family : ABMoska !important ; font-size :…" at bounding box center [438, 203] width 442 height 293
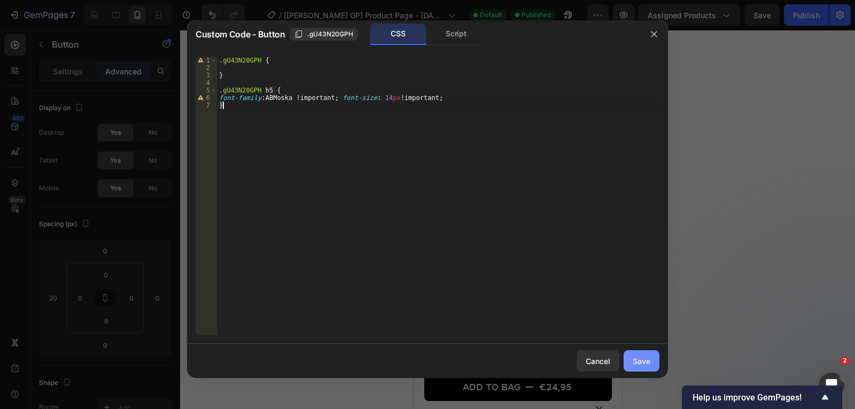
type textarea "}"
click at [632, 357] on button "Save" at bounding box center [642, 360] width 36 height 21
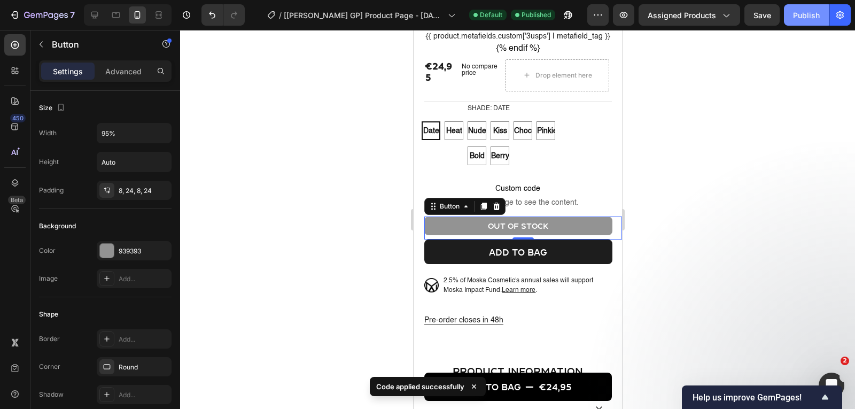
click at [791, 17] on button "Publish" at bounding box center [806, 14] width 45 height 21
click at [515, 230] on p "out of stock" at bounding box center [517, 226] width 60 height 10
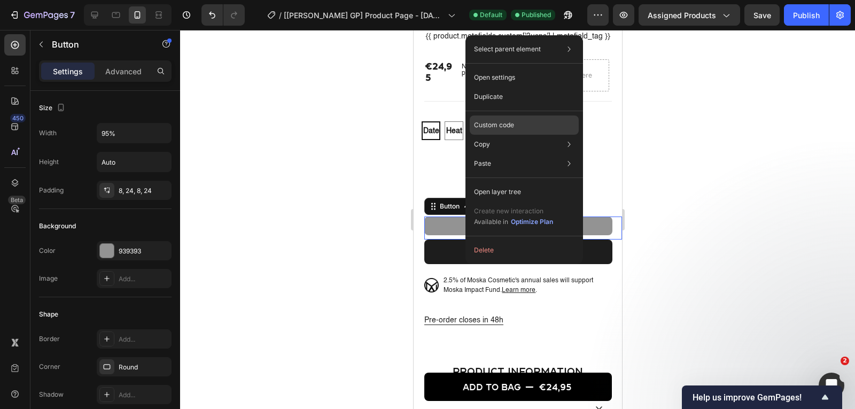
click at [534, 127] on div "Custom code" at bounding box center [524, 124] width 109 height 19
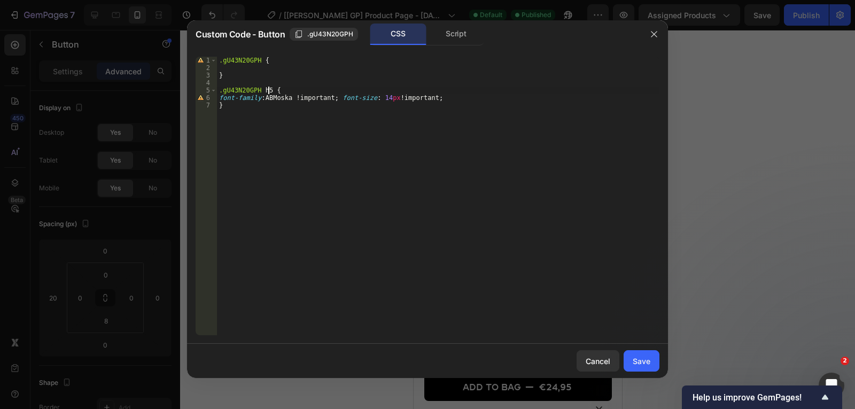
click at [269, 88] on div ".gU43N20GPH { } .gU43N20GPH h5 { font-family : ABMoska !important ; font-size :…" at bounding box center [438, 203] width 442 height 293
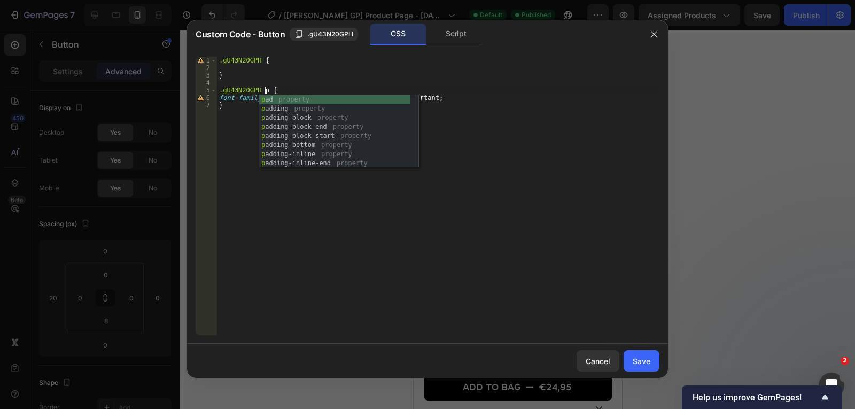
click at [493, 278] on div ".gU43N20GPH { } .gU43N20GPH p { font-family : ABMoska !important ; font-size : …" at bounding box center [438, 203] width 442 height 293
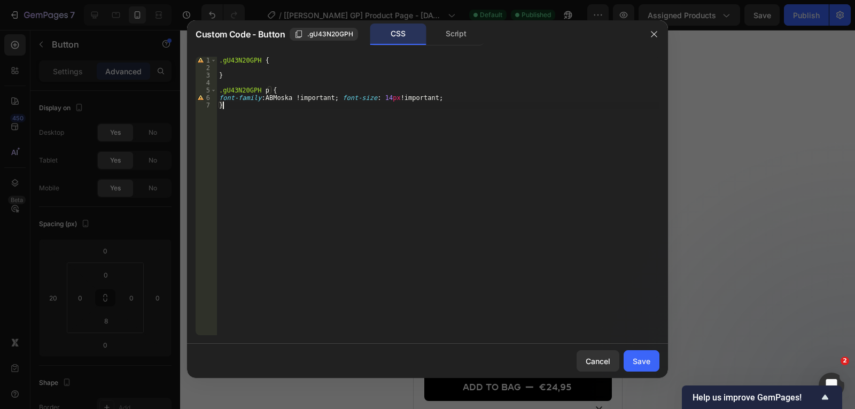
scroll to position [0, 0]
type textarea "}"
click at [638, 372] on div "Cancel Save" at bounding box center [427, 361] width 481 height 34
click at [645, 367] on button "Save" at bounding box center [642, 360] width 36 height 21
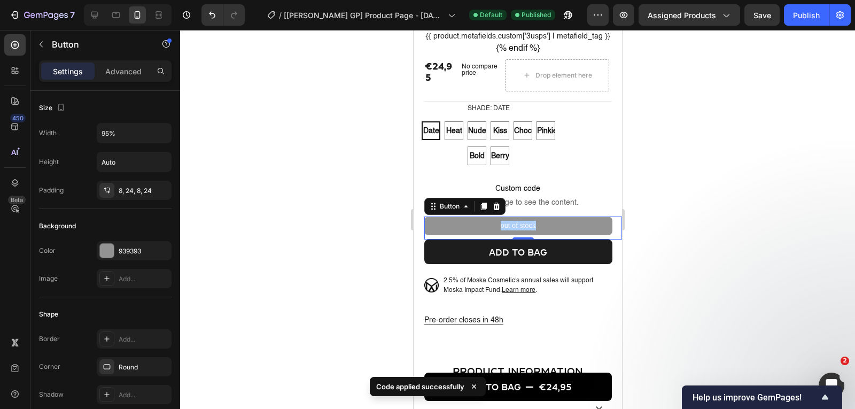
click at [673, 201] on div at bounding box center [517, 219] width 675 height 379
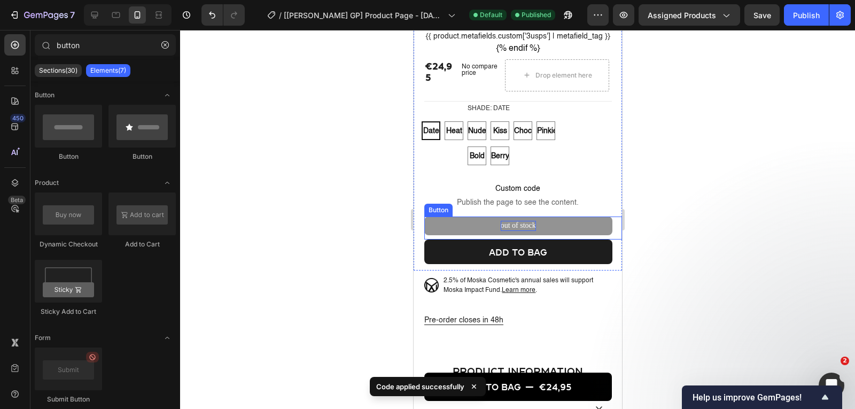
click at [515, 230] on p "out of stock" at bounding box center [517, 226] width 35 height 10
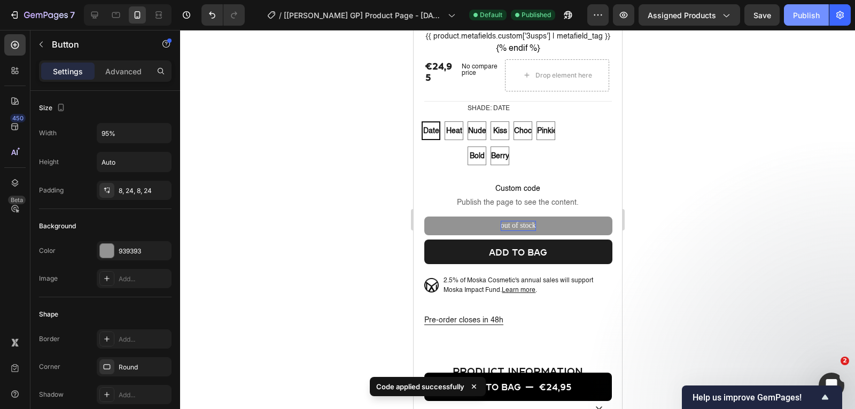
click at [808, 17] on div "Publish" at bounding box center [806, 15] width 27 height 11
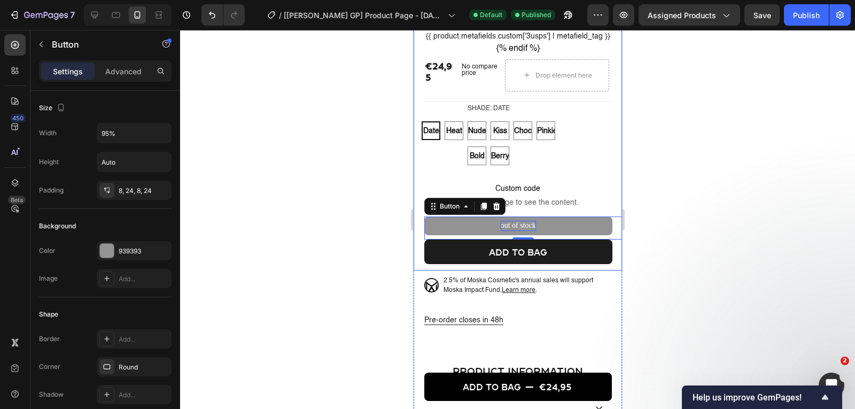
click at [379, 260] on div at bounding box center [517, 219] width 675 height 379
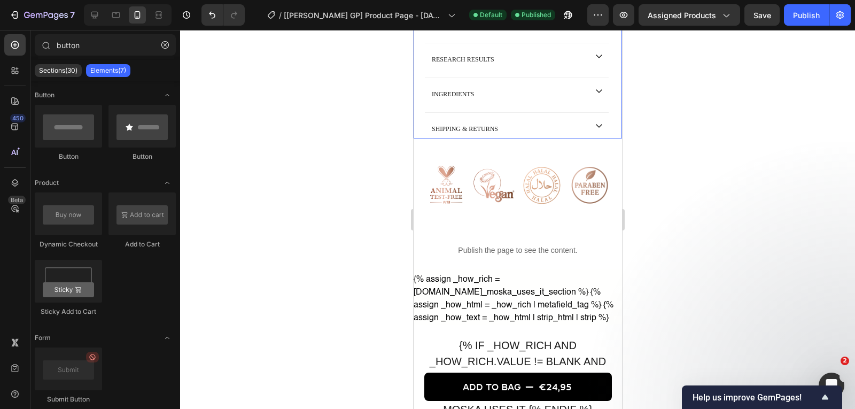
scroll to position [837, 0]
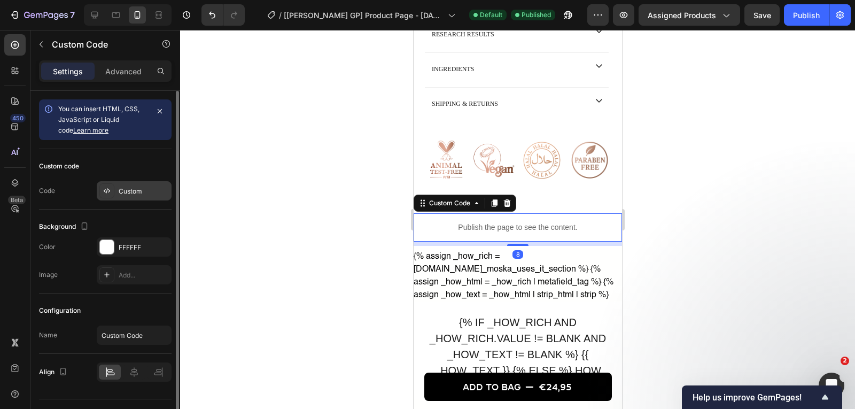
click at [117, 192] on div "Custom" at bounding box center [134, 190] width 75 height 19
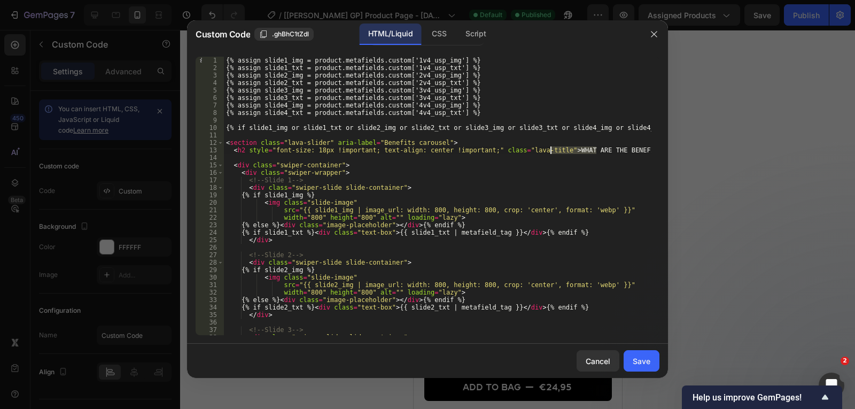
drag, startPoint x: 595, startPoint y: 151, endPoint x: 550, endPoint y: 152, distance: 44.9
click at [550, 152] on div "{% assign slide1_img = product.metafields.custom['1v4_usp_img'] %} {% assign sl…" at bounding box center [438, 203] width 428 height 293
type textarea "<h2 style="font-size: 18px !important; text-align: center !important;" class="l…"
click at [636, 367] on button "Save" at bounding box center [642, 360] width 36 height 21
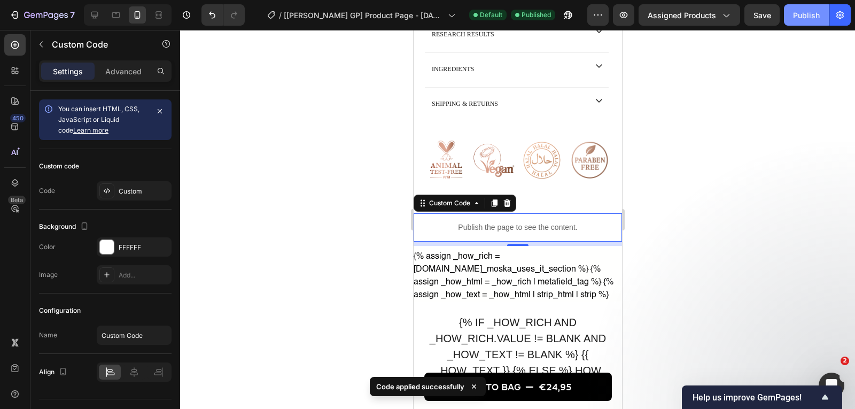
click at [805, 13] on div "Publish" at bounding box center [806, 15] width 27 height 11
